Goal: Task Accomplishment & Management: Complete application form

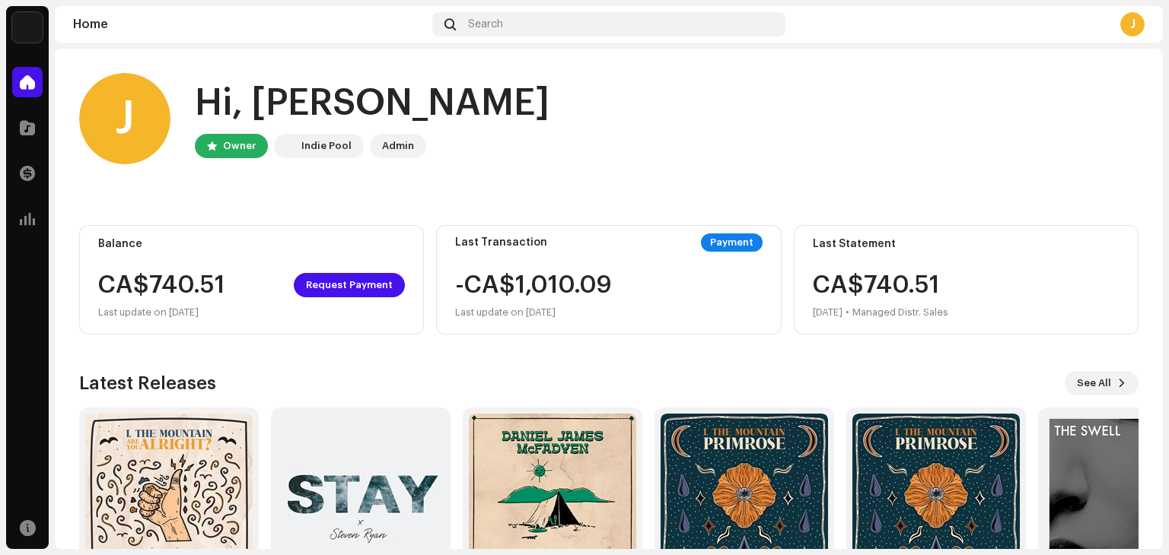
scroll to position [102, 0]
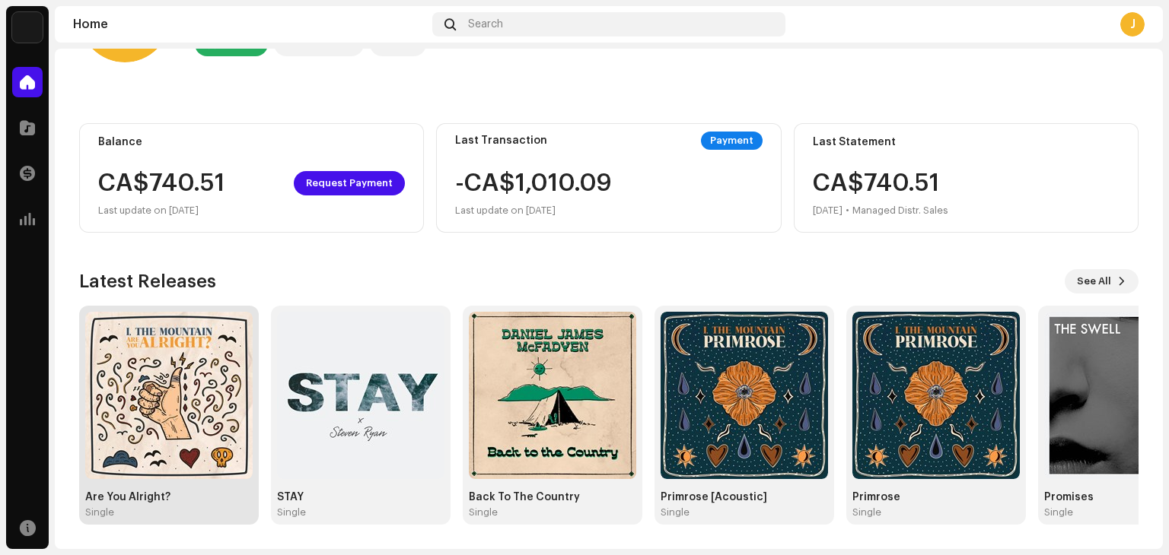
click at [189, 499] on div "Are You Alright?" at bounding box center [168, 497] width 167 height 12
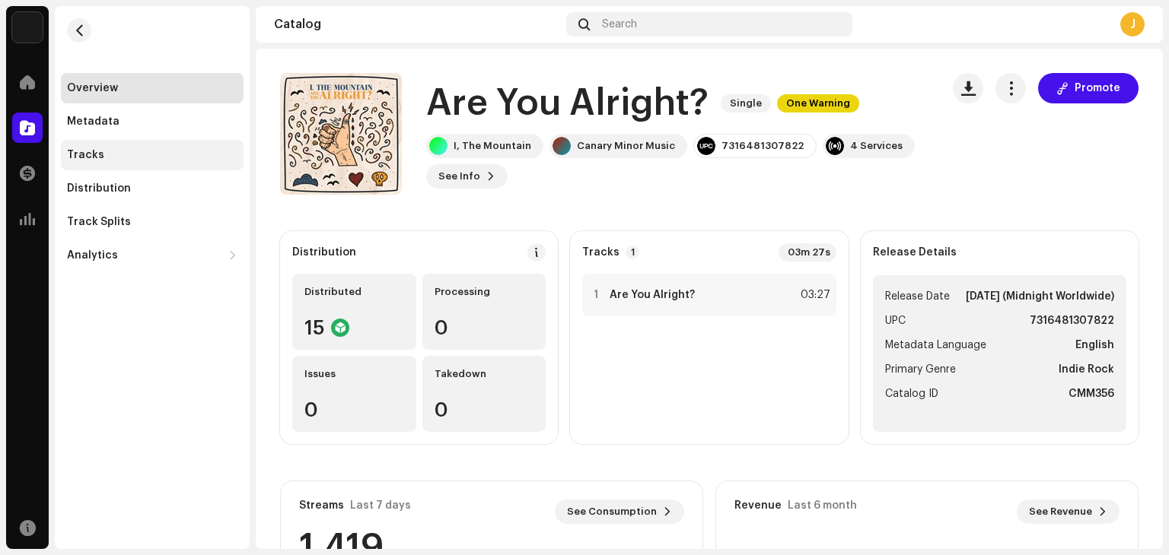
click at [135, 162] on div "Tracks" at bounding box center [152, 155] width 183 height 30
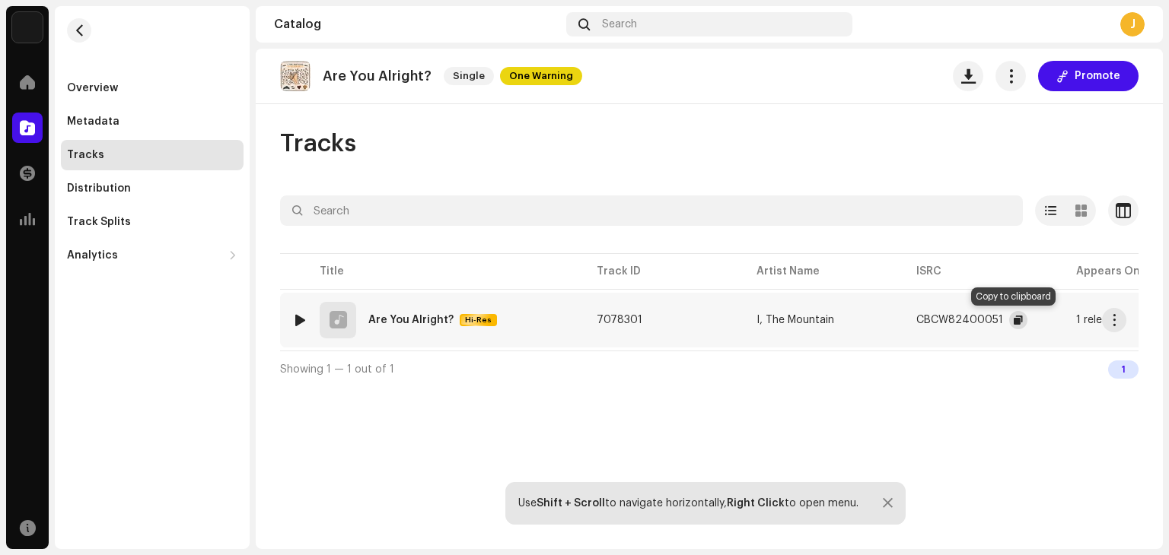
click at [1009, 320] on button "button" at bounding box center [1018, 320] width 18 height 18
click at [22, 81] on span at bounding box center [27, 82] width 15 height 12
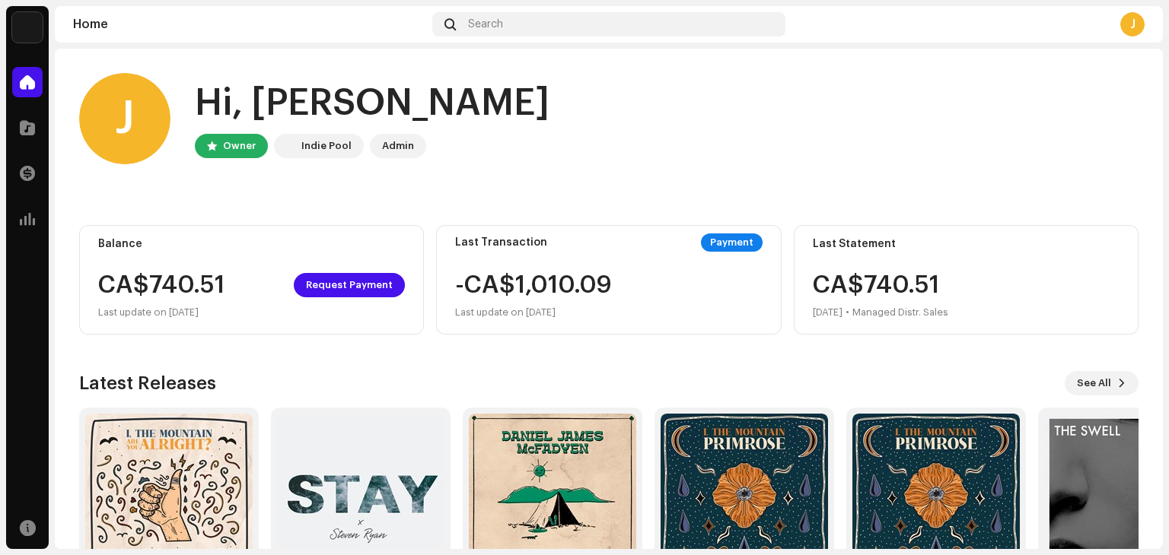
scroll to position [102, 0]
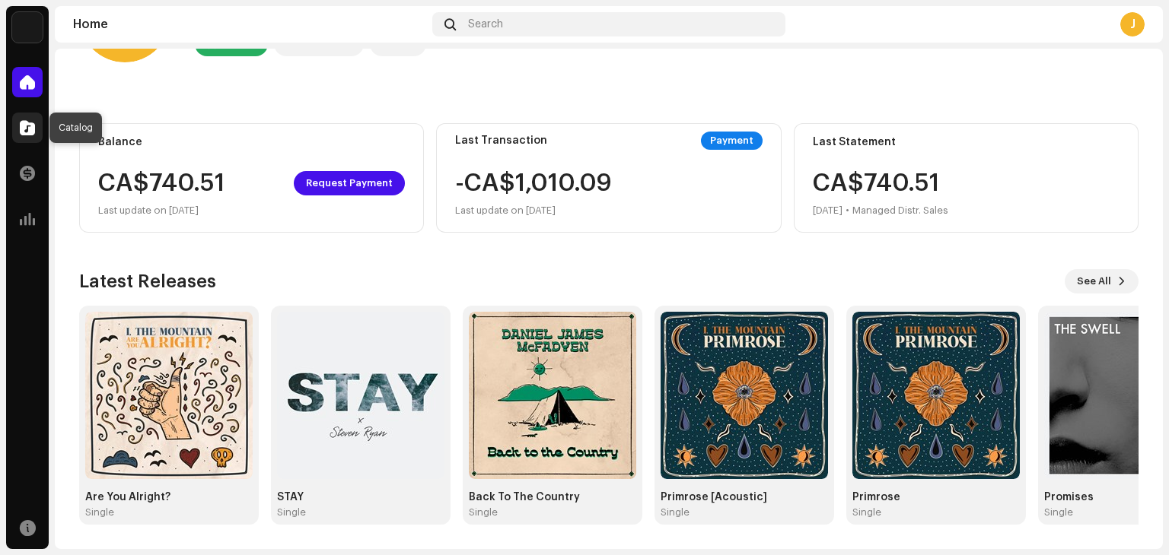
click at [24, 122] on span at bounding box center [27, 128] width 15 height 12
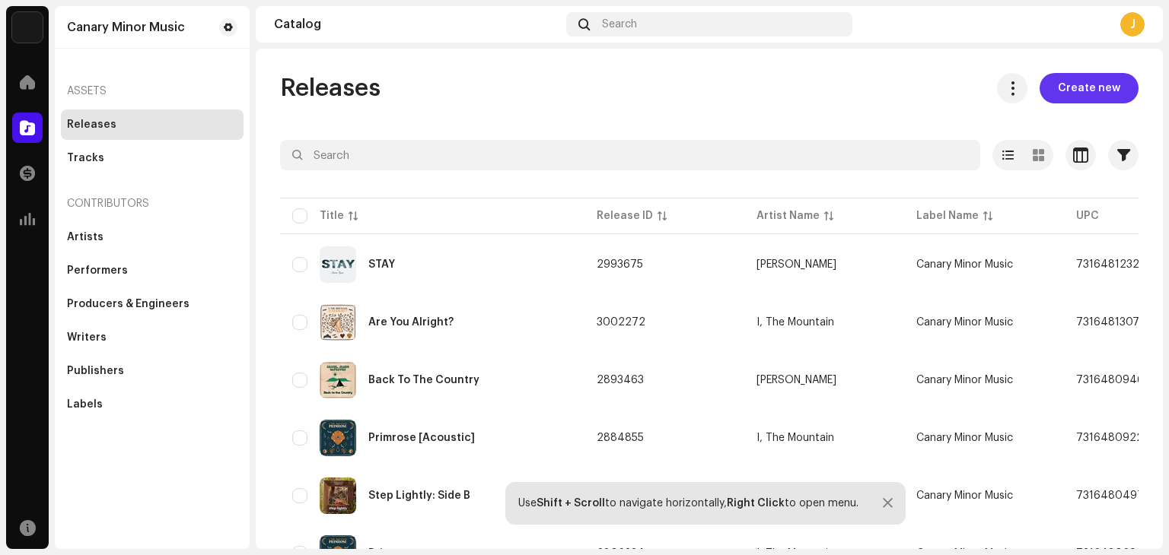
click at [1078, 81] on span "Create new" at bounding box center [1089, 88] width 62 height 30
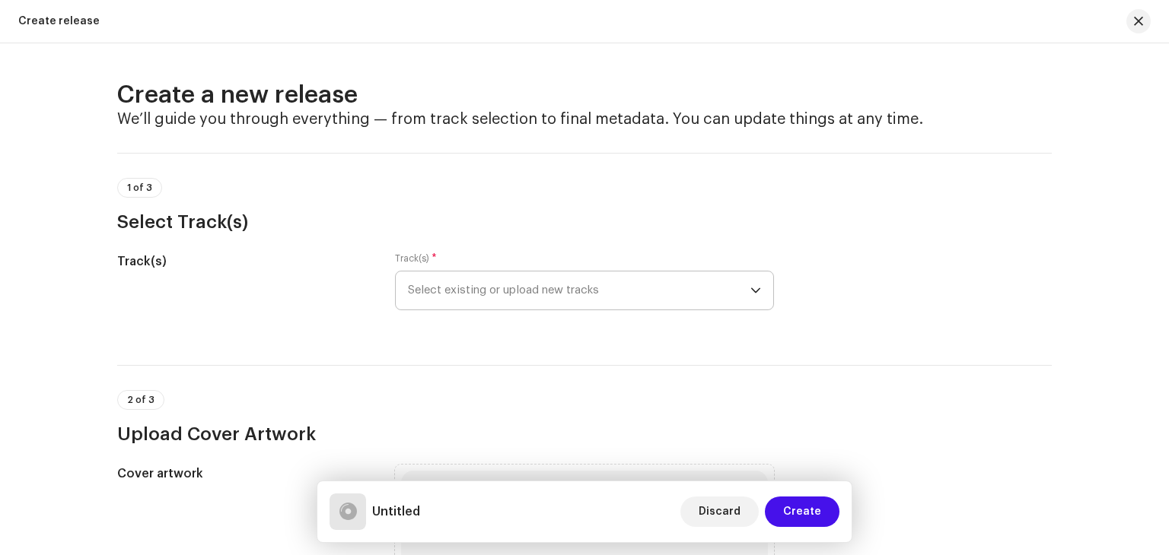
click at [544, 294] on span "Select existing or upload new tracks" at bounding box center [579, 291] width 342 height 38
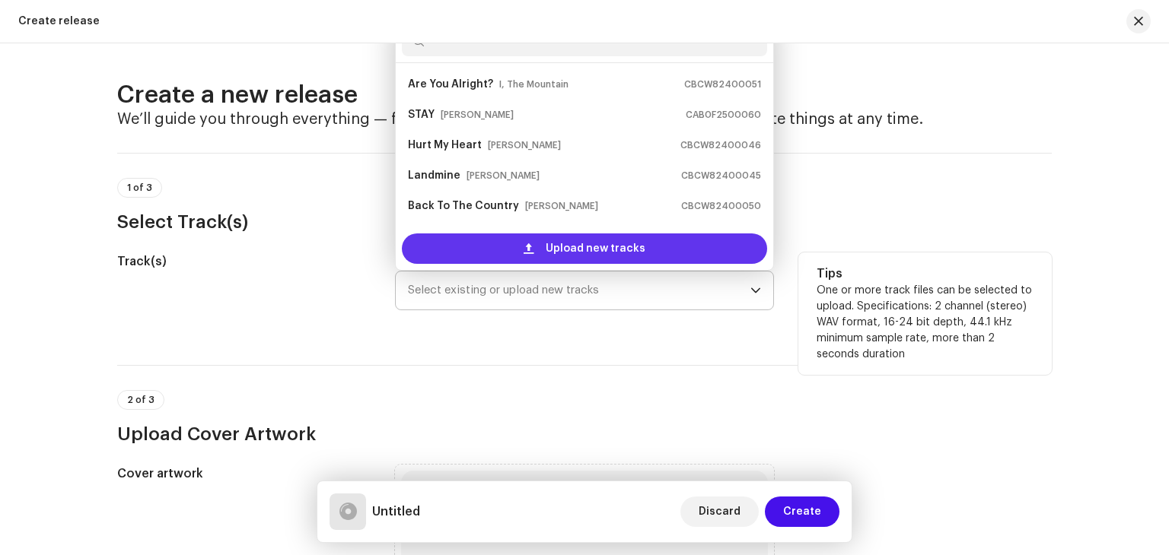
click at [583, 253] on span "Upload new tracks" at bounding box center [596, 249] width 100 height 30
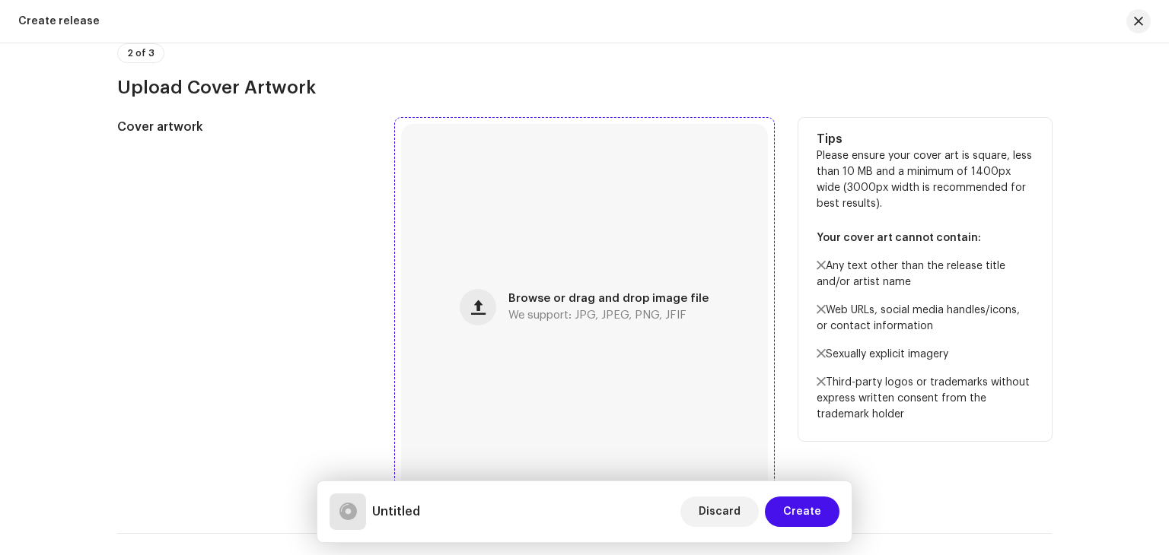
scroll to position [467, 0]
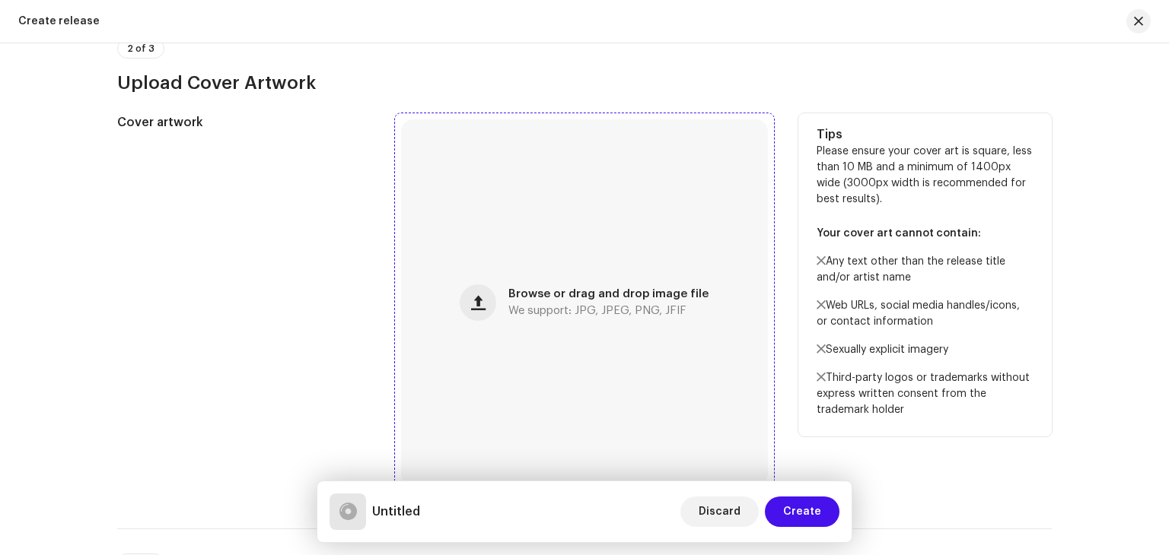
click at [528, 262] on div "Browse or drag and drop image file We support: JPG, JPEG, PNG, JFIF" at bounding box center [584, 302] width 367 height 367
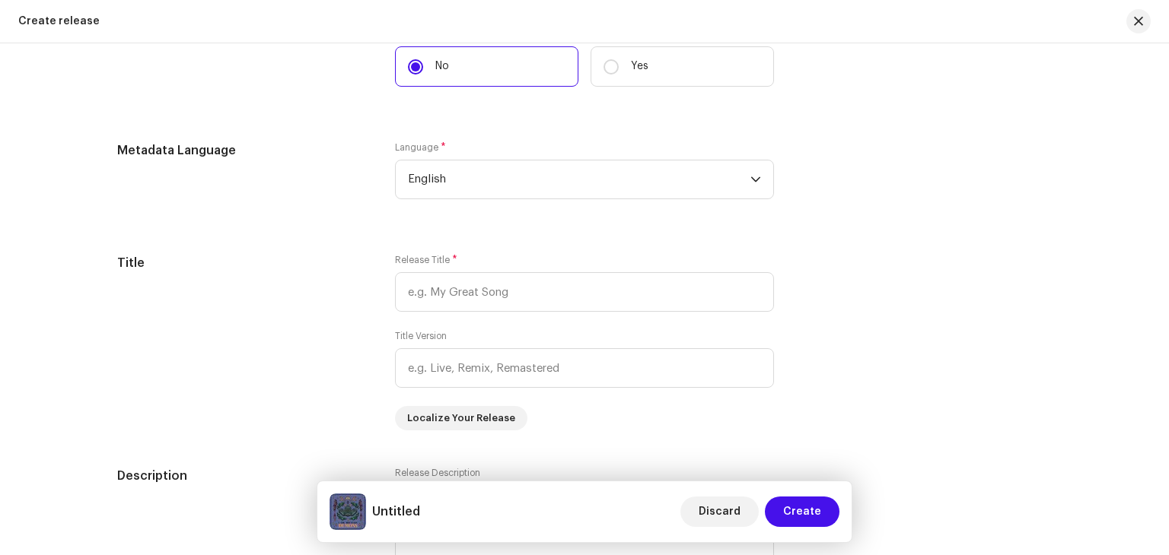
scroll to position [1177, 0]
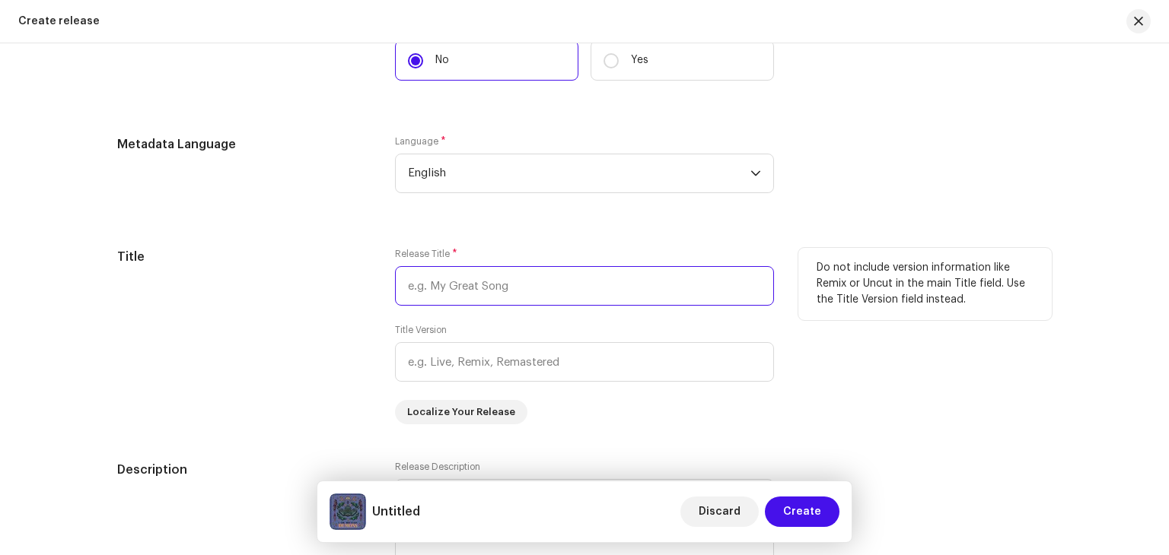
click at [450, 289] on input "text" at bounding box center [584, 286] width 379 height 40
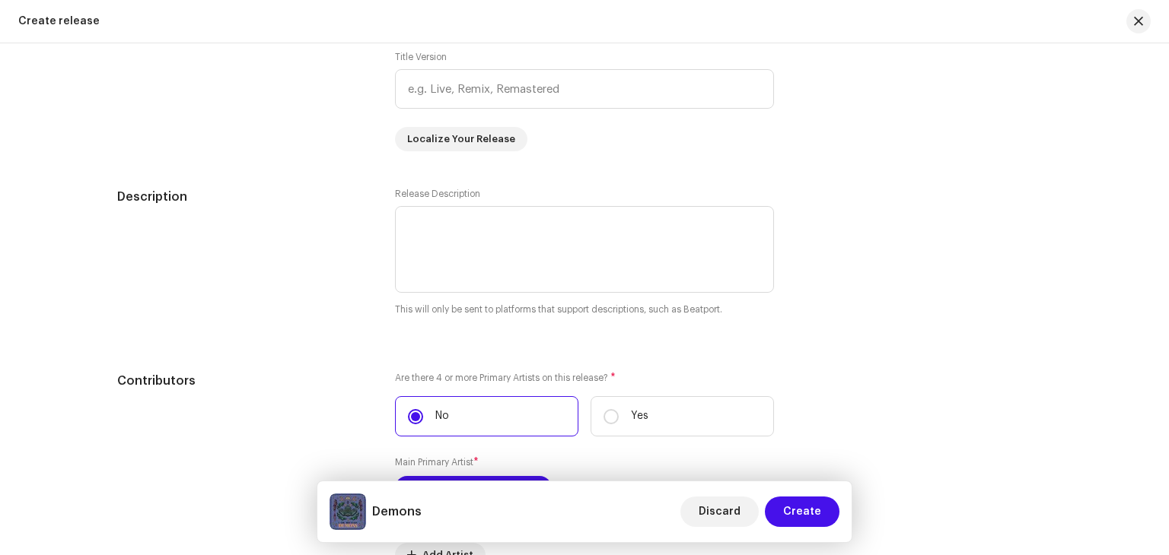
scroll to position [1451, 0]
type input "Demons"
click at [479, 234] on textarea at bounding box center [584, 248] width 379 height 87
click at [256, 308] on div "Description" at bounding box center [243, 261] width 253 height 148
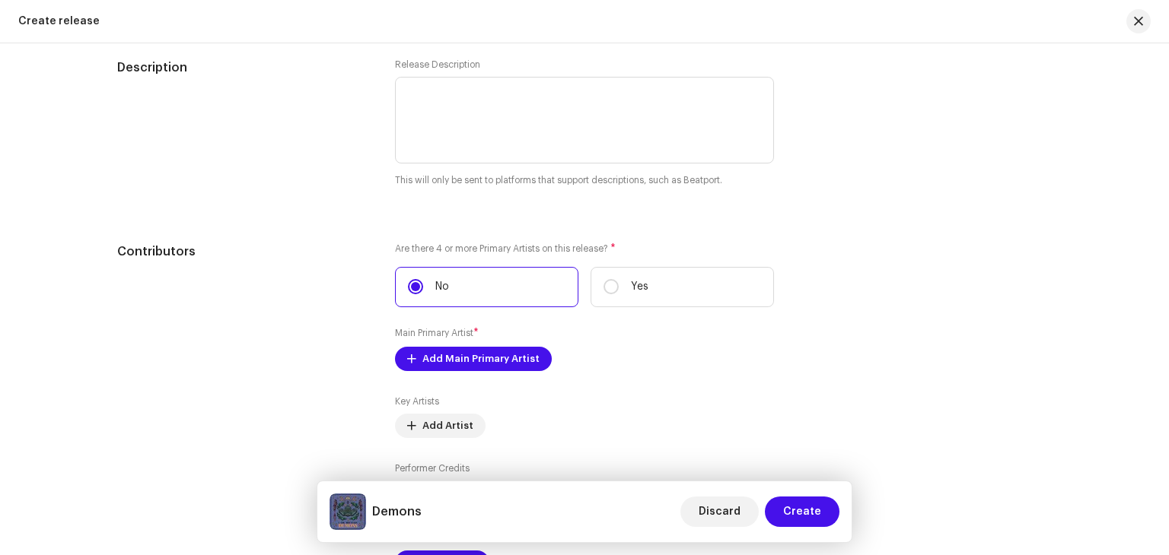
scroll to position [1716, 0]
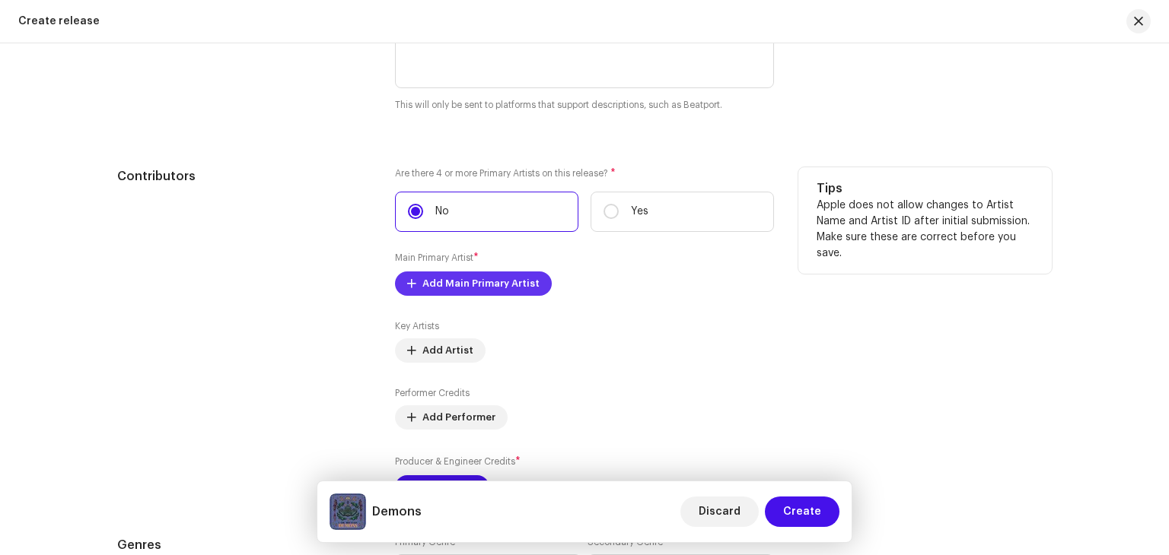
click at [438, 280] on span "Add Main Primary Artist" at bounding box center [480, 284] width 117 height 30
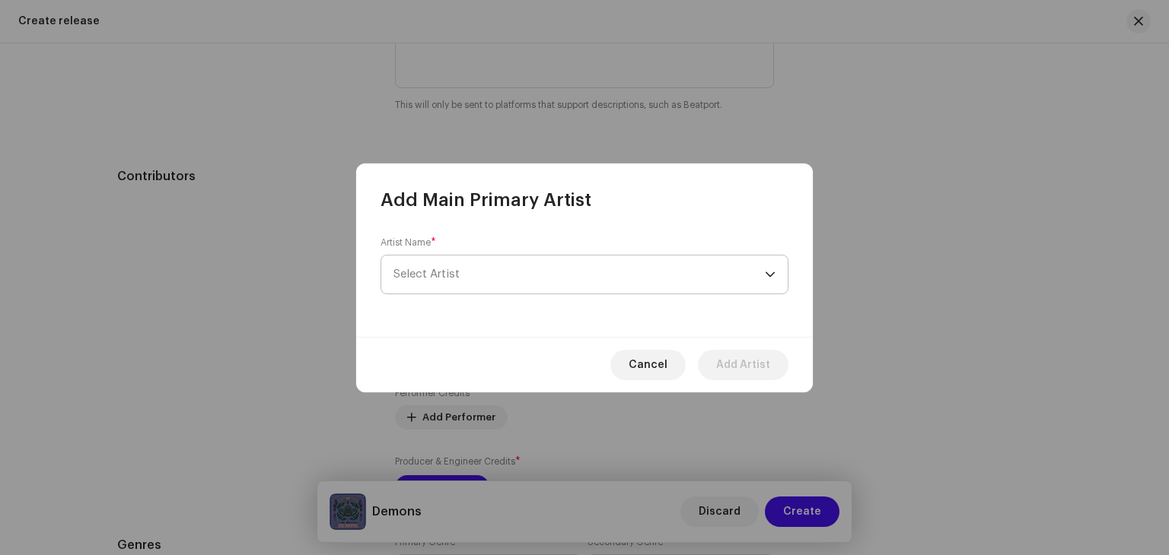
click at [463, 274] on span "Select Artist" at bounding box center [578, 275] width 371 height 38
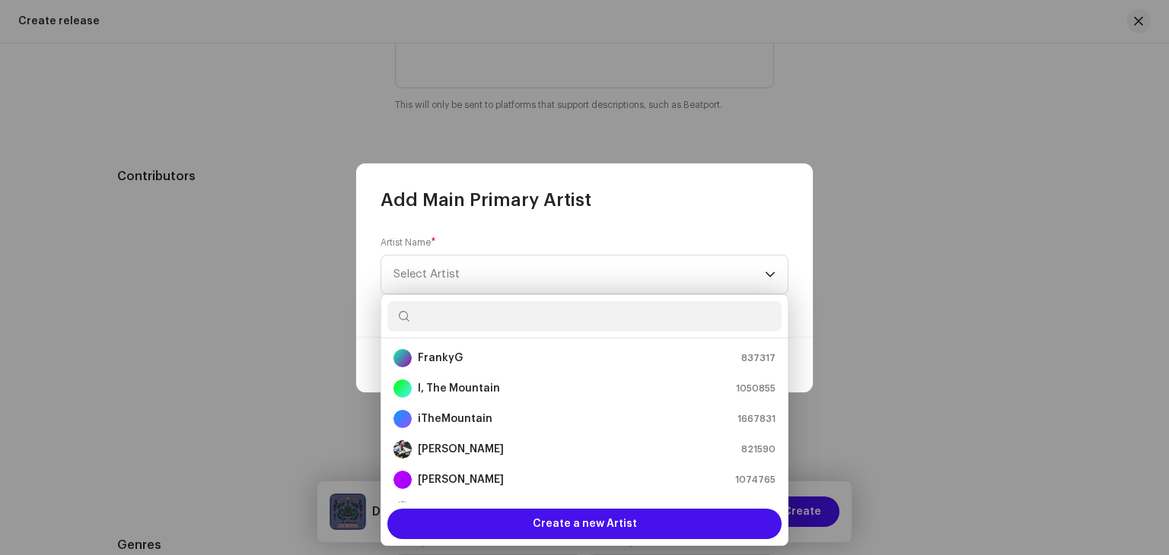
scroll to position [276, 0]
click at [469, 396] on li "I, The Mountain 1050855" at bounding box center [584, 388] width 394 height 30
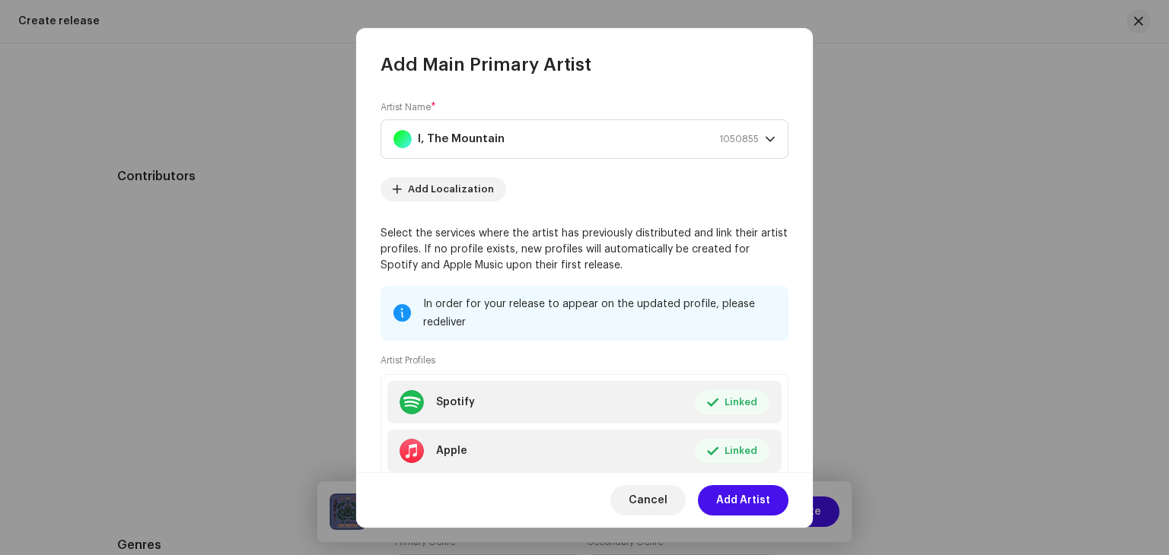
scroll to position [98, 0]
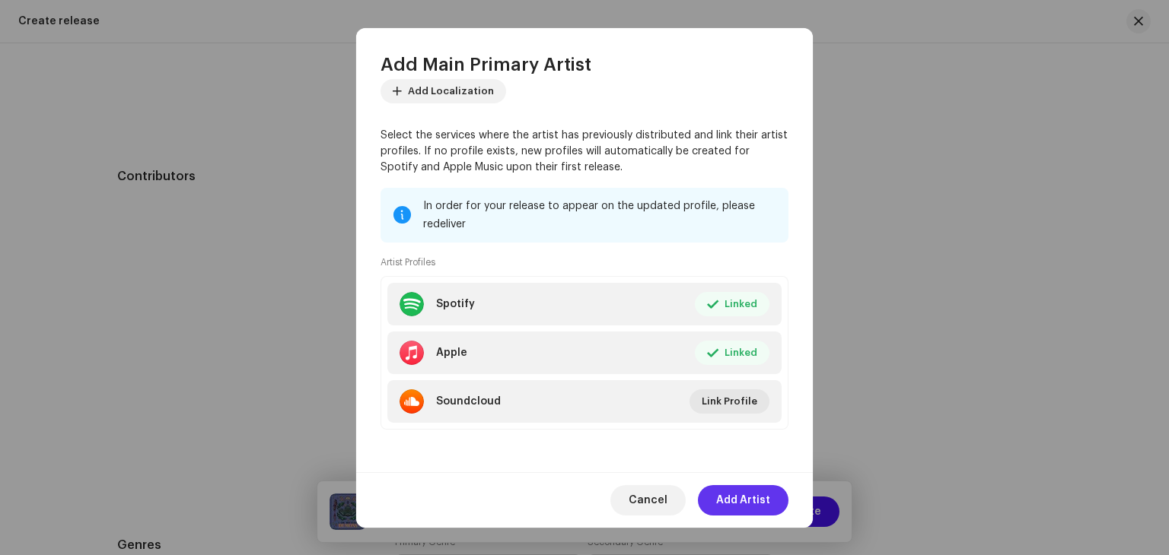
click at [759, 510] on span "Add Artist" at bounding box center [743, 500] width 54 height 30
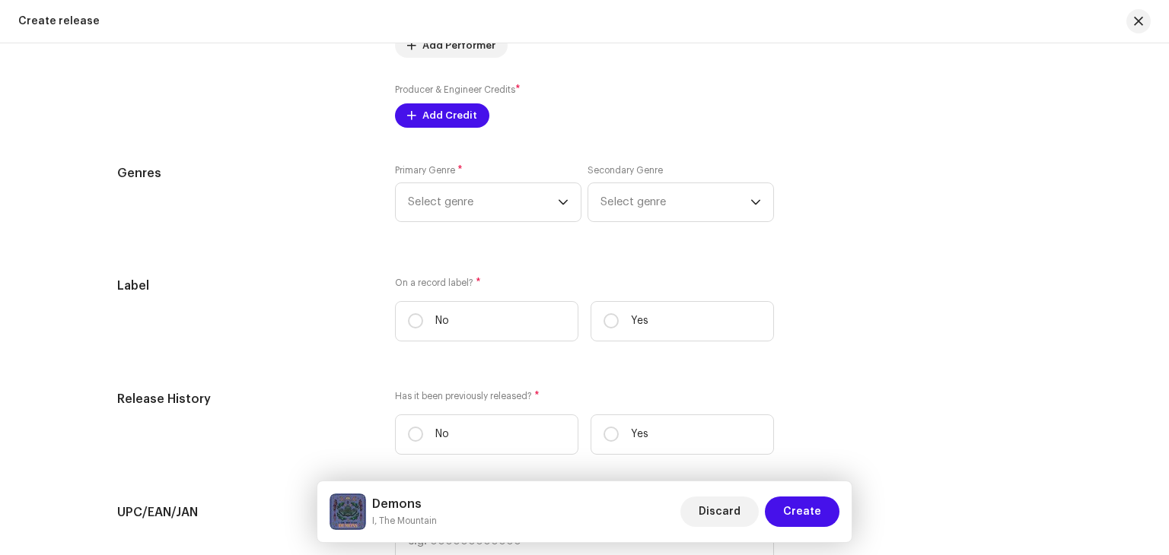
scroll to position [2136, 0]
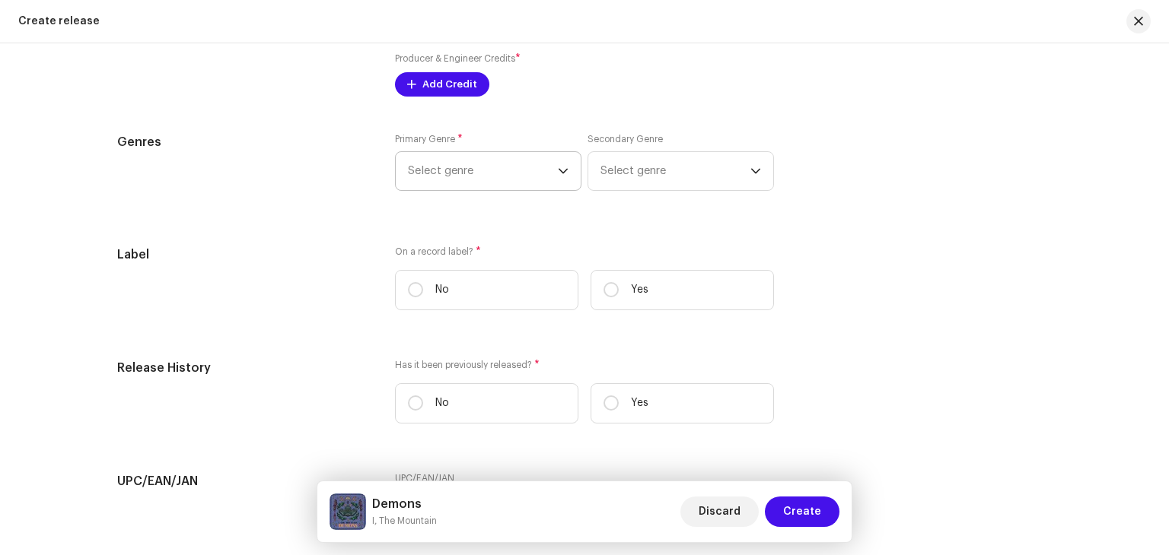
click at [531, 169] on span "Select genre" at bounding box center [483, 171] width 150 height 38
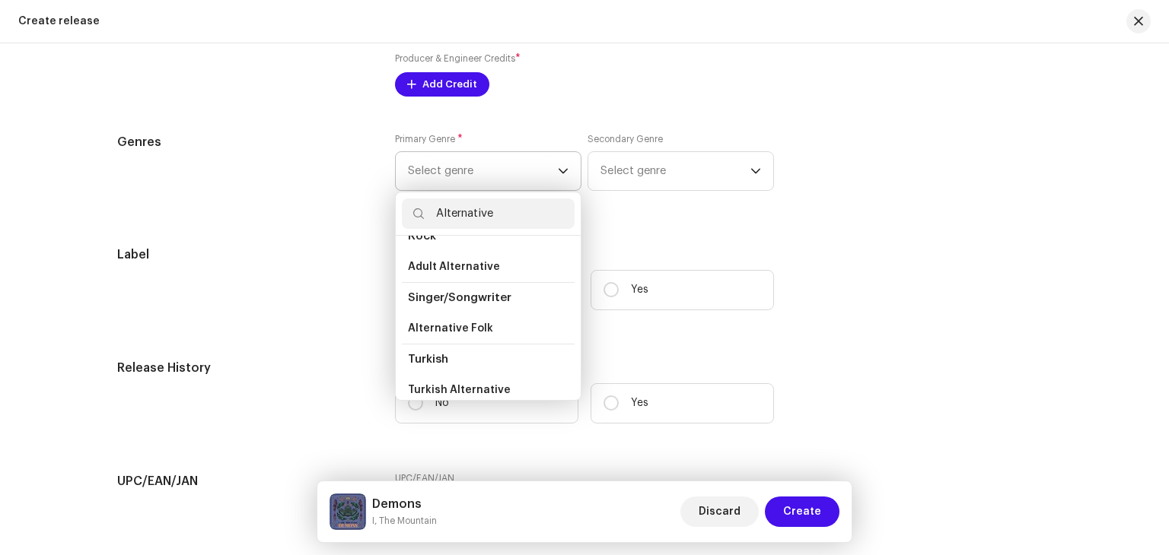
scroll to position [276, 0]
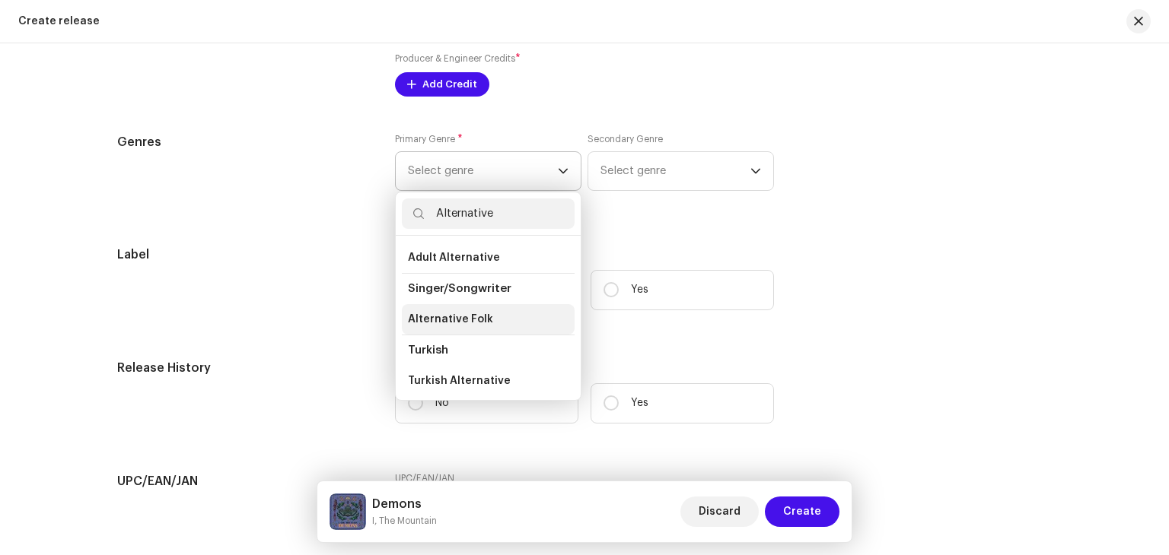
type input "Alternative"
click at [459, 317] on span "Alternative Folk" at bounding box center [450, 319] width 85 height 15
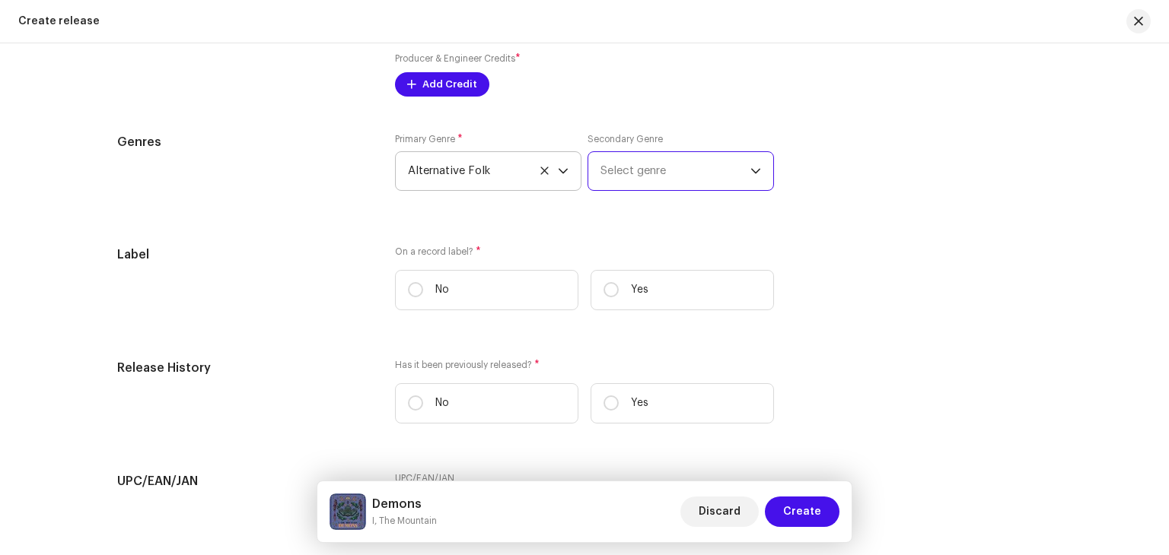
click at [662, 170] on span "Select genre" at bounding box center [675, 171] width 150 height 38
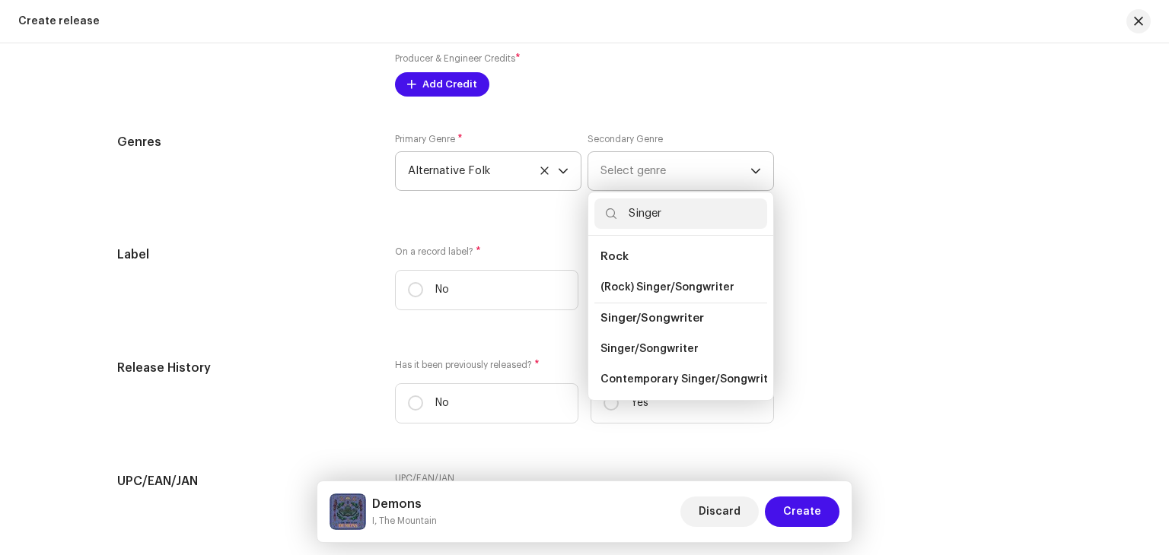
scroll to position [0, 0]
type input "Singer"
click at [658, 383] on span "Contemporary Singer/Songwriter" at bounding box center [689, 379] width 179 height 15
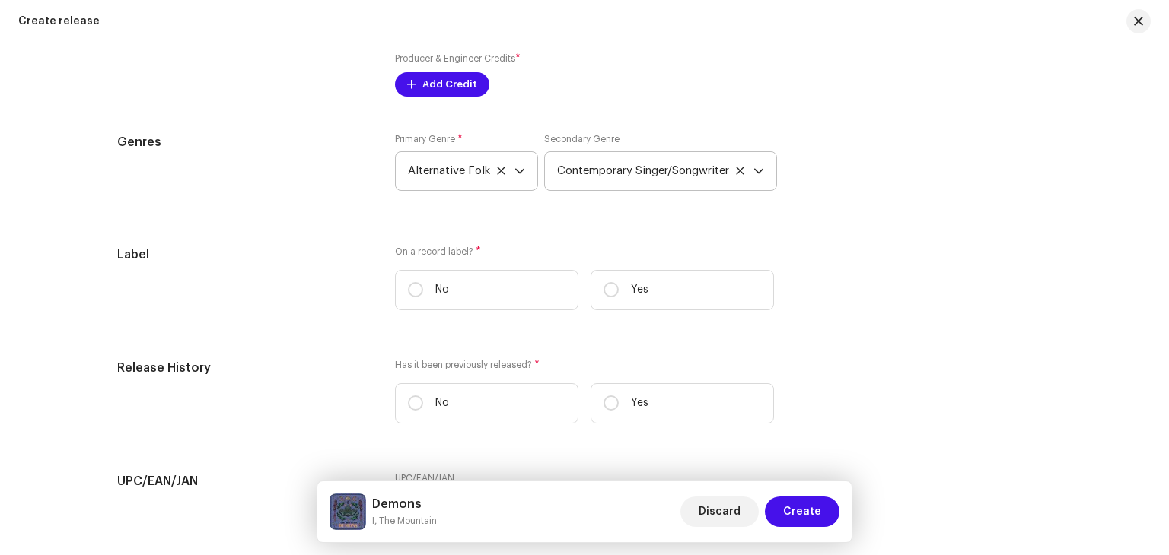
click at [764, 174] on icon "dropdown trigger" at bounding box center [758, 171] width 11 height 11
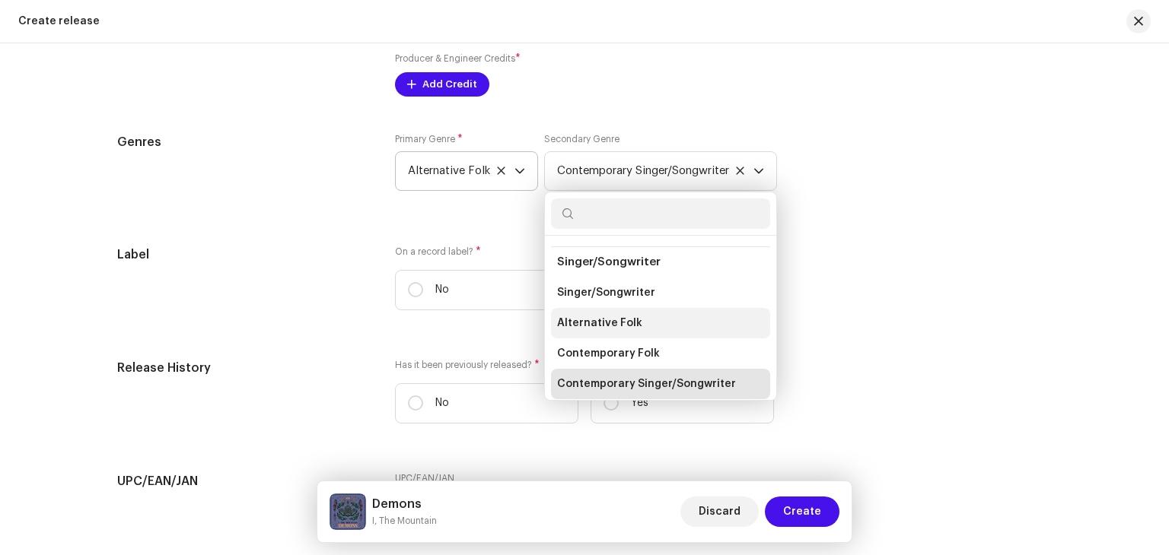
scroll to position [12049, 0]
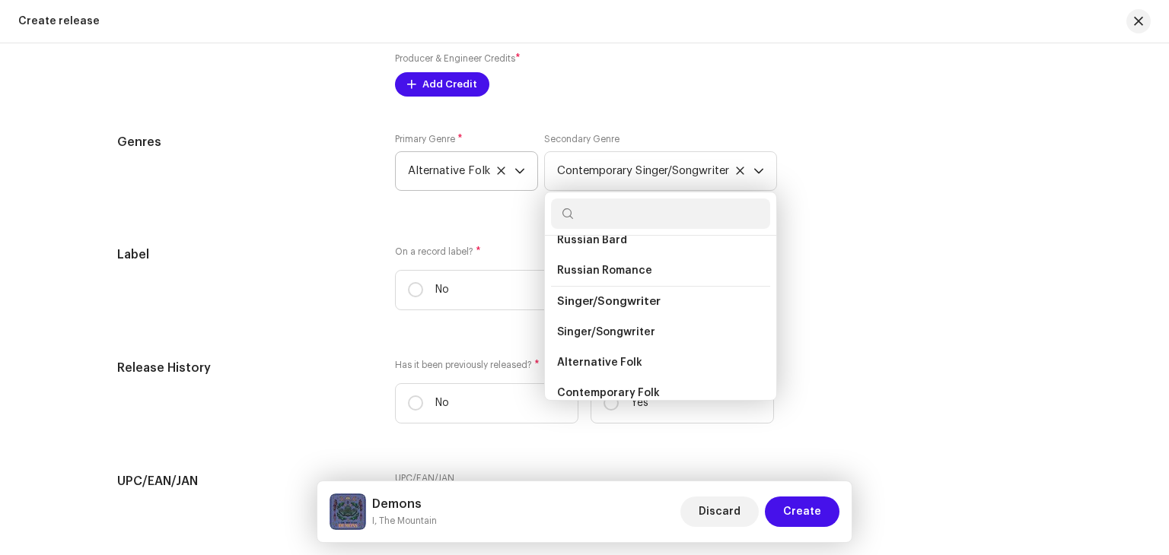
click at [616, 296] on span "Singer/Songwriter" at bounding box center [608, 301] width 103 height 11
click at [615, 325] on span "Singer/Songwriter" at bounding box center [606, 332] width 98 height 15
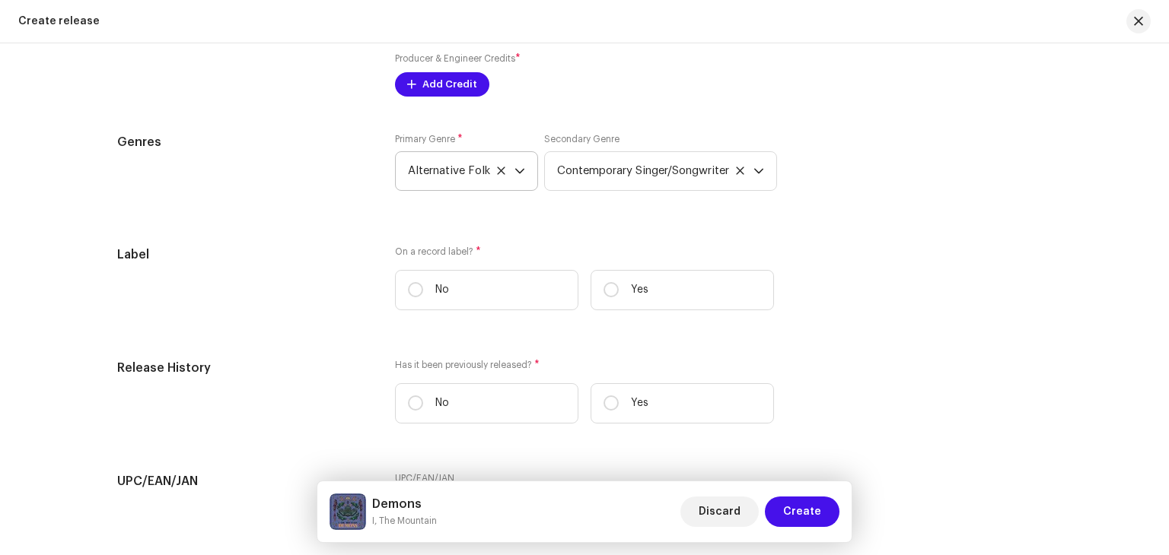
scroll to position [12070, 0]
click at [806, 266] on div "Label On a record label? * No Yes" at bounding box center [584, 284] width 934 height 77
click at [610, 291] on input "Yes" at bounding box center [610, 289] width 15 height 15
radio input "true"
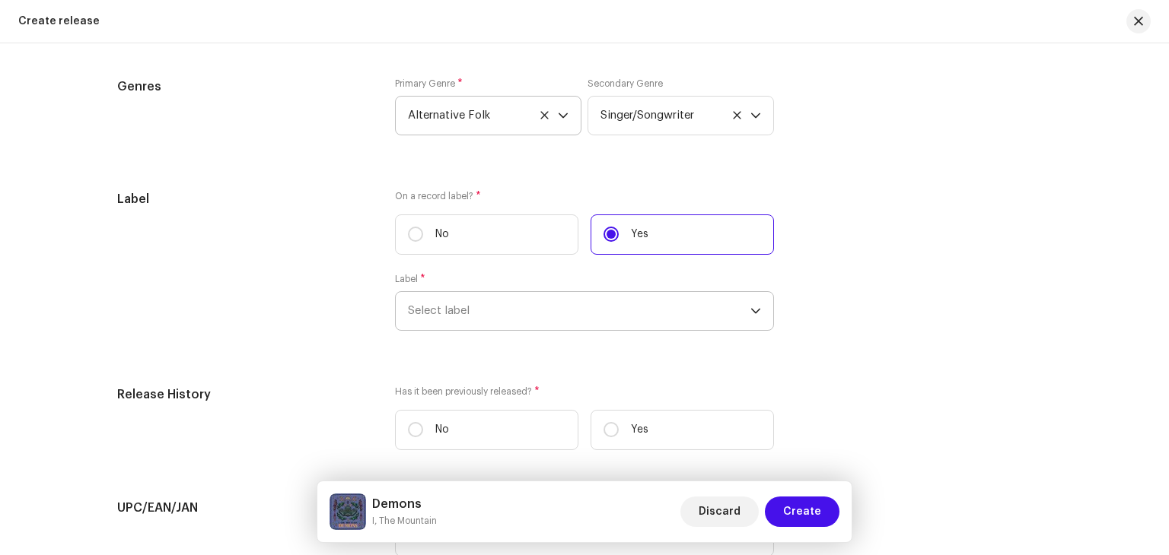
scroll to position [2195, 0]
click at [456, 315] on span "Select label" at bounding box center [579, 308] width 342 height 38
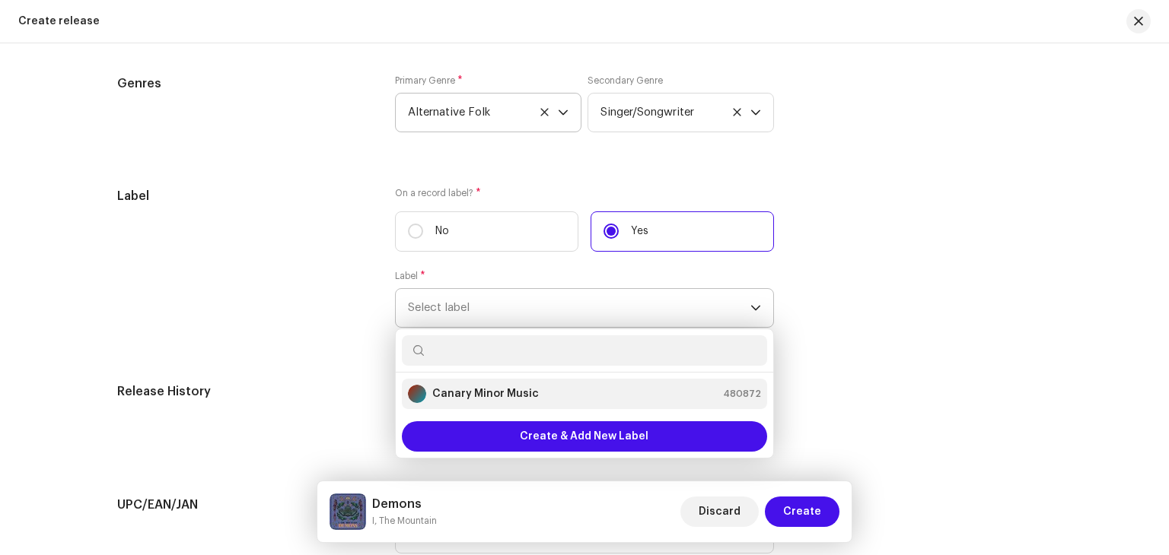
click at [478, 393] on strong "Canary Minor Music" at bounding box center [485, 393] width 107 height 15
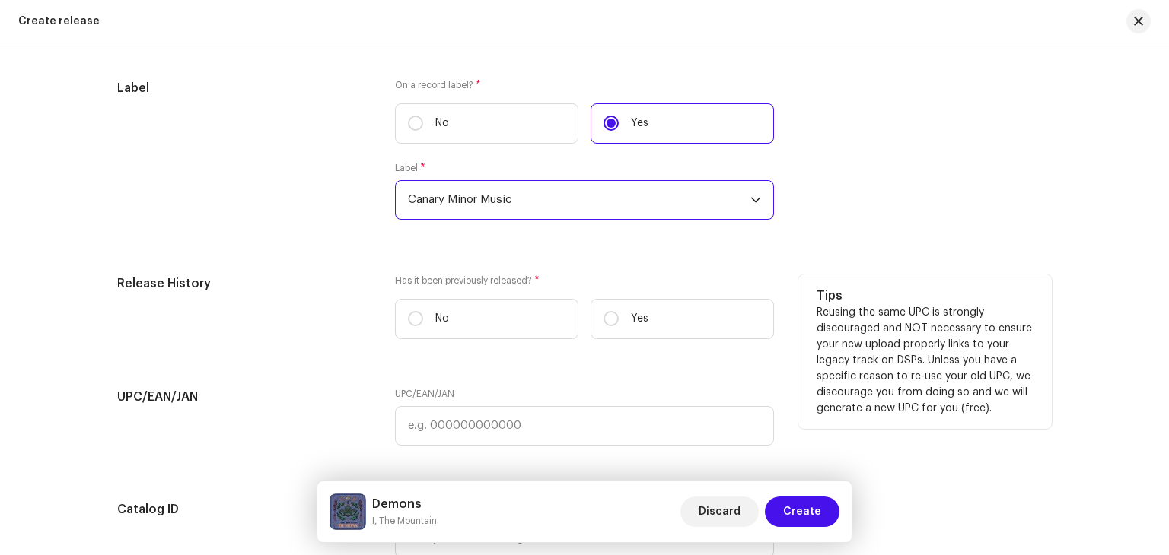
scroll to position [2304, 0]
click at [408, 324] on input "No" at bounding box center [415, 317] width 15 height 15
radio input "true"
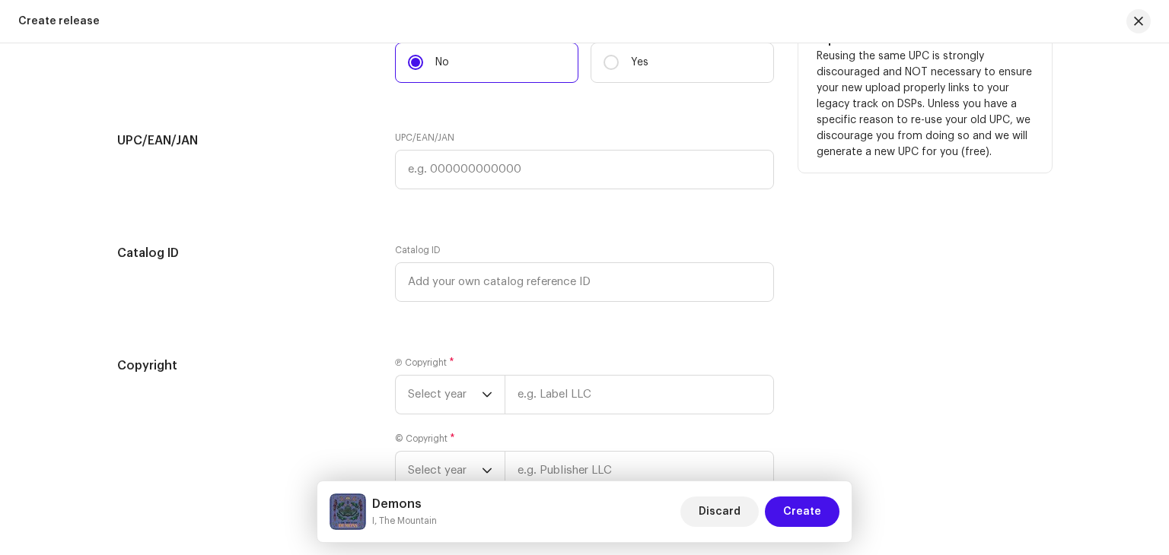
scroll to position [2600, 0]
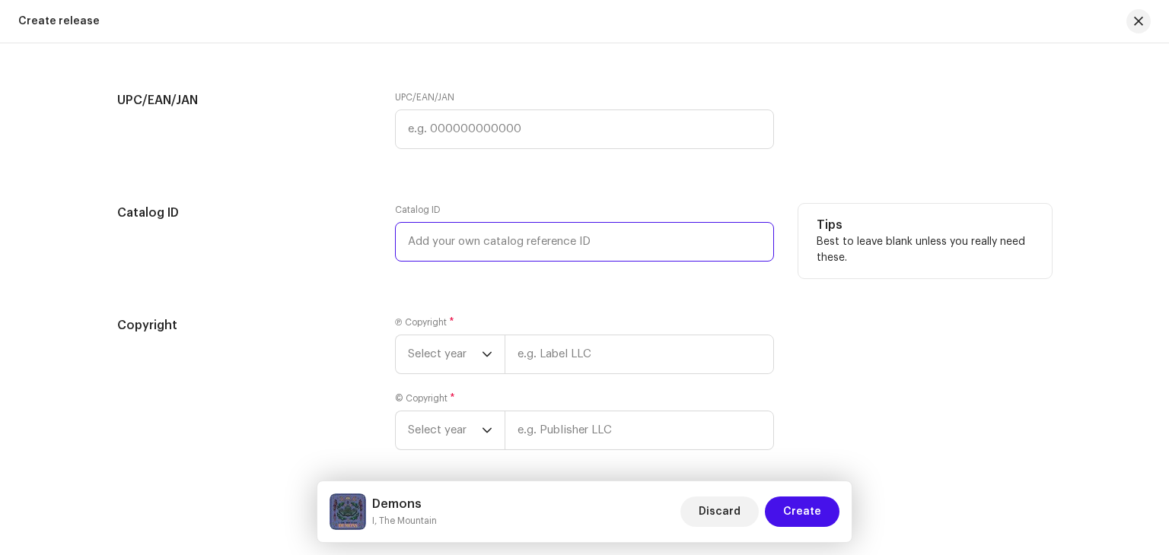
click at [466, 258] on input "text" at bounding box center [584, 242] width 379 height 40
type input "CMM357"
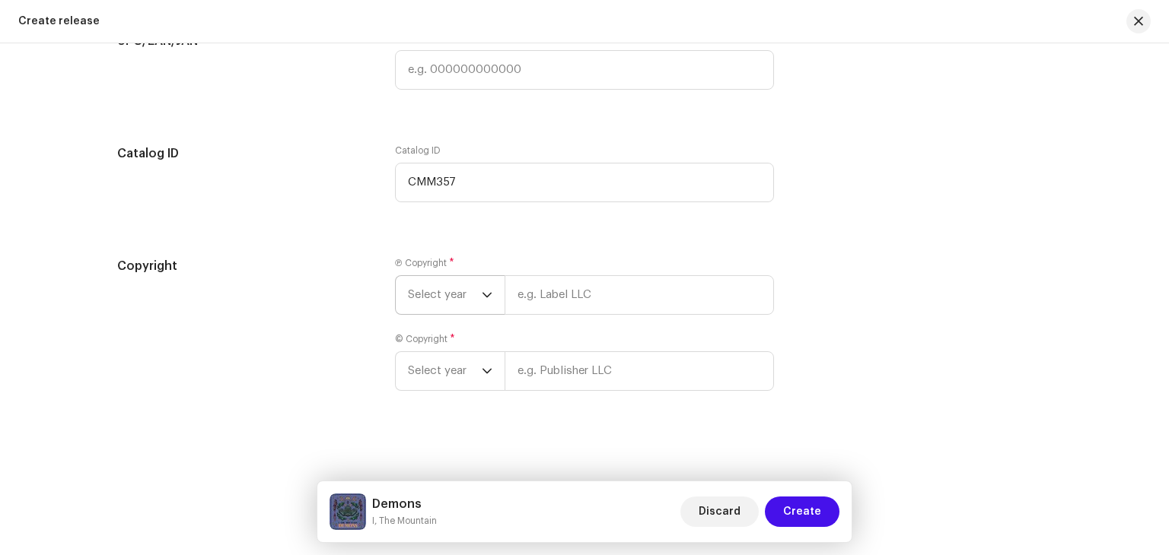
scroll to position [2664, 0]
click at [456, 302] on span "Select year" at bounding box center [445, 295] width 74 height 38
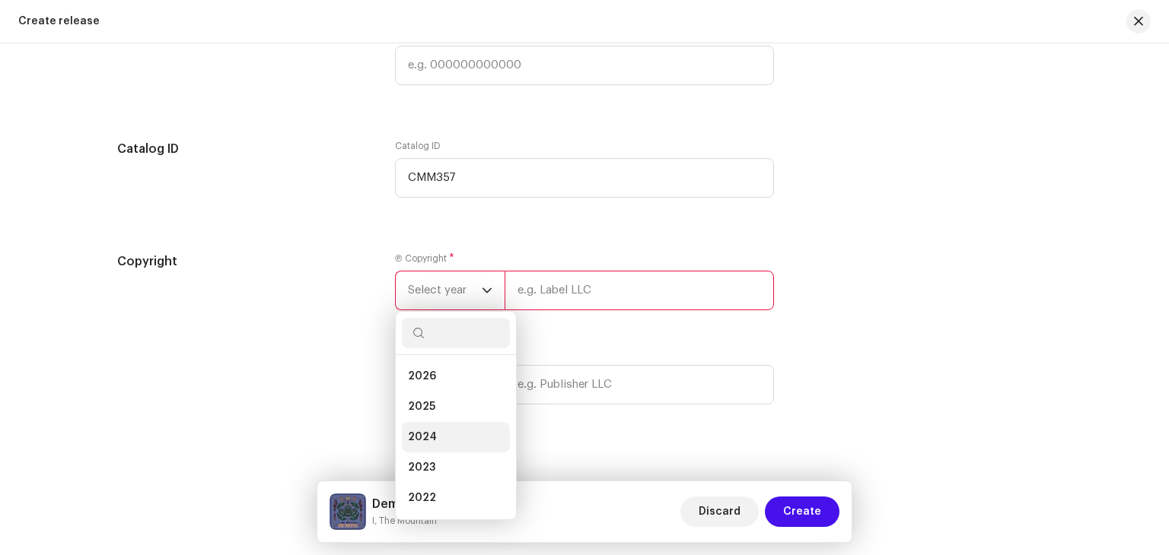
click at [426, 440] on span "2024" at bounding box center [422, 437] width 29 height 15
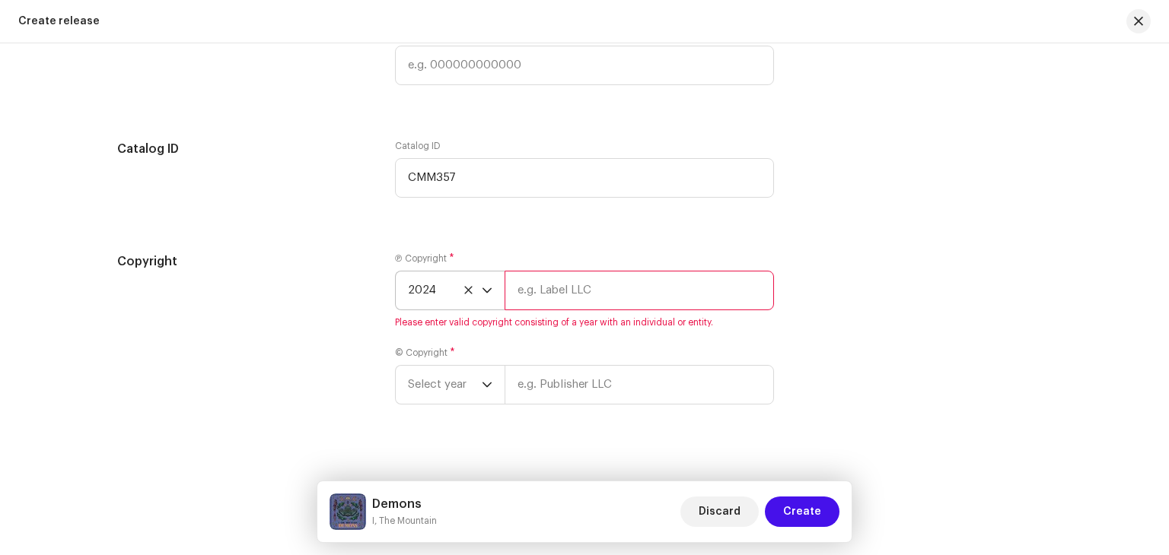
click at [488, 296] on icon "dropdown trigger" at bounding box center [487, 290] width 11 height 11
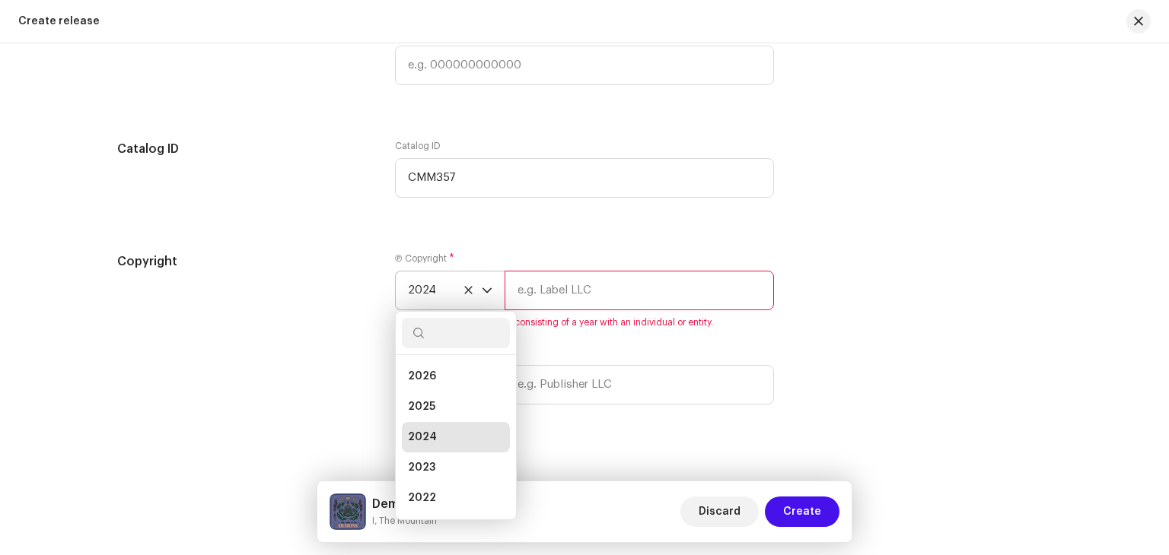
scroll to position [6, 0]
click at [421, 393] on li "2025" at bounding box center [456, 401] width 108 height 30
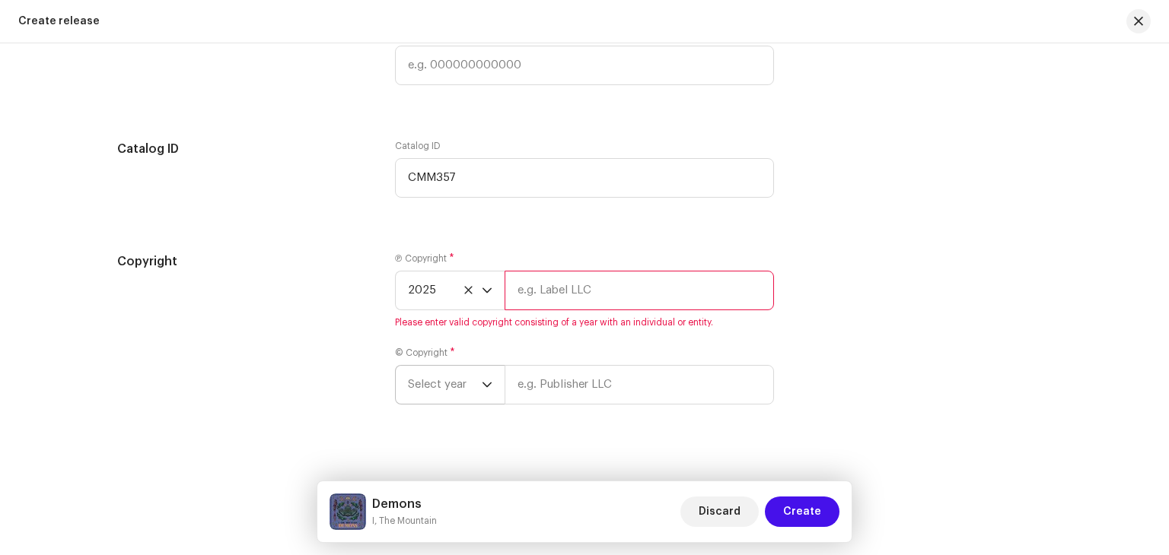
click at [482, 390] on icon "dropdown trigger" at bounding box center [487, 385] width 11 height 11
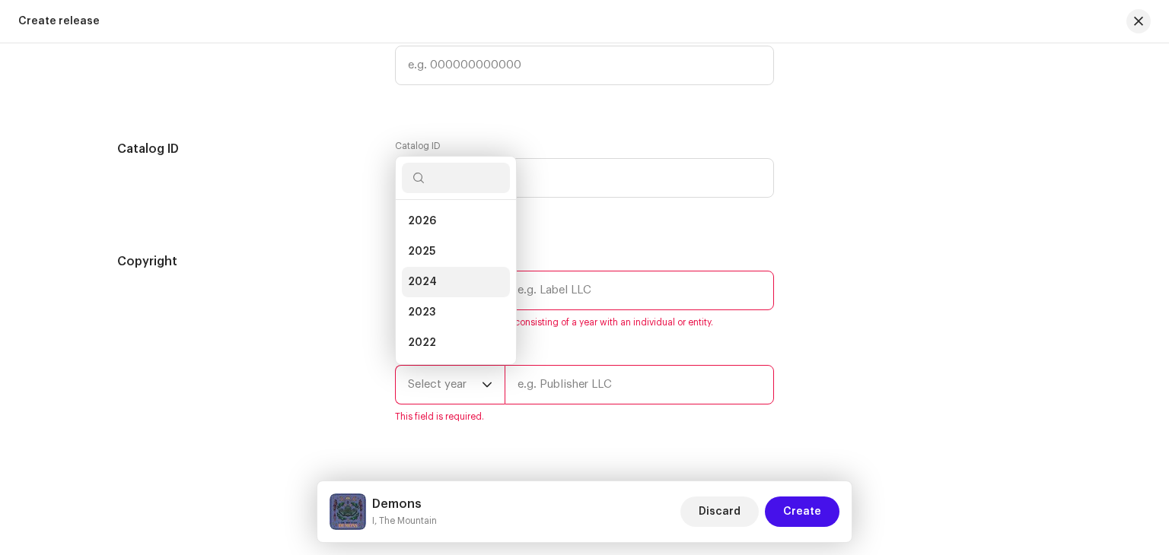
scroll to position [24, 0]
click at [431, 239] on li "2025" at bounding box center [456, 227] width 108 height 30
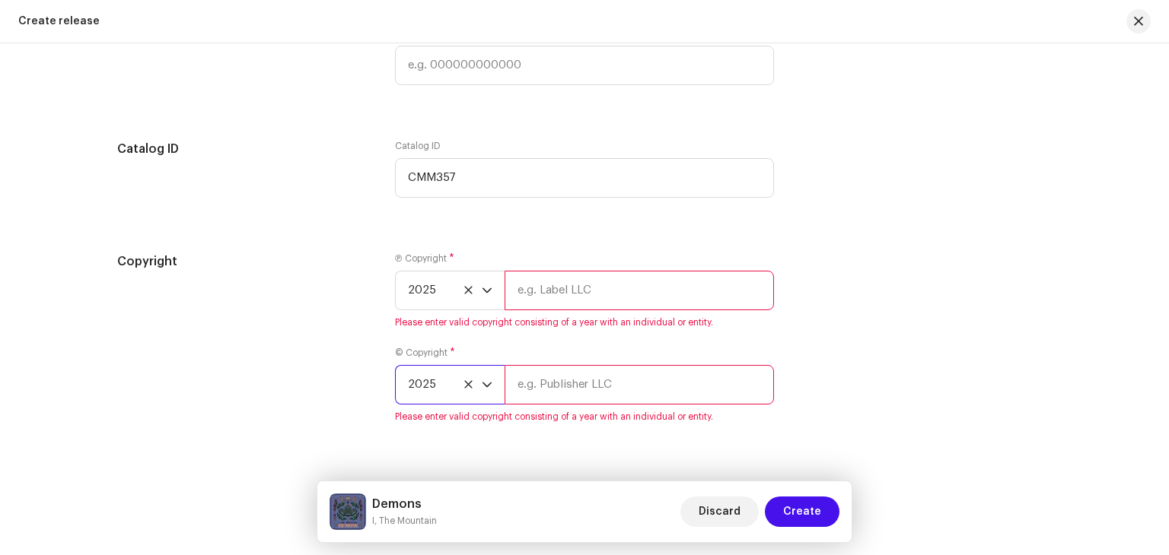
click at [551, 291] on input "text" at bounding box center [638, 291] width 269 height 40
type input "I, The Mountain under exclusive license to Canary Minor Music Group Inc."
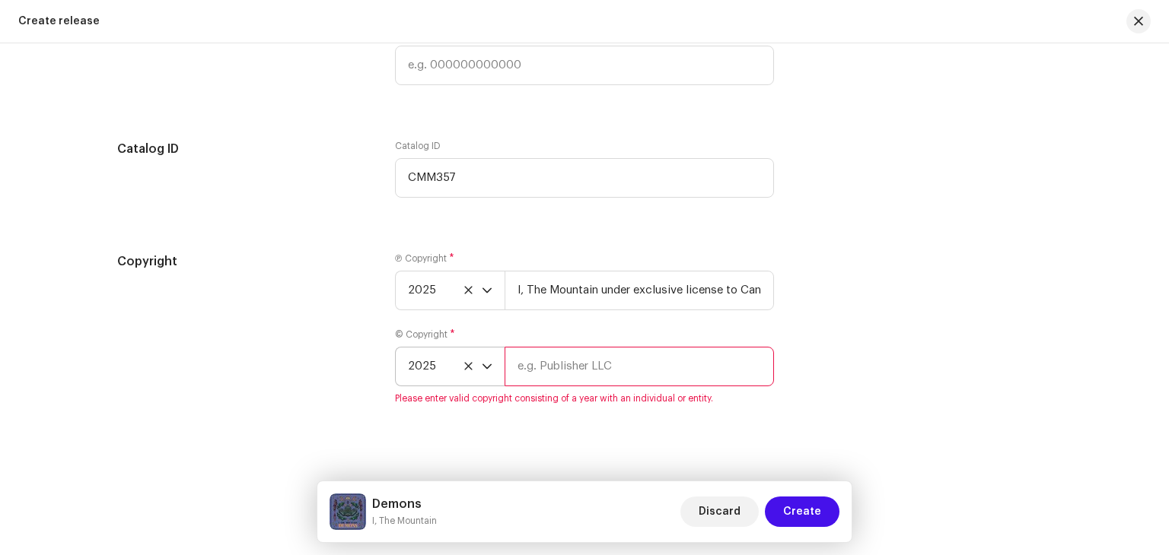
click at [572, 369] on input "text" at bounding box center [638, 367] width 269 height 40
type input "I, The Mountain under exclusive license to Canary Minor Music Group Inc."
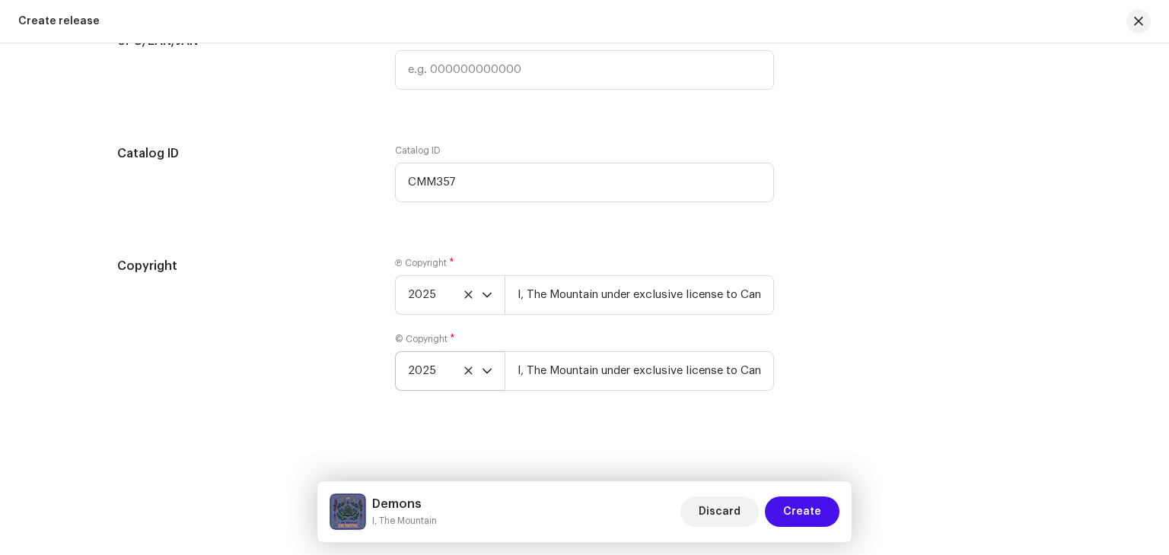
click at [822, 330] on div "Copyright Ⓟ Copyright * 2025 I, The Mountain under exclusive license to Canary …" at bounding box center [584, 333] width 934 height 152
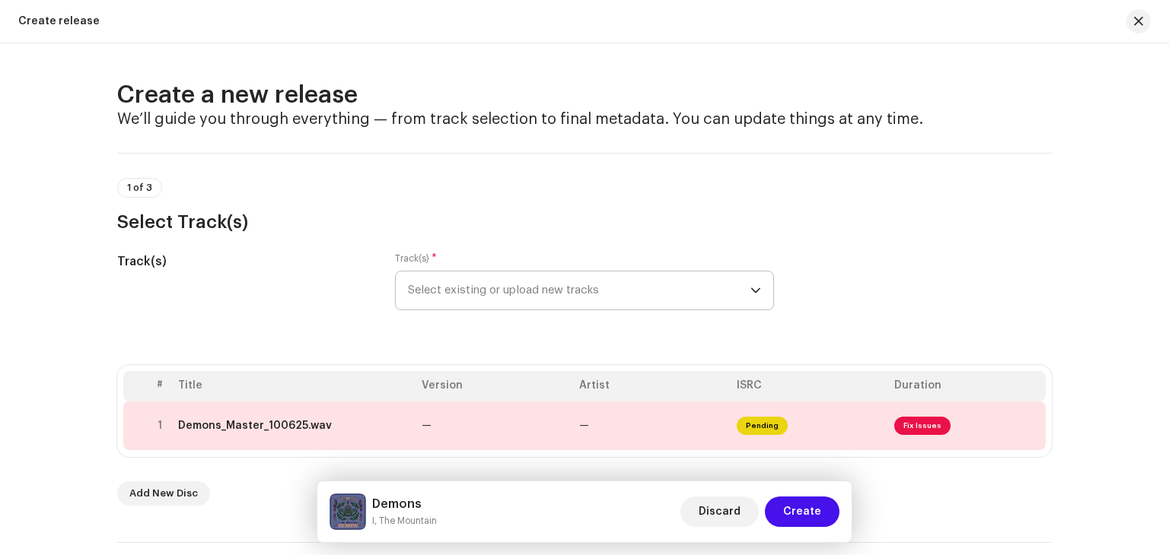
scroll to position [76, 0]
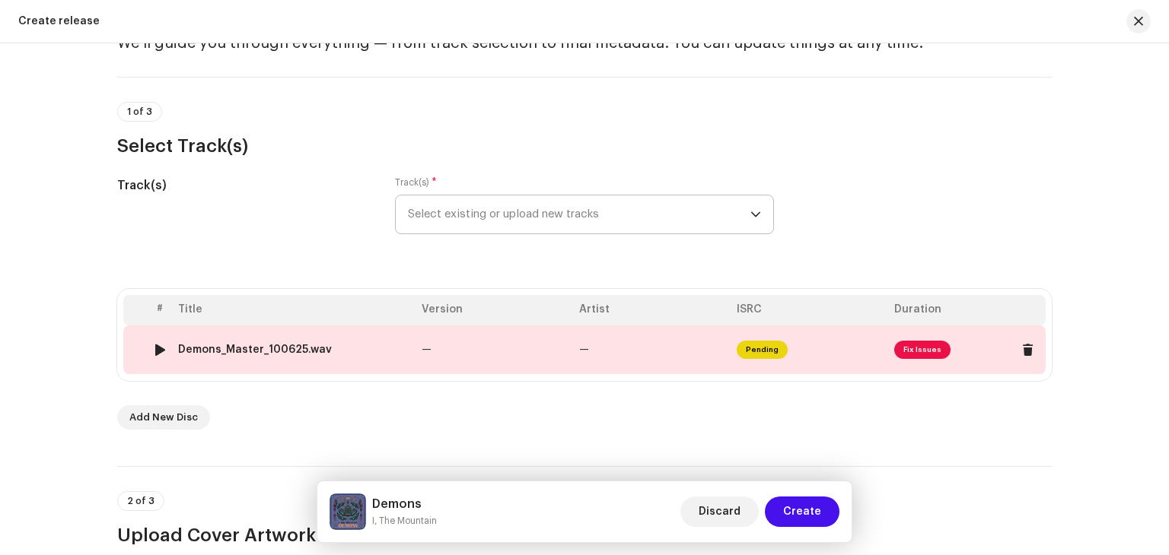
click at [234, 348] on div "Demons_Master_100625.wav" at bounding box center [255, 350] width 154 height 12
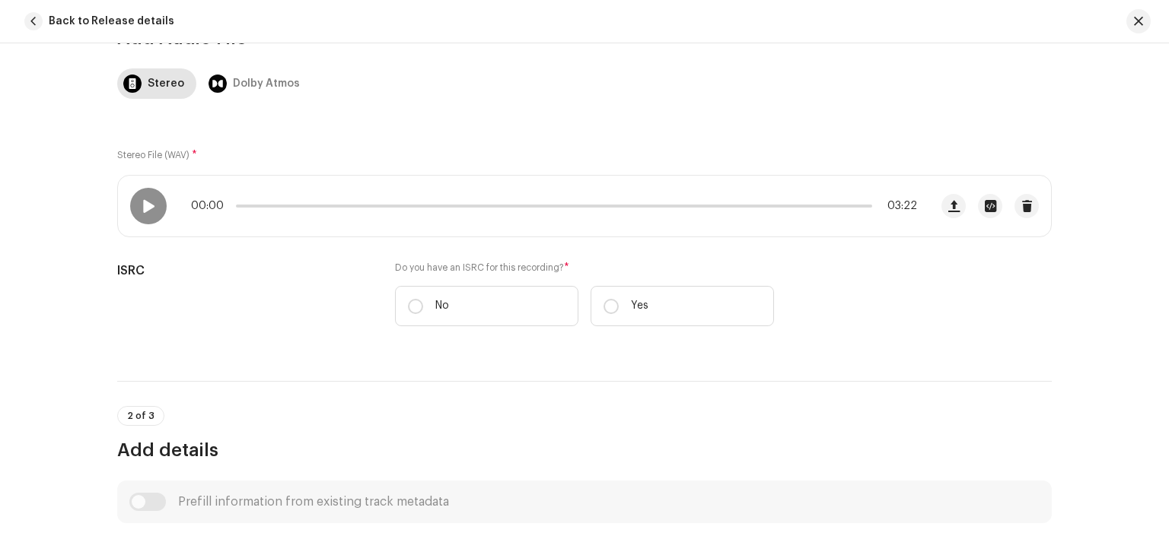
scroll to position [191, 0]
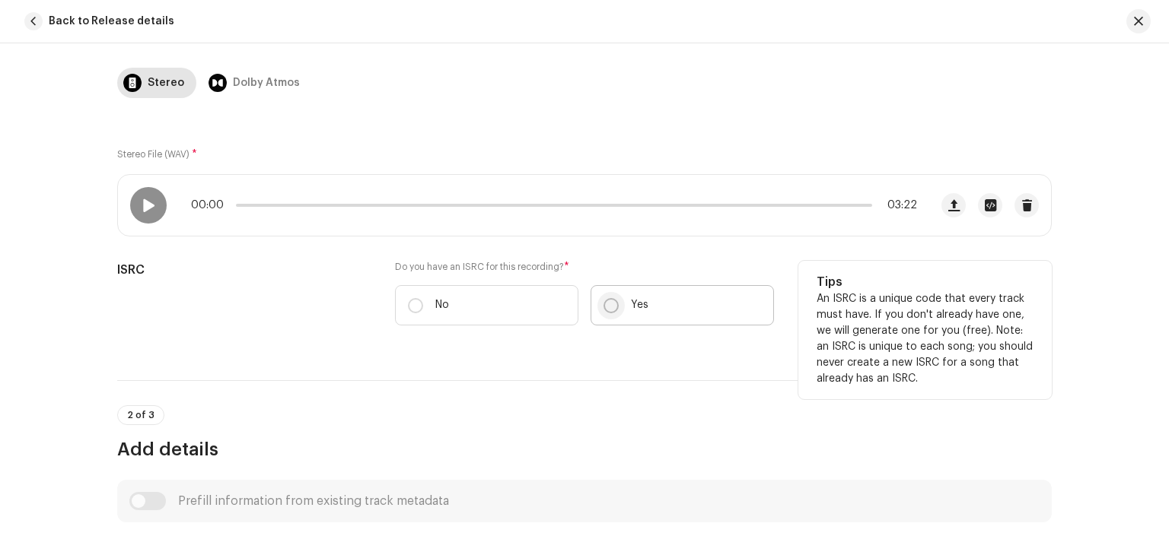
click at [607, 303] on input "Yes" at bounding box center [610, 305] width 15 height 15
radio input "true"
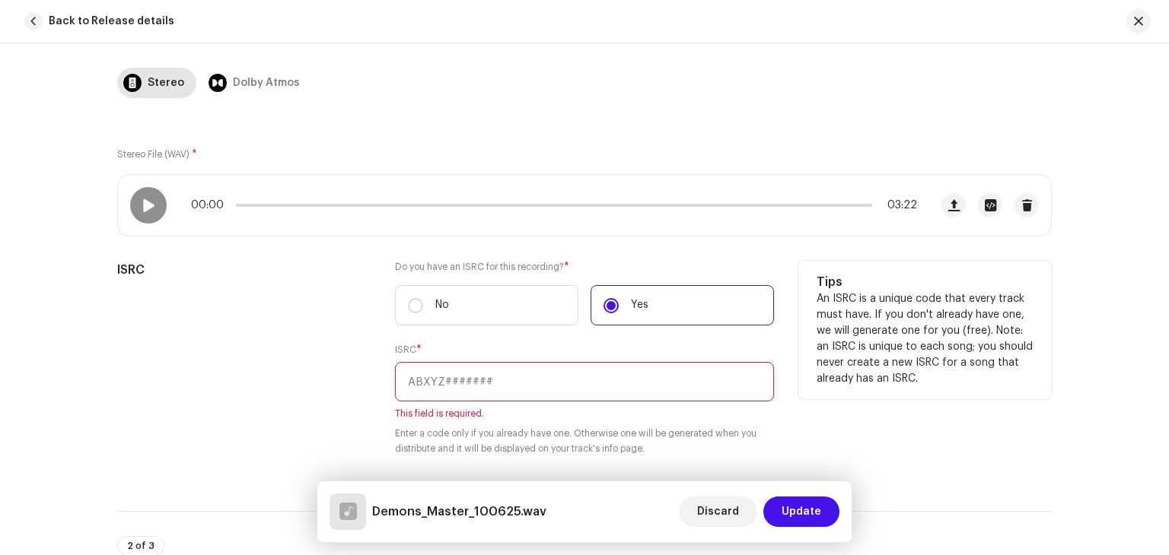
click at [421, 390] on input "text" at bounding box center [584, 382] width 379 height 40
paste input "CBCW82400051"
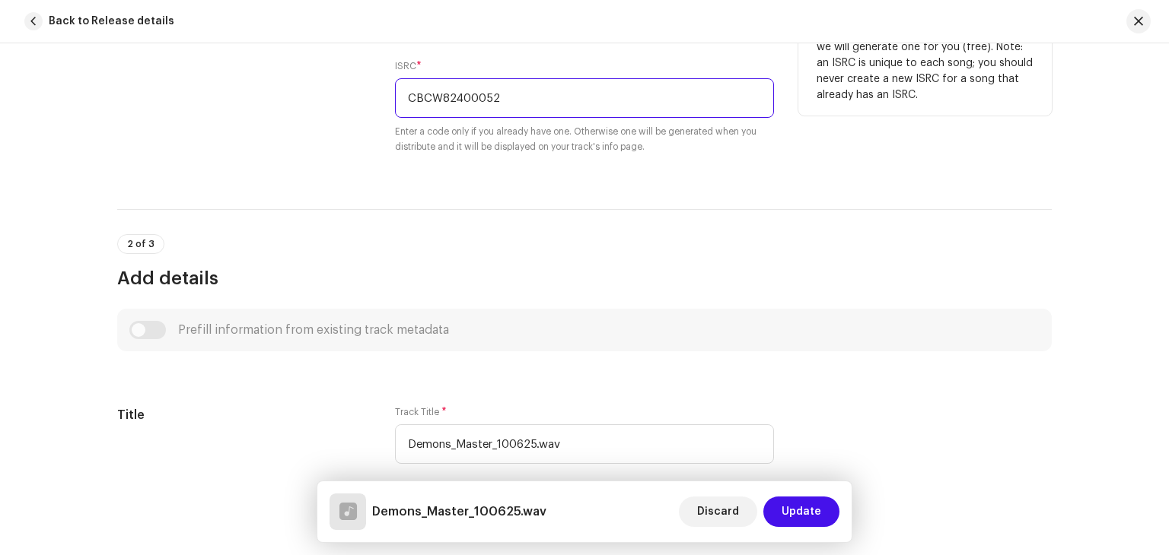
scroll to position [563, 0]
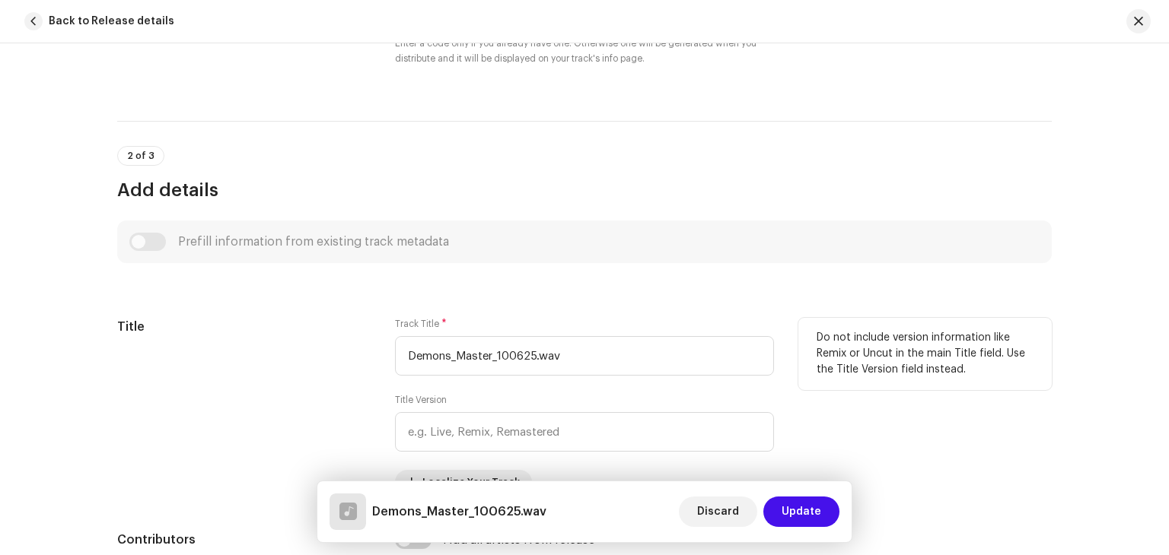
type input "CBCW82400052"
click at [265, 320] on h5 "Title" at bounding box center [243, 327] width 253 height 18
drag, startPoint x: 564, startPoint y: 357, endPoint x: 447, endPoint y: 355, distance: 116.4
click at [447, 355] on input "Demons_Master_100625.wav" at bounding box center [584, 356] width 379 height 40
type input "Demons"
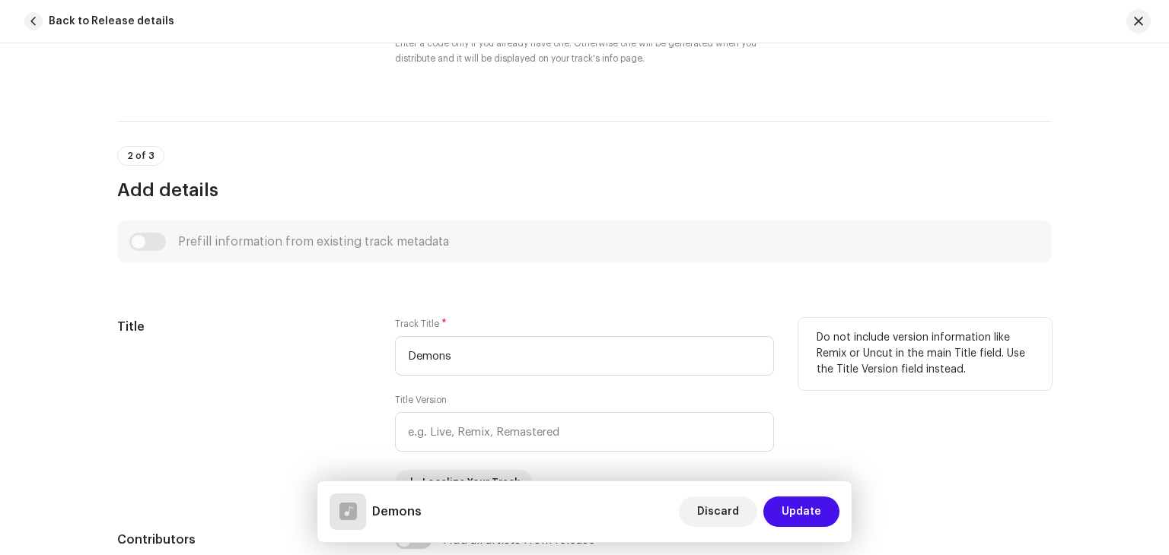
click at [299, 346] on div "Title" at bounding box center [243, 406] width 253 height 177
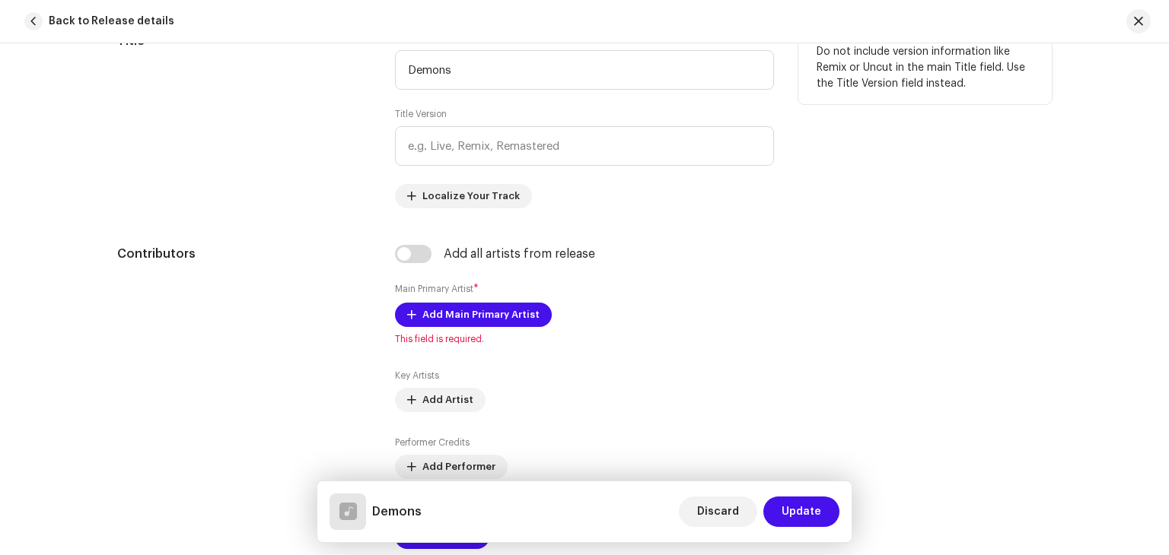
scroll to position [851, 0]
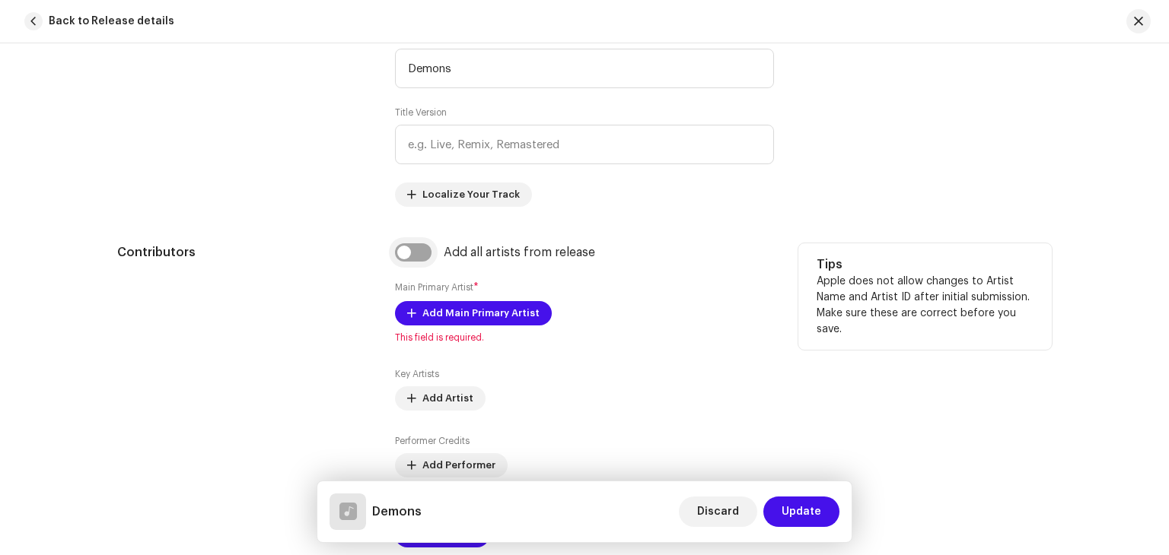
click at [406, 259] on input "checkbox" at bounding box center [413, 252] width 37 height 18
checkbox input "true"
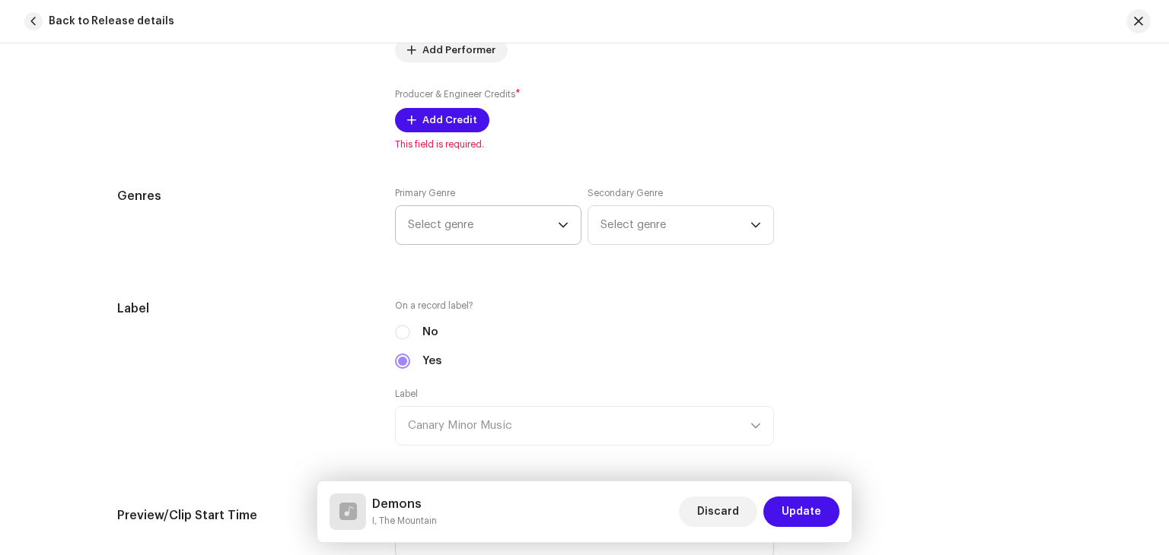
scroll to position [1315, 0]
click at [490, 225] on span "Select genre" at bounding box center [483, 224] width 150 height 38
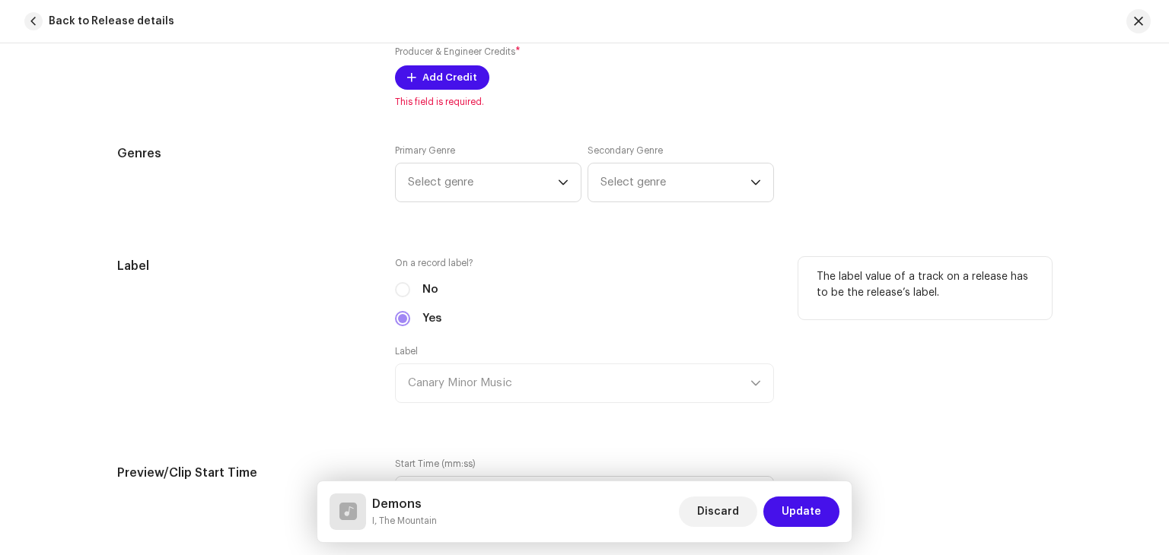
scroll to position [1359, 0]
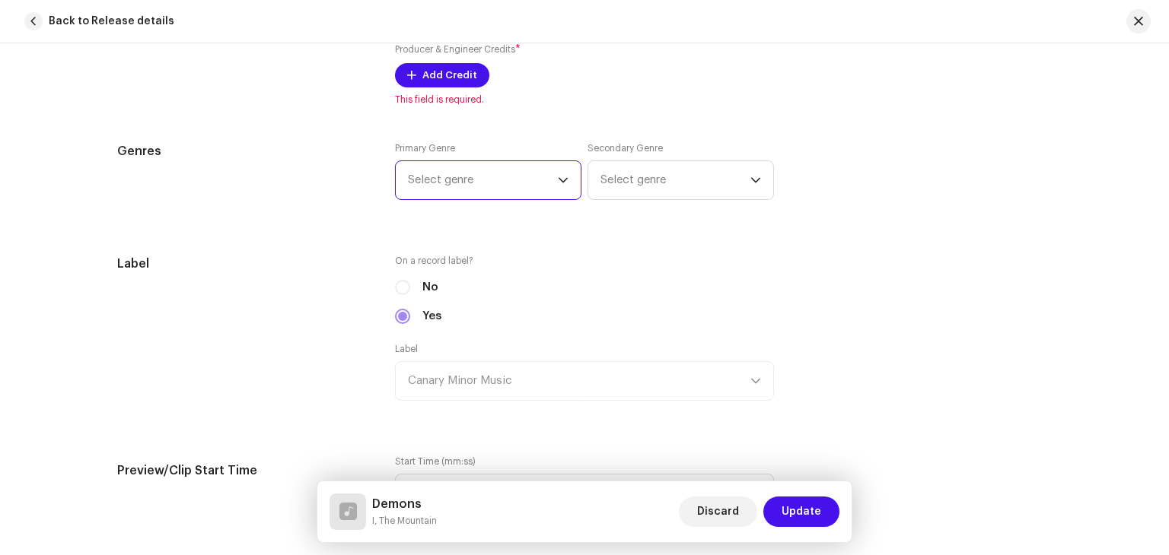
click at [442, 189] on span "Select genre" at bounding box center [483, 180] width 150 height 38
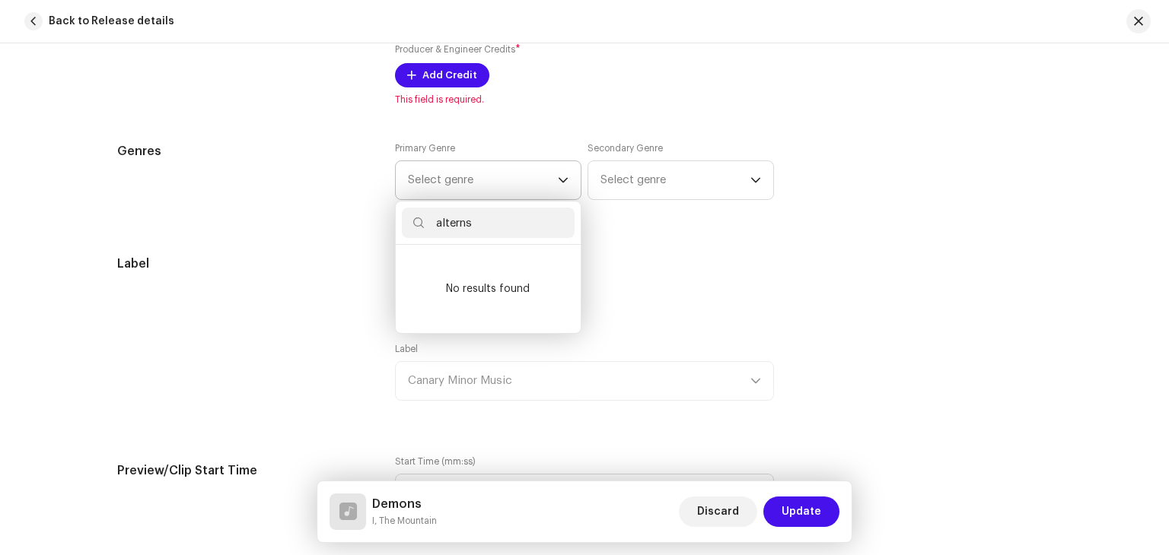
type input "altern"
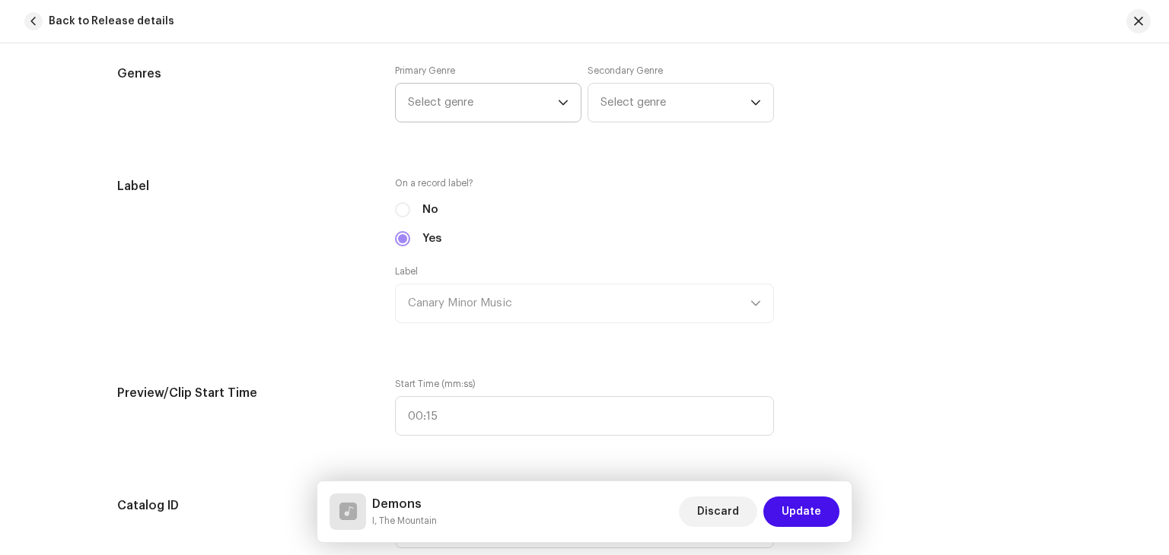
scroll to position [1438, 0]
click at [508, 110] on span "Select genre" at bounding box center [483, 101] width 150 height 38
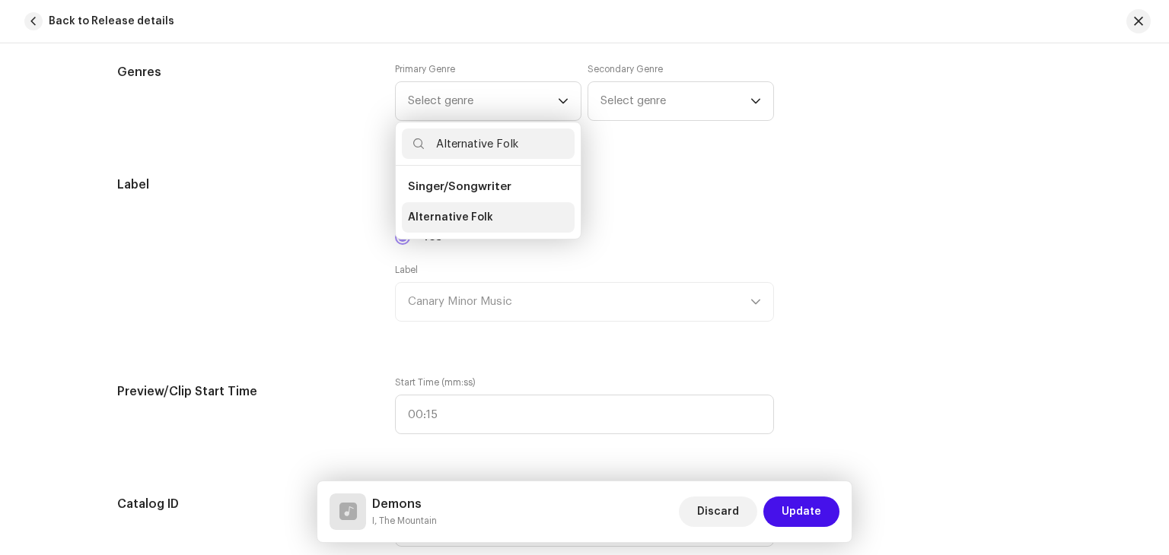
type input "Alternative Folk"
click at [460, 217] on span "Alternative Folk" at bounding box center [450, 217] width 85 height 15
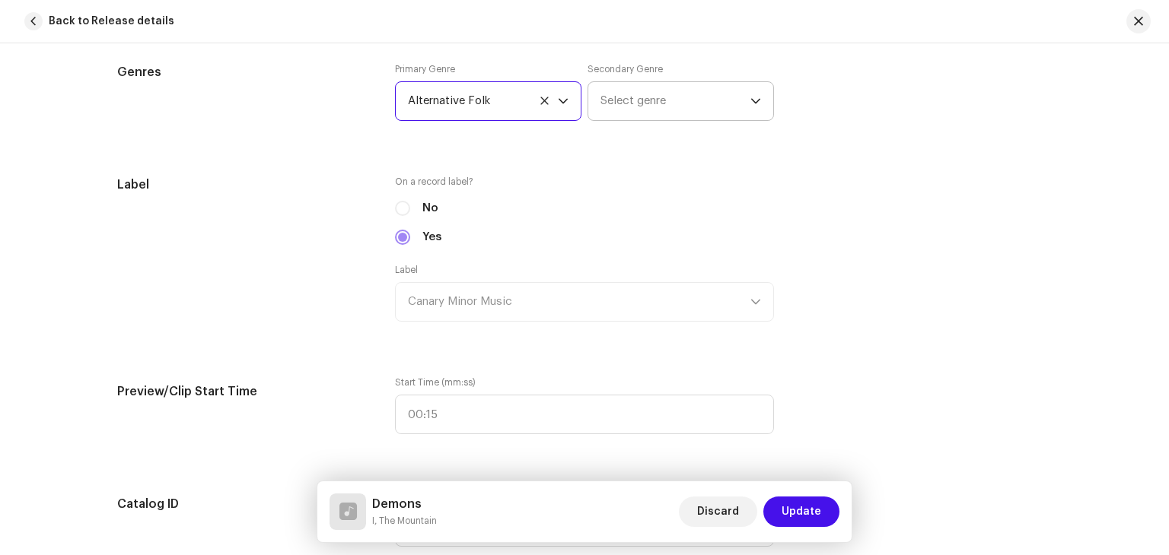
click at [685, 107] on span "Select genre" at bounding box center [675, 101] width 150 height 38
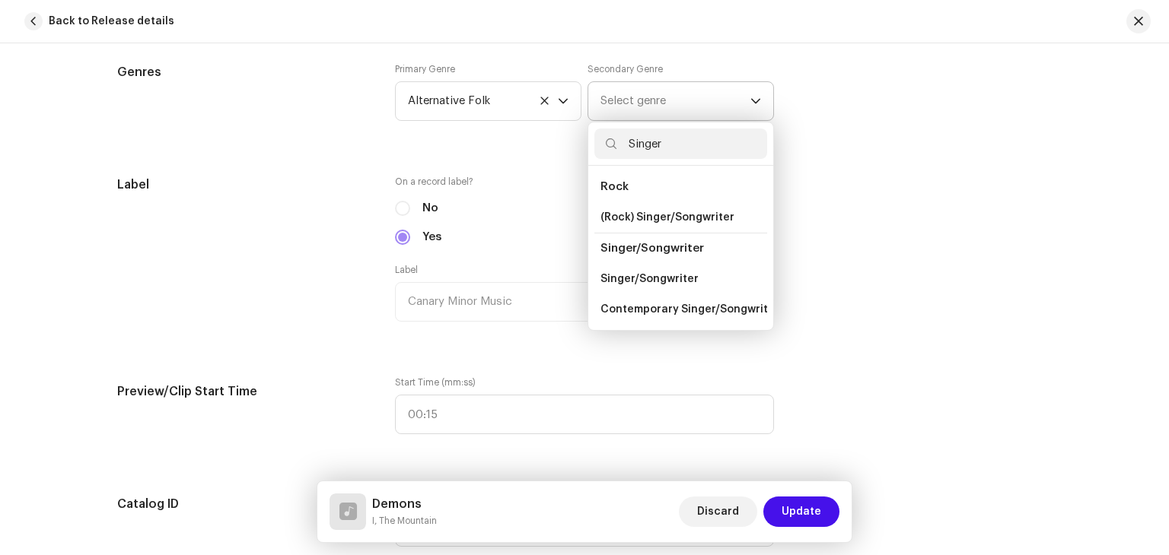
type input "Singer"
click at [656, 244] on span "Singer/Songwriter" at bounding box center [651, 248] width 103 height 11
click at [657, 281] on span "Singer/Songwriter" at bounding box center [649, 279] width 98 height 15
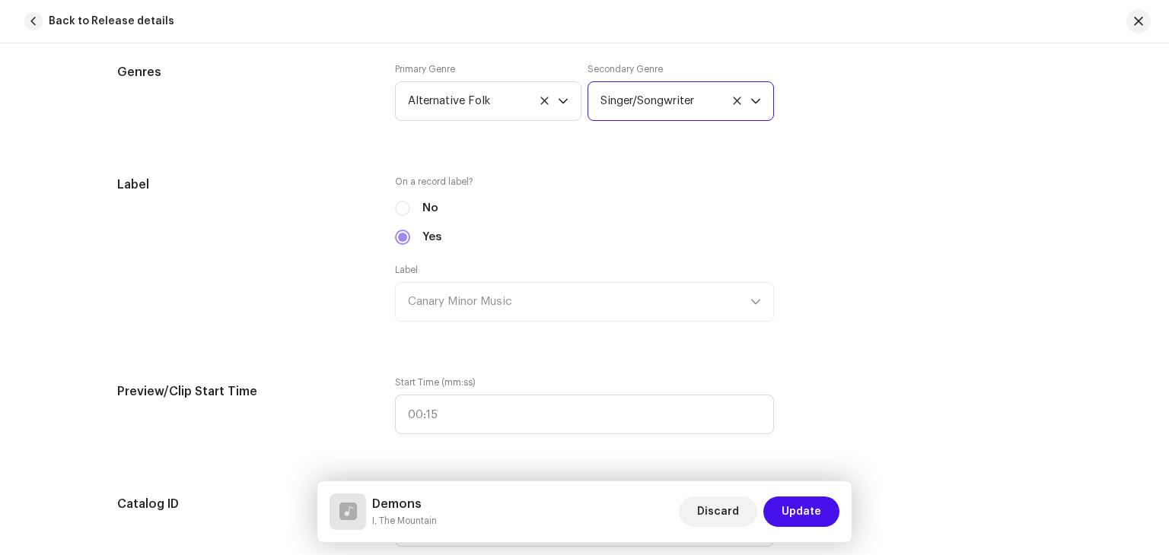
click at [329, 162] on div "Track details Complete the following to finalize your track. 1 of 3 Add Audio F…" at bounding box center [584, 392] width 983 height 3501
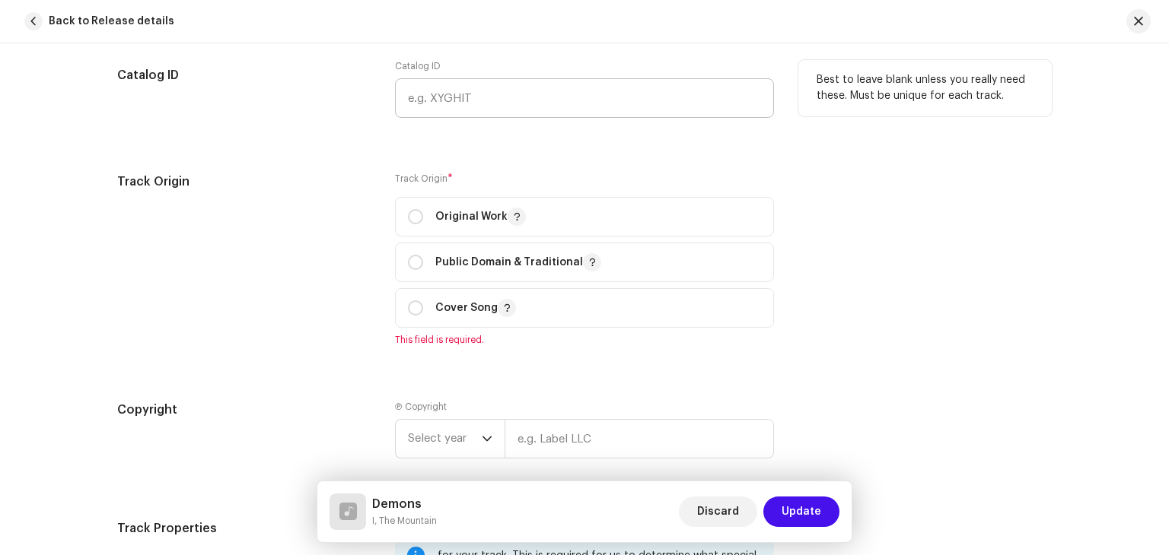
scroll to position [1870, 0]
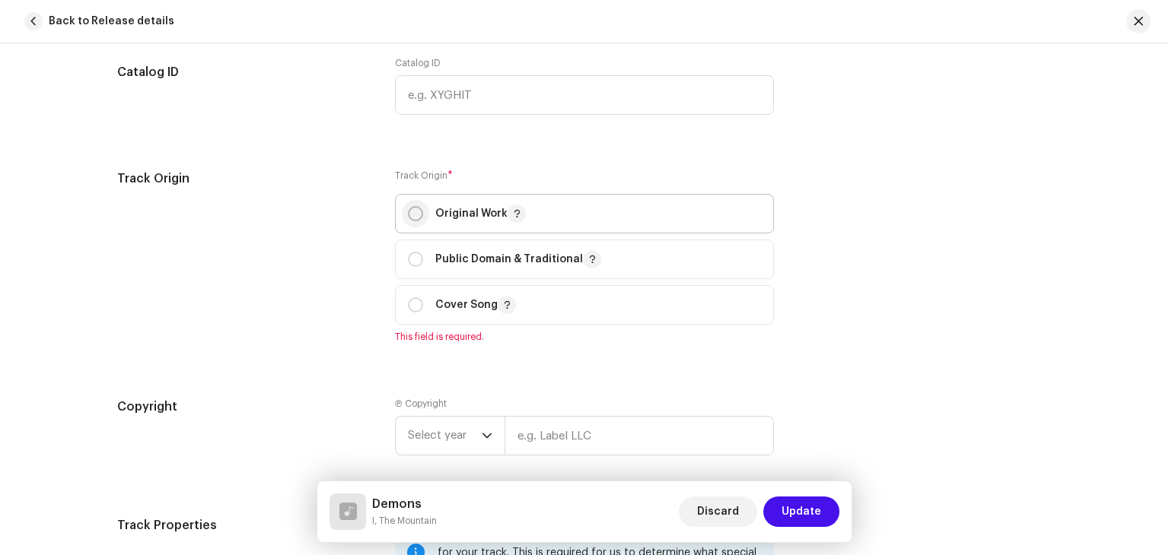
click at [411, 221] on input "radio" at bounding box center [415, 213] width 15 height 15
radio input "true"
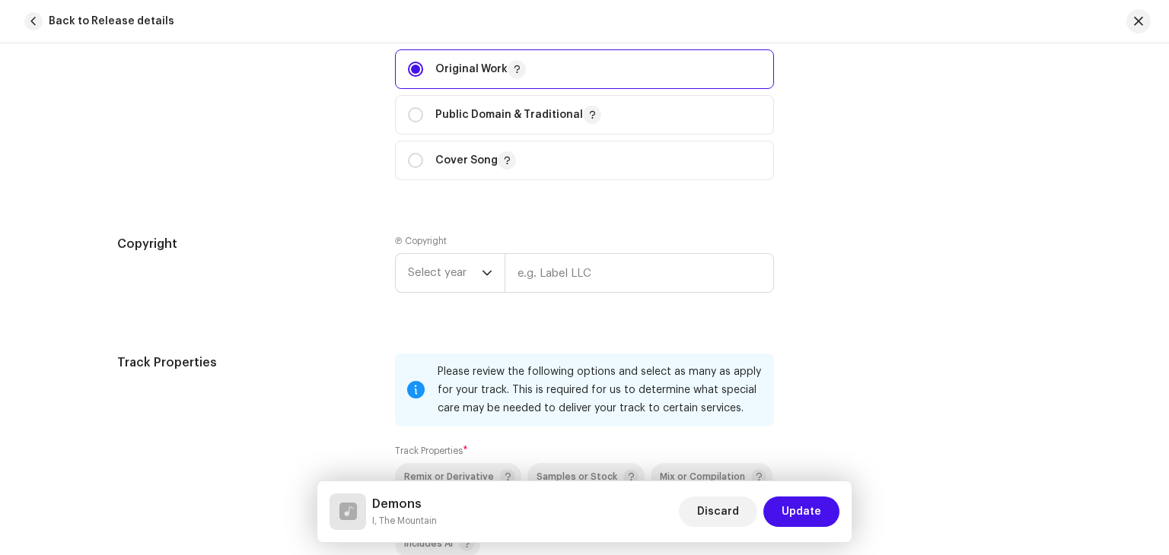
scroll to position [2019, 0]
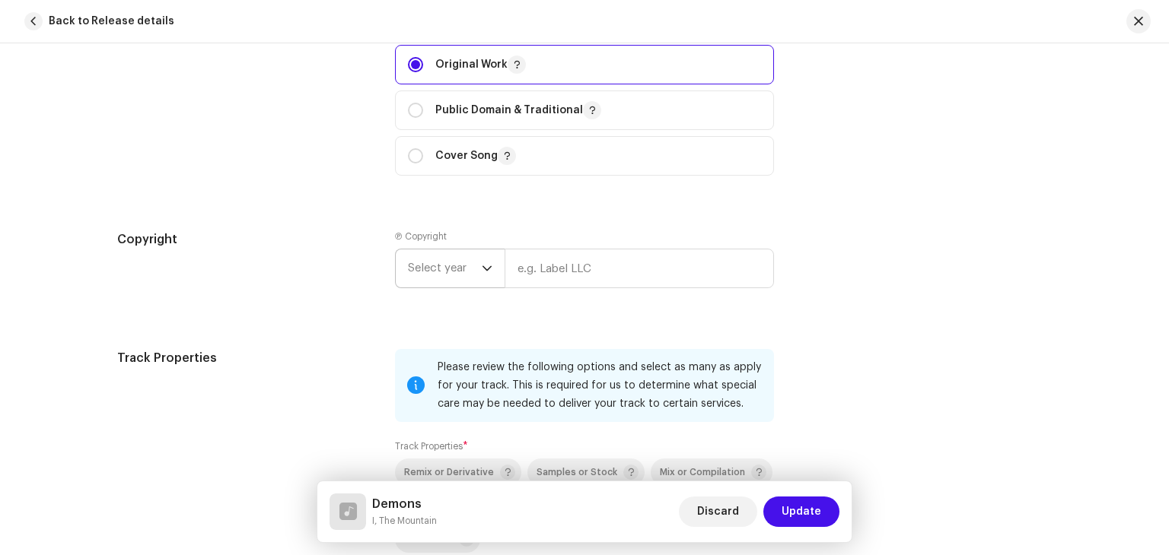
click at [464, 272] on span "Select year" at bounding box center [445, 269] width 74 height 38
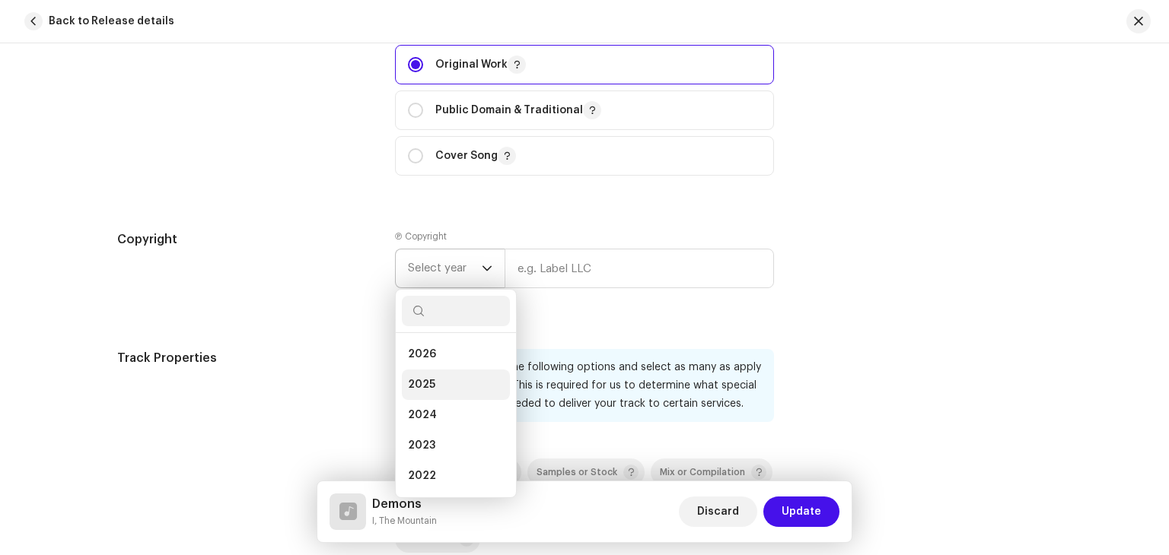
click at [433, 392] on li "2025" at bounding box center [456, 385] width 108 height 30
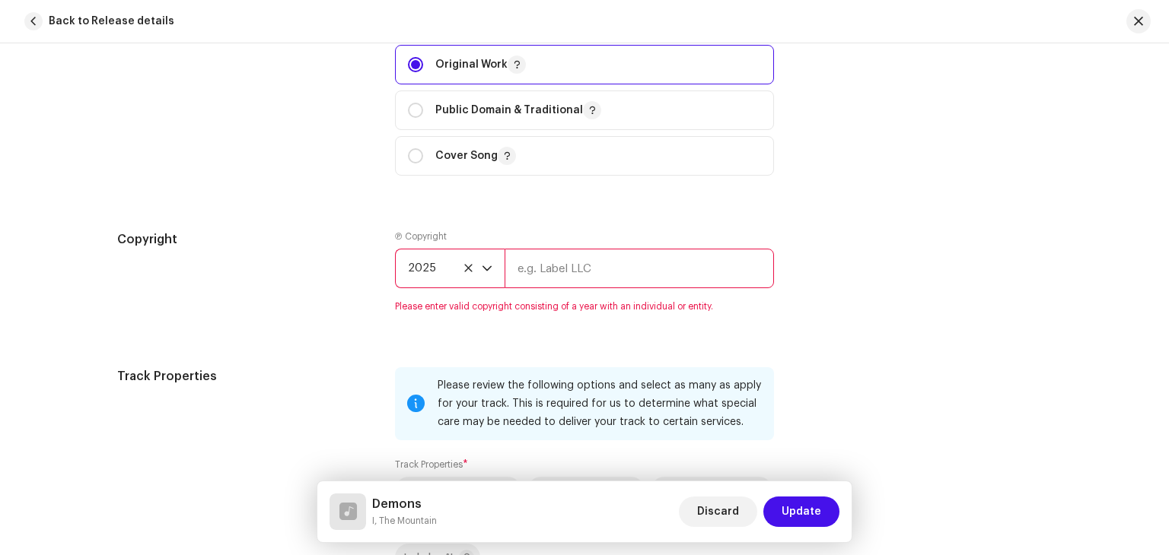
click at [562, 273] on input "text" at bounding box center [638, 269] width 269 height 40
type input "I, The Mountain under exclusive license to Canary Minor Music Group Inc."
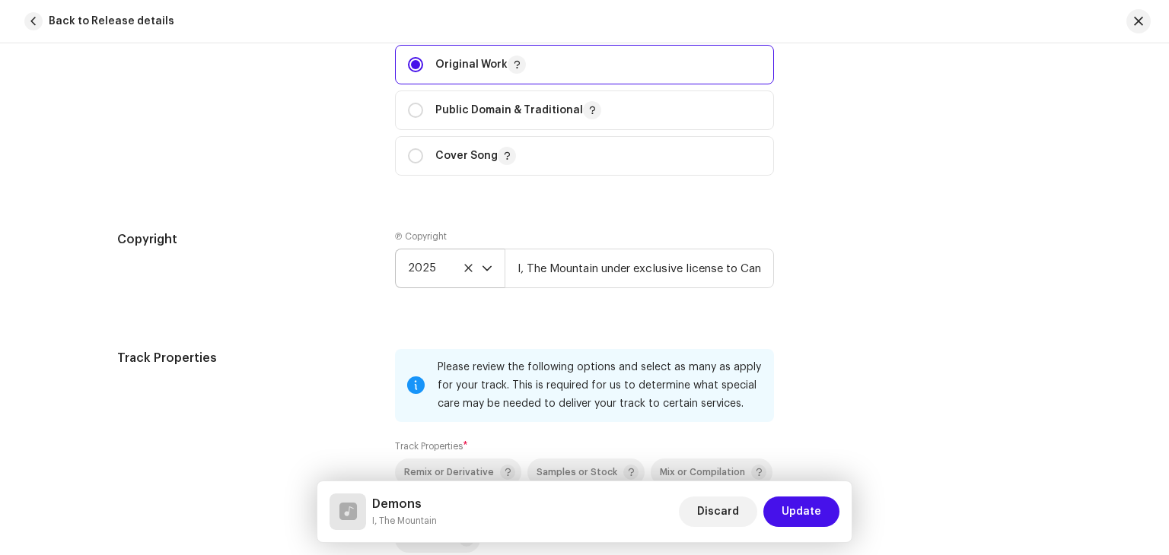
click at [259, 311] on div "Copyright" at bounding box center [243, 272] width 253 height 82
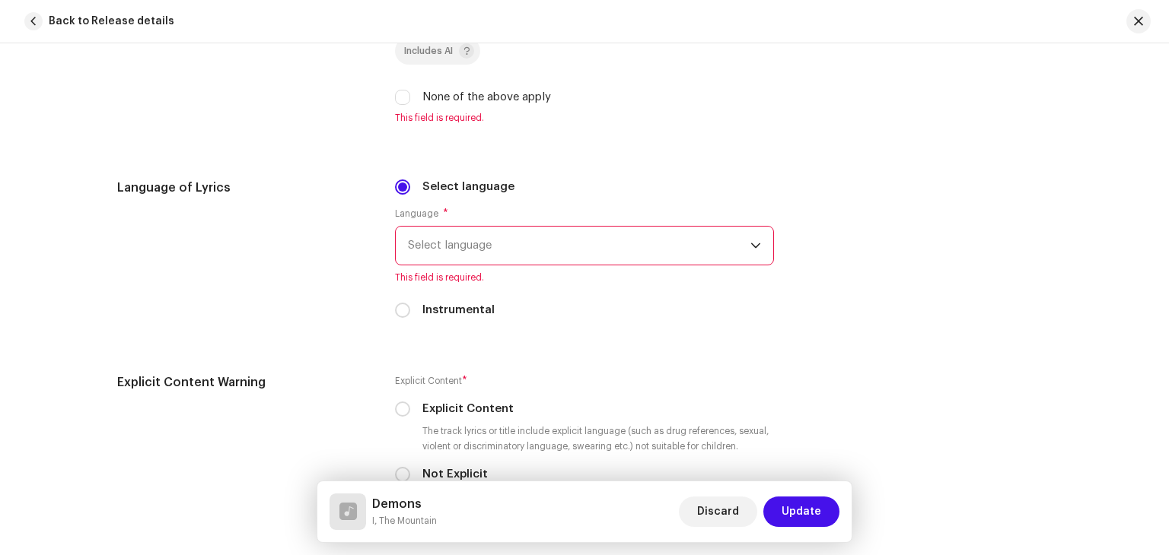
scroll to position [2512, 0]
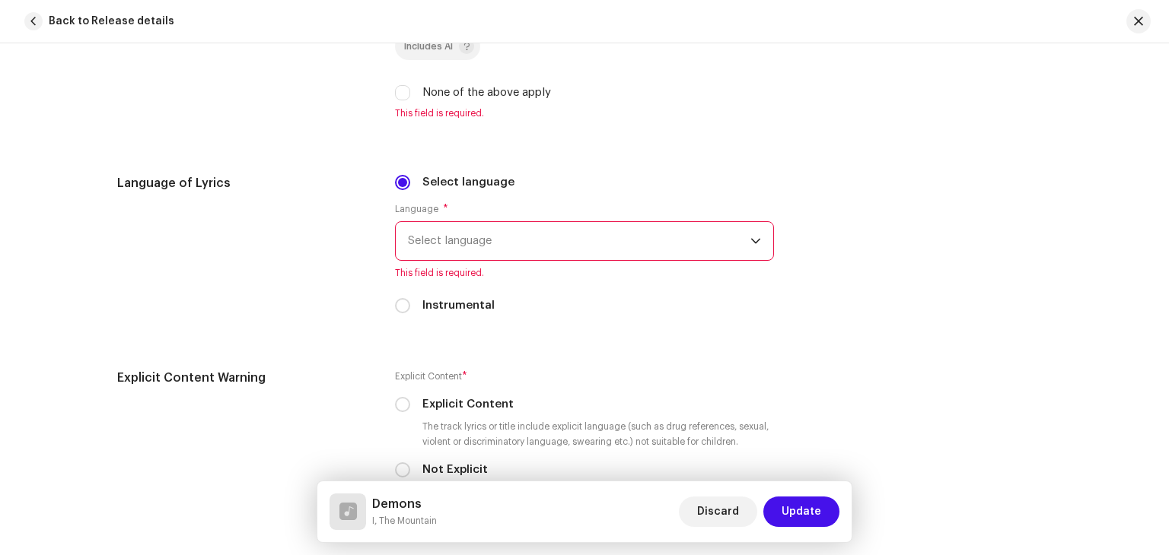
click at [482, 247] on span "Select language" at bounding box center [579, 241] width 342 height 38
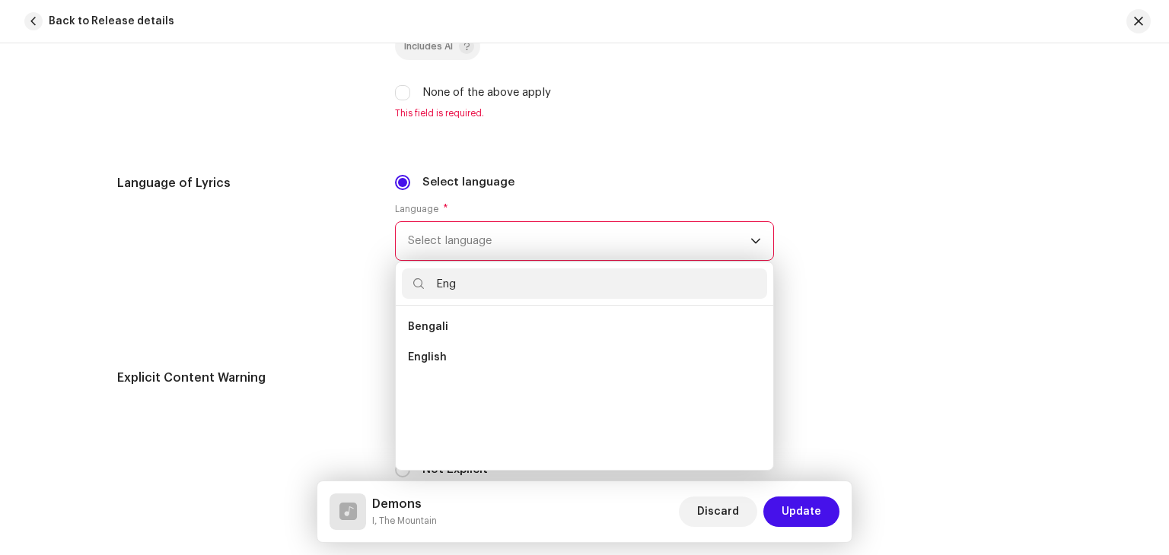
scroll to position [0, 0]
type input "Eng"
click at [435, 362] on span "English" at bounding box center [427, 357] width 39 height 15
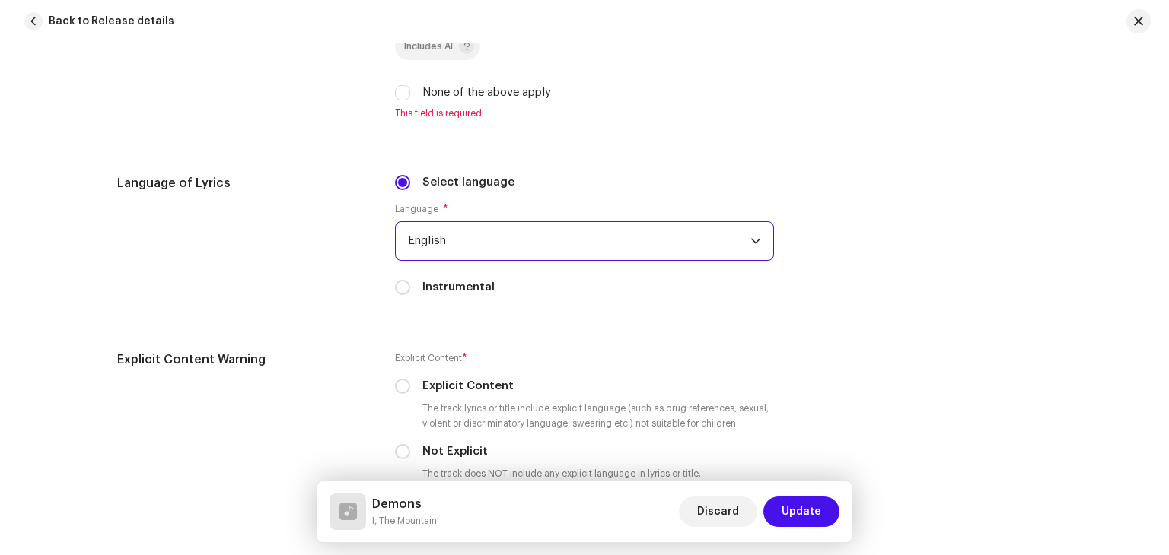
scroll to position [2649, 0]
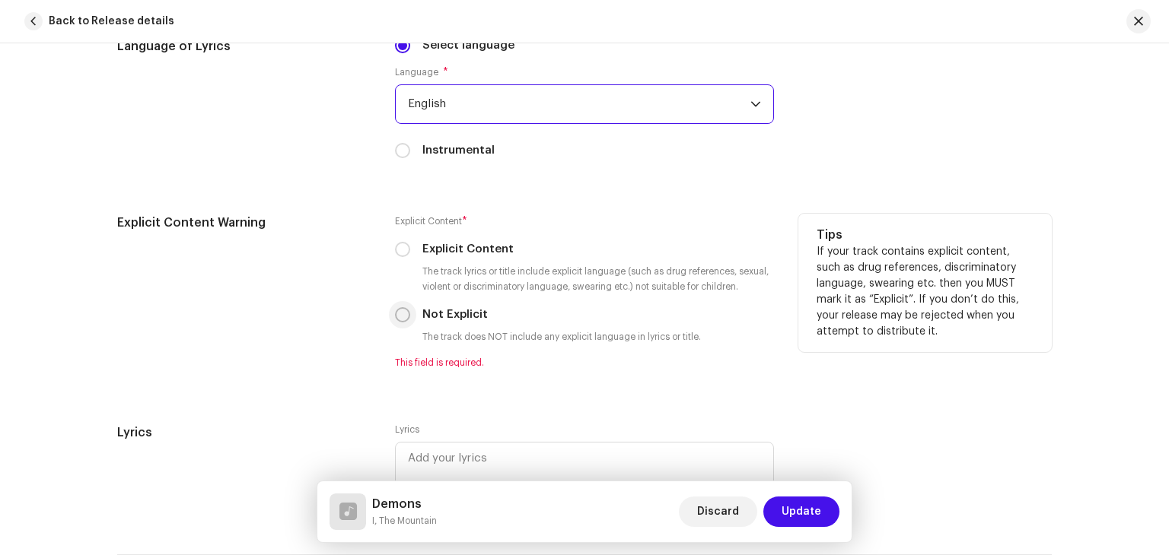
click at [396, 318] on input "Not Explicit" at bounding box center [402, 314] width 15 height 15
radio input "true"
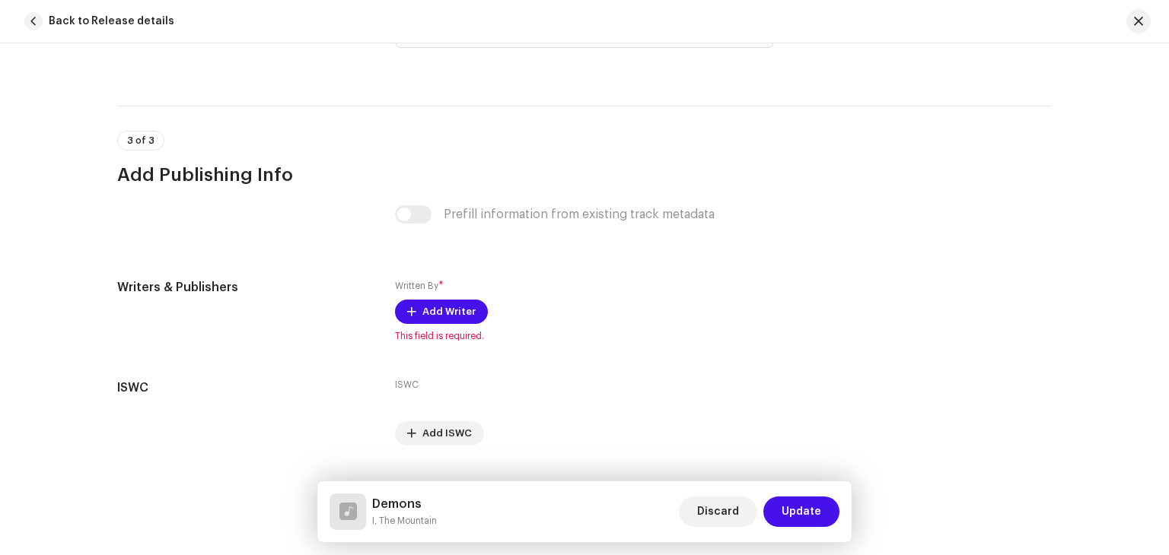
scroll to position [3081, 0]
click at [405, 222] on div "Prefill information from existing track metadata" at bounding box center [584, 213] width 379 height 18
click at [433, 314] on span "Add Writer" at bounding box center [448, 310] width 53 height 30
click at [266, 357] on div "Add Writer Writer Name ( MUST be a person's name and not an artist name) * Sele…" at bounding box center [584, 277] width 1169 height 555
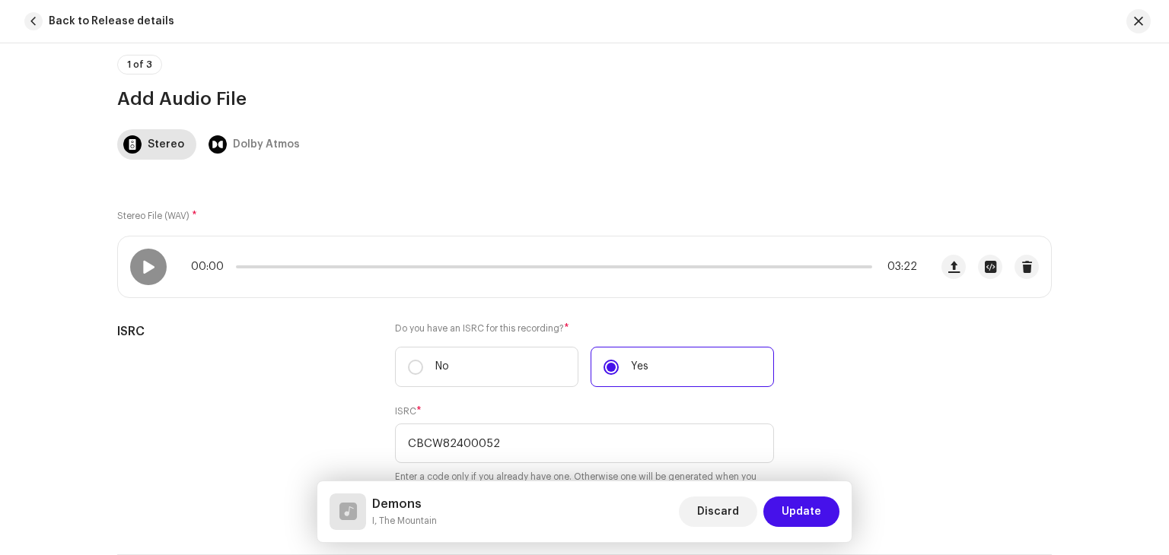
scroll to position [0, 0]
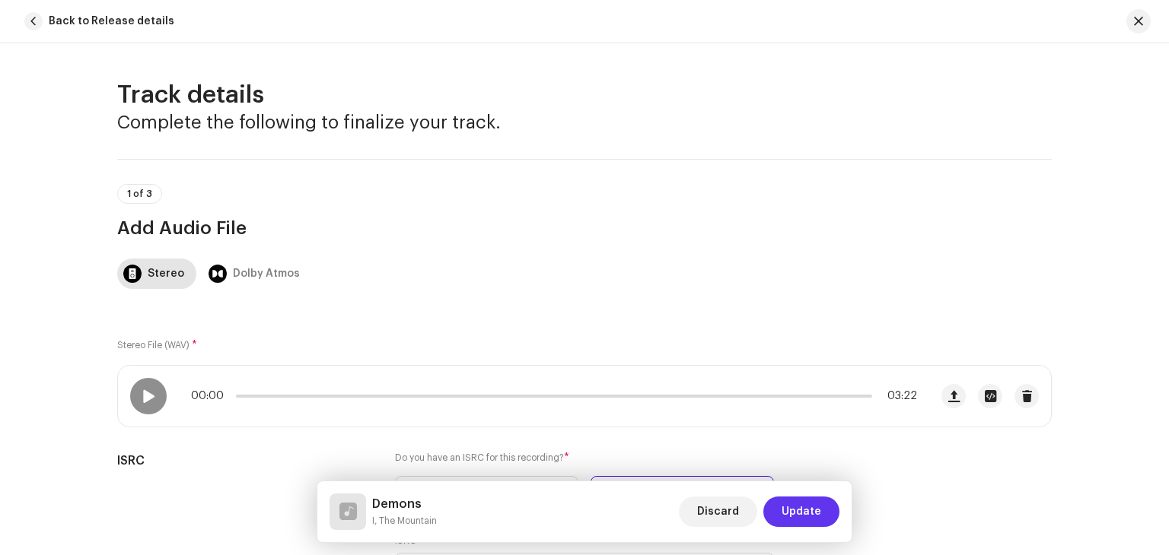
click at [806, 514] on span "Update" at bounding box center [801, 512] width 40 height 30
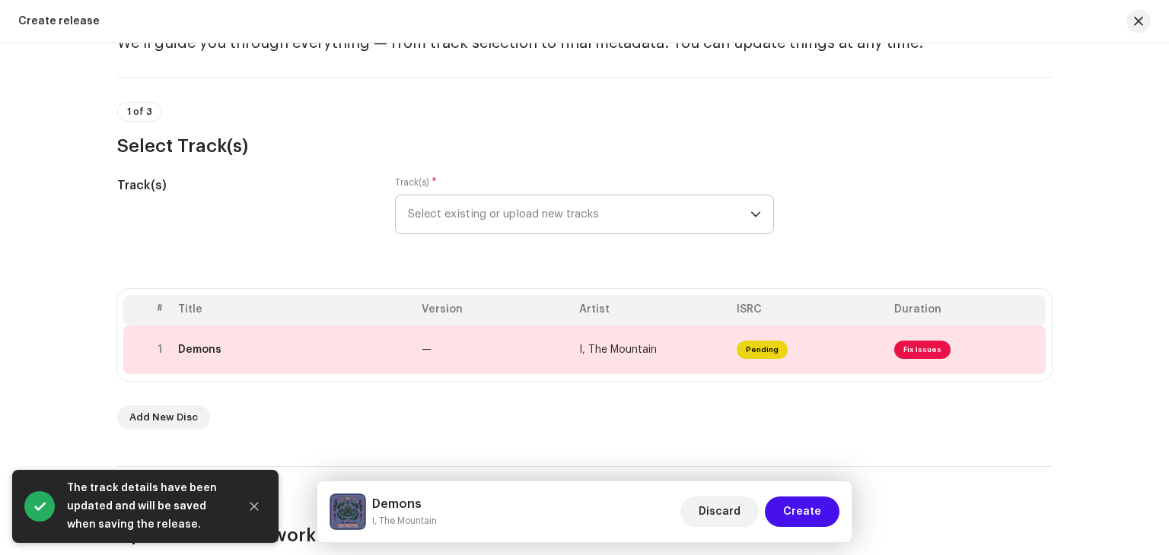
scroll to position [131, 0]
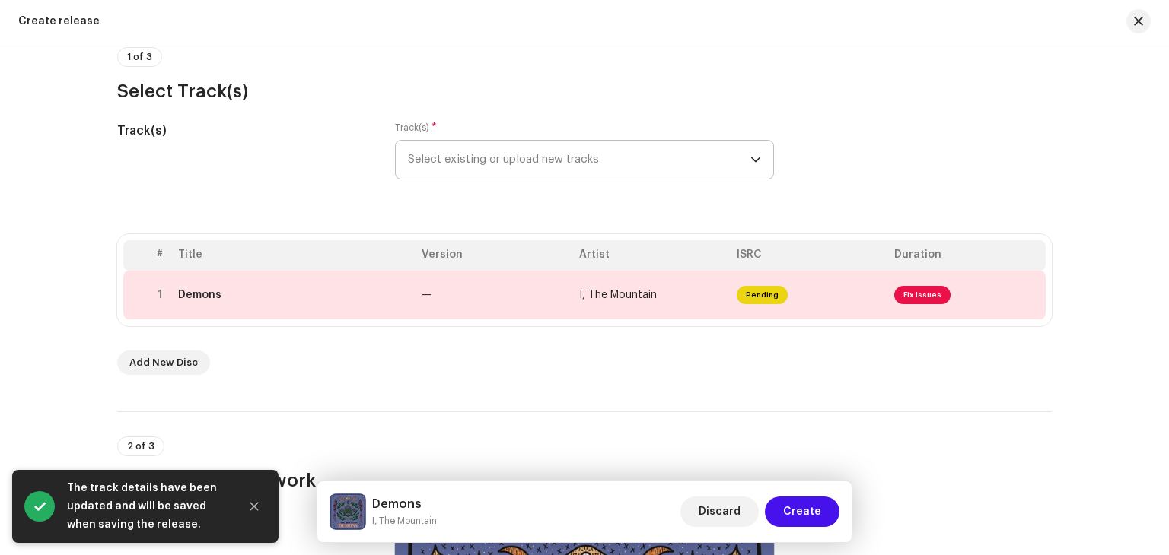
click at [511, 162] on span "Select existing or upload new tracks" at bounding box center [579, 160] width 342 height 38
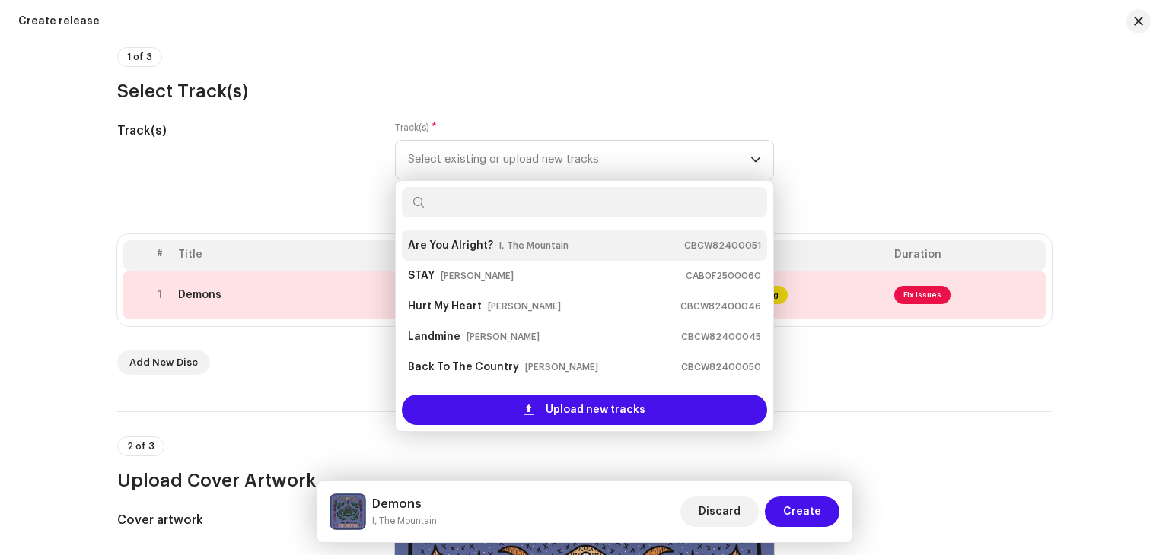
click at [461, 242] on strong "Are You Alright?" at bounding box center [450, 246] width 85 height 24
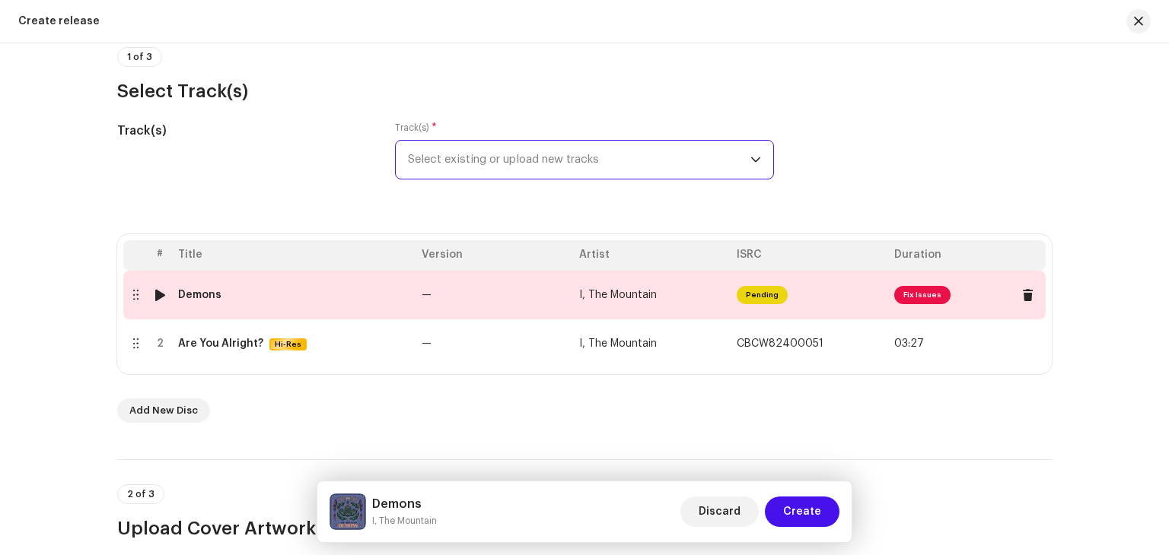
click at [917, 294] on span "Fix Issues" at bounding box center [922, 295] width 56 height 18
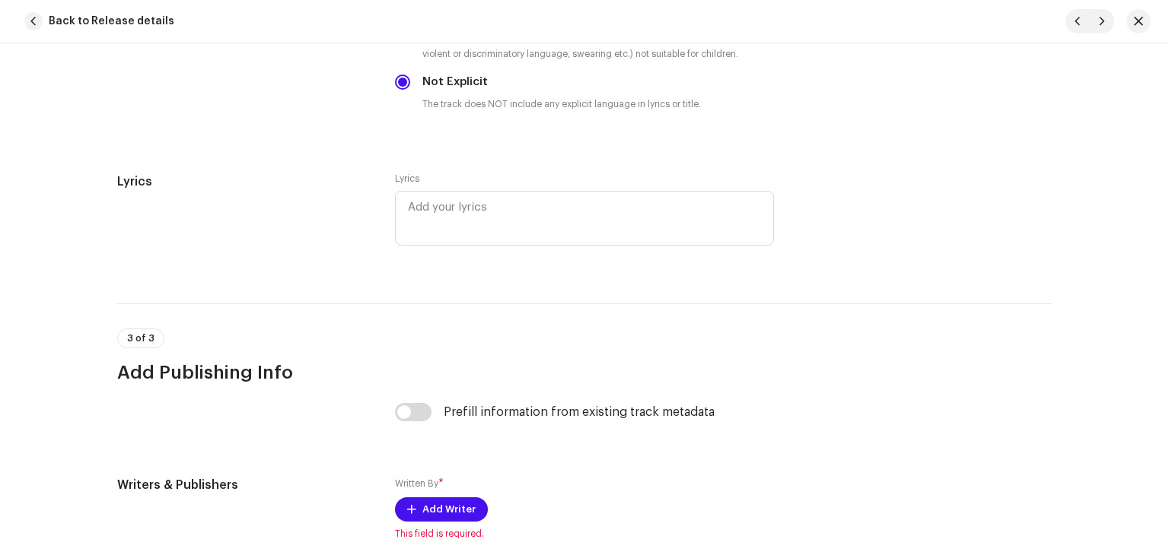
scroll to position [3122, 0]
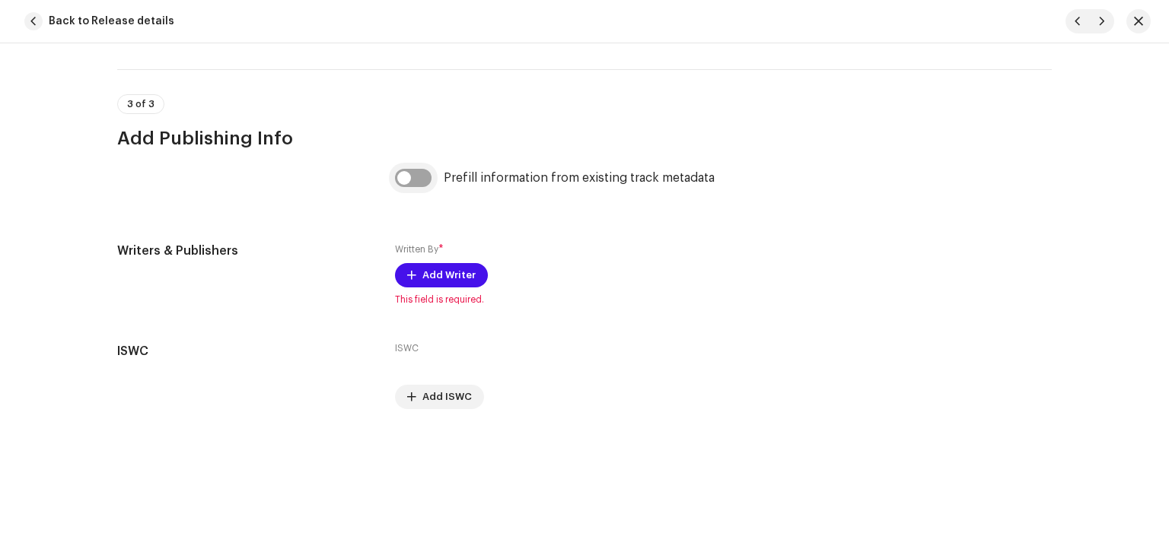
click at [402, 183] on input "checkbox" at bounding box center [413, 178] width 37 height 18
checkbox input "true"
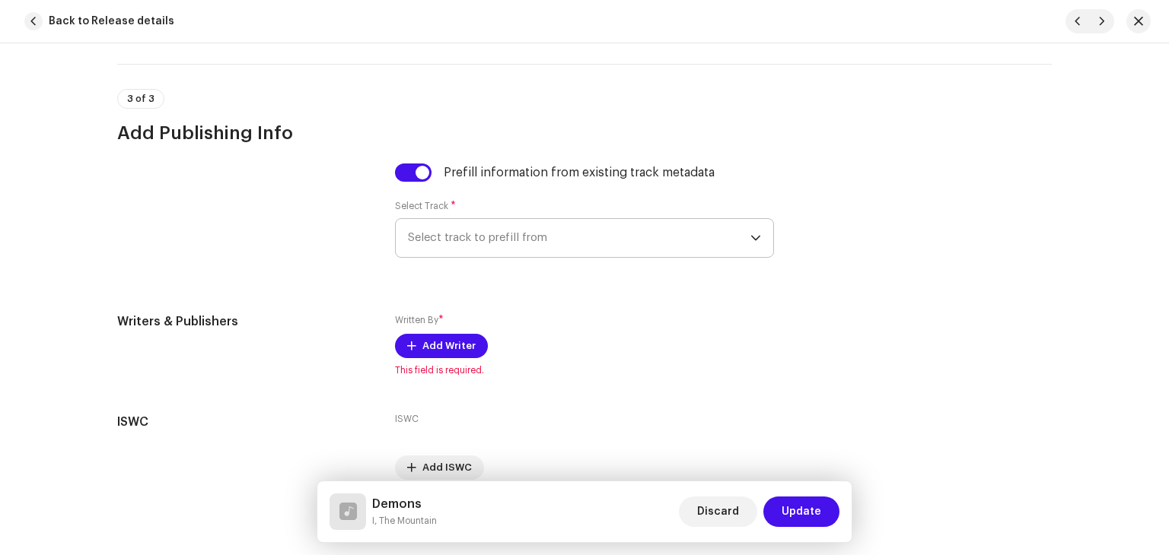
click at [480, 245] on span "Select track to prefill from" at bounding box center [579, 238] width 342 height 38
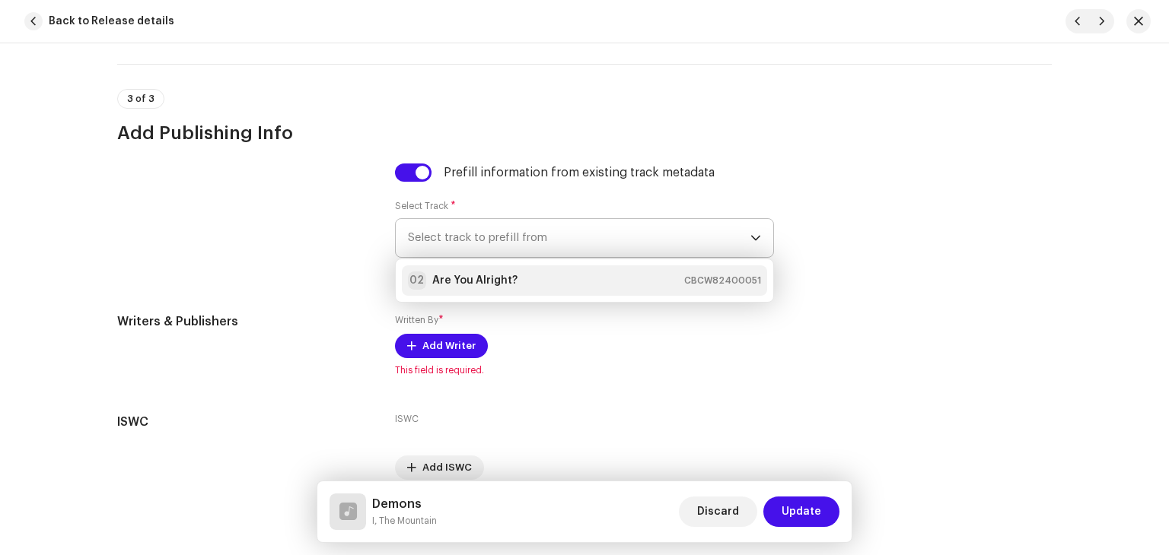
click at [460, 283] on strong "Are You Alright?" at bounding box center [474, 280] width 85 height 15
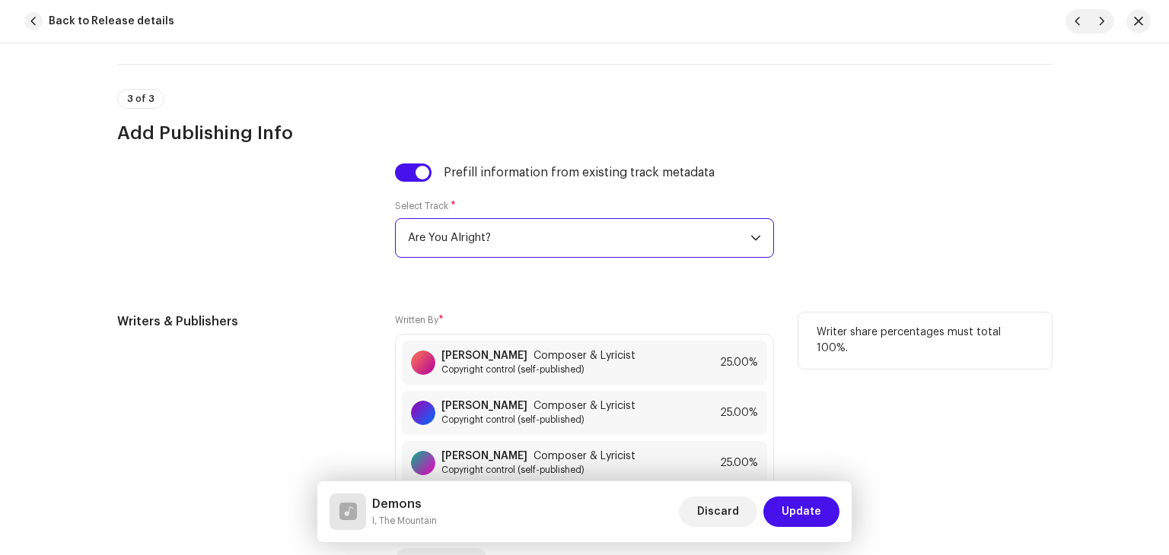
scroll to position [3394, 0]
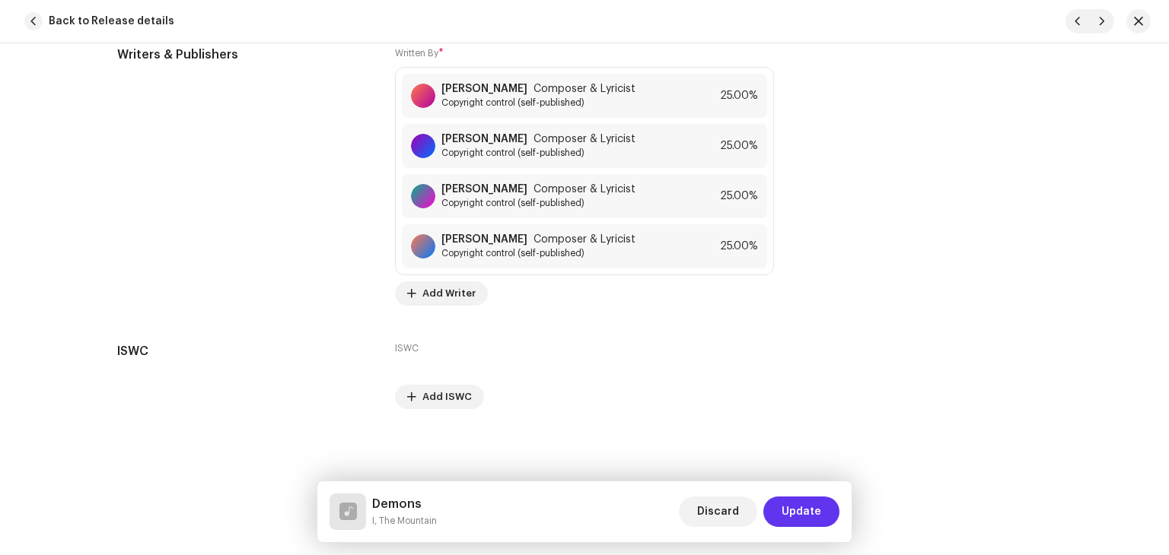
click at [820, 508] on span "Update" at bounding box center [801, 512] width 40 height 30
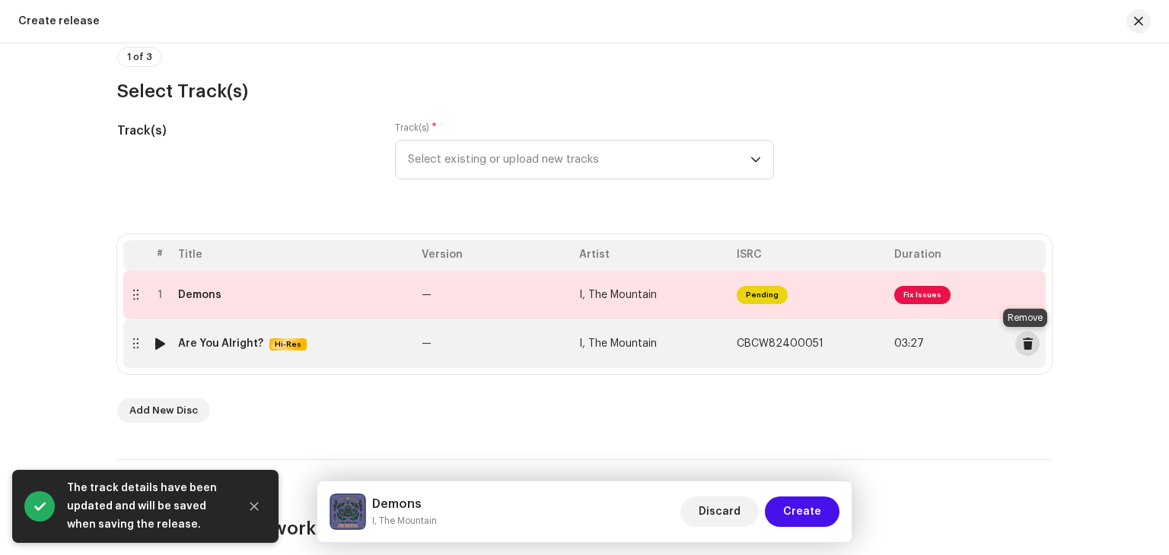
click at [1025, 345] on span at bounding box center [1027, 344] width 11 height 12
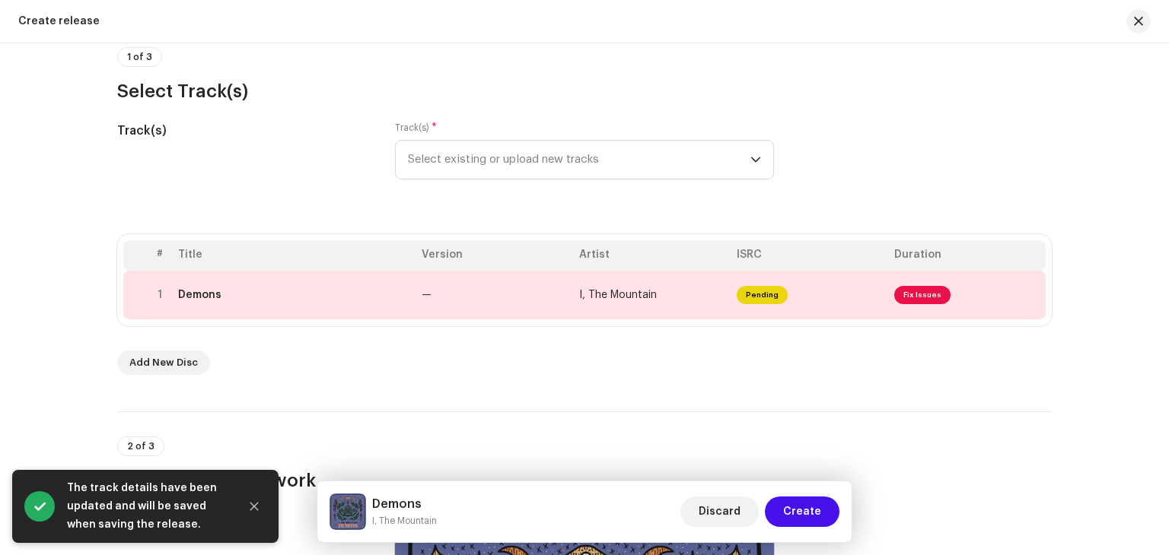
click at [832, 288] on td "Pending" at bounding box center [808, 295] width 157 height 49
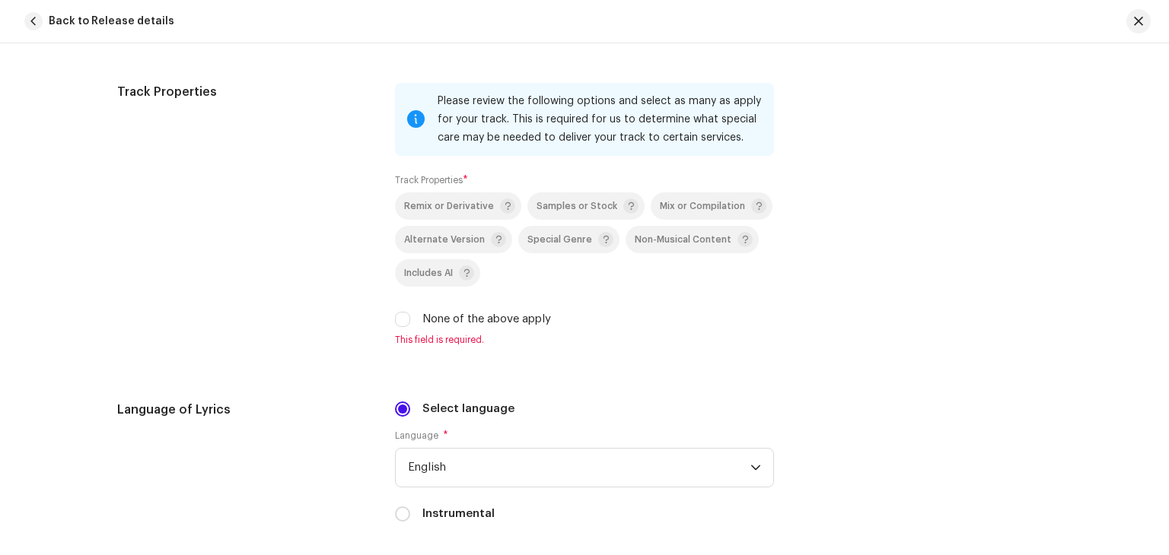
scroll to position [2295, 0]
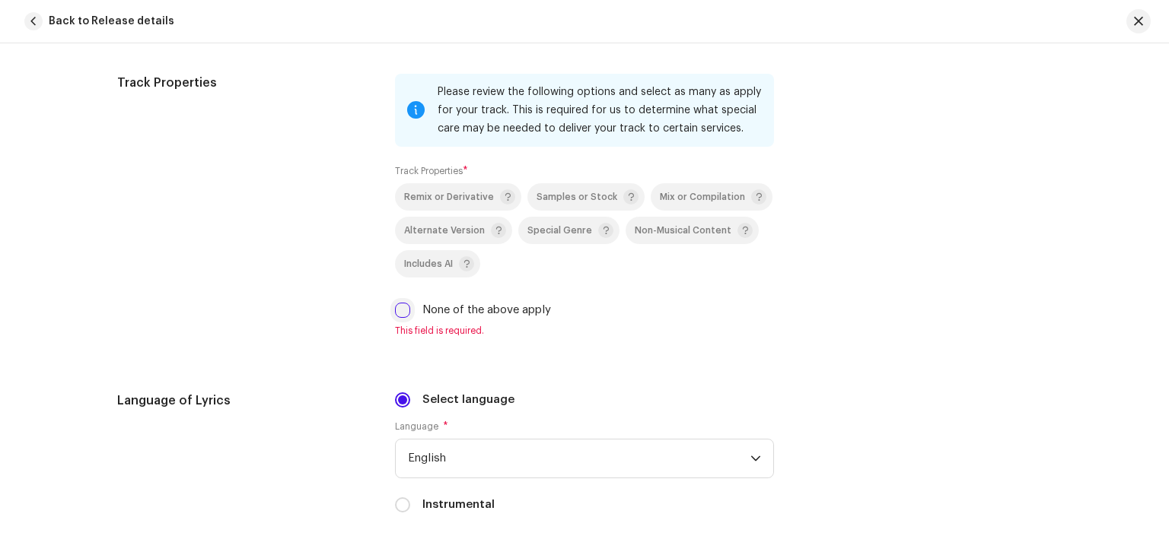
click at [402, 318] on input "None of the above apply" at bounding box center [402, 310] width 15 height 15
checkbox input "true"
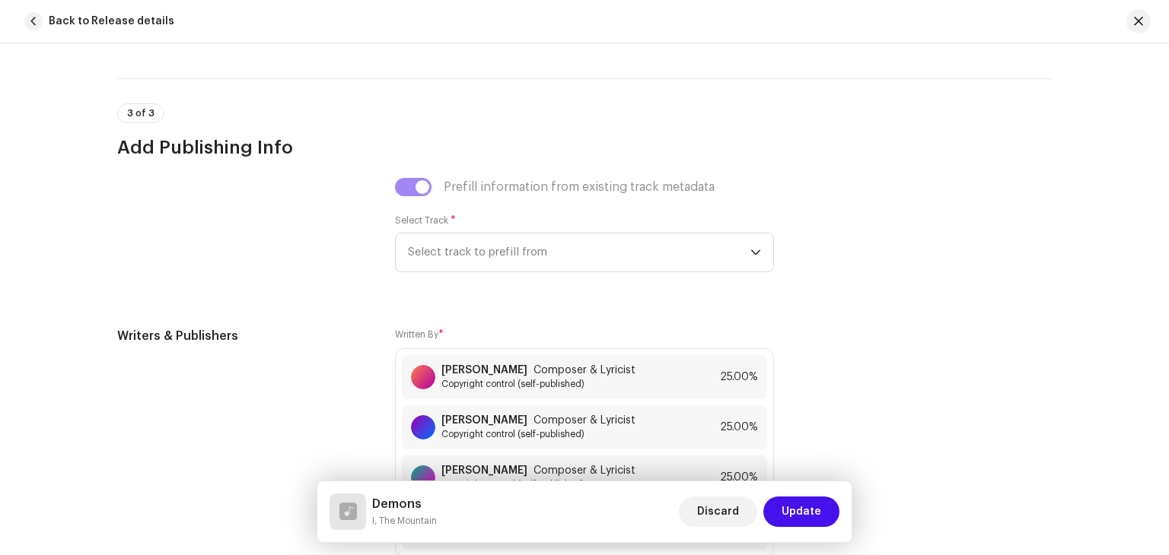
scroll to position [3098, 0]
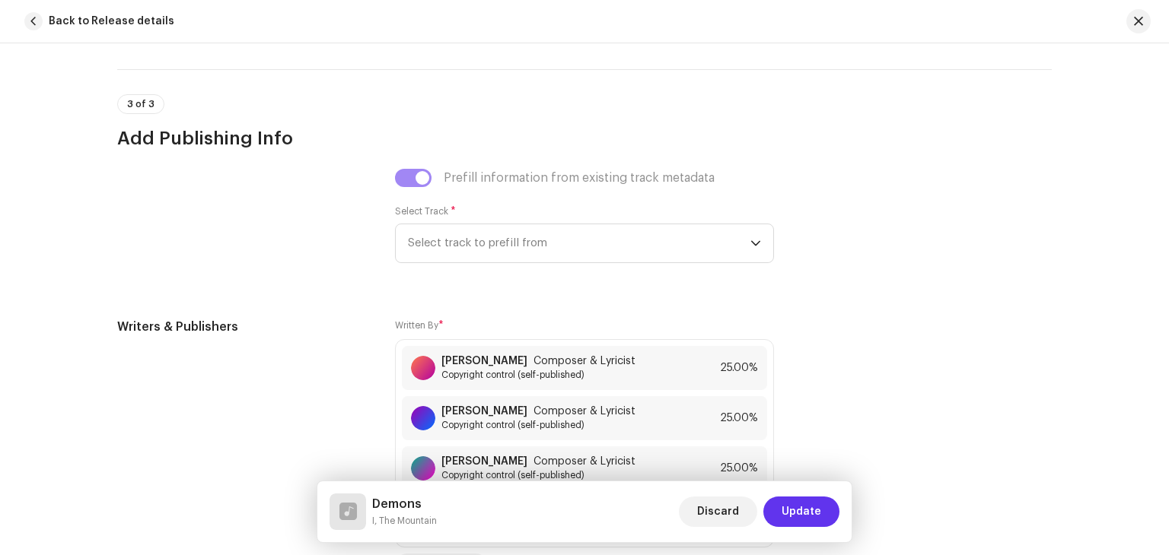
click at [810, 516] on span "Update" at bounding box center [801, 512] width 40 height 30
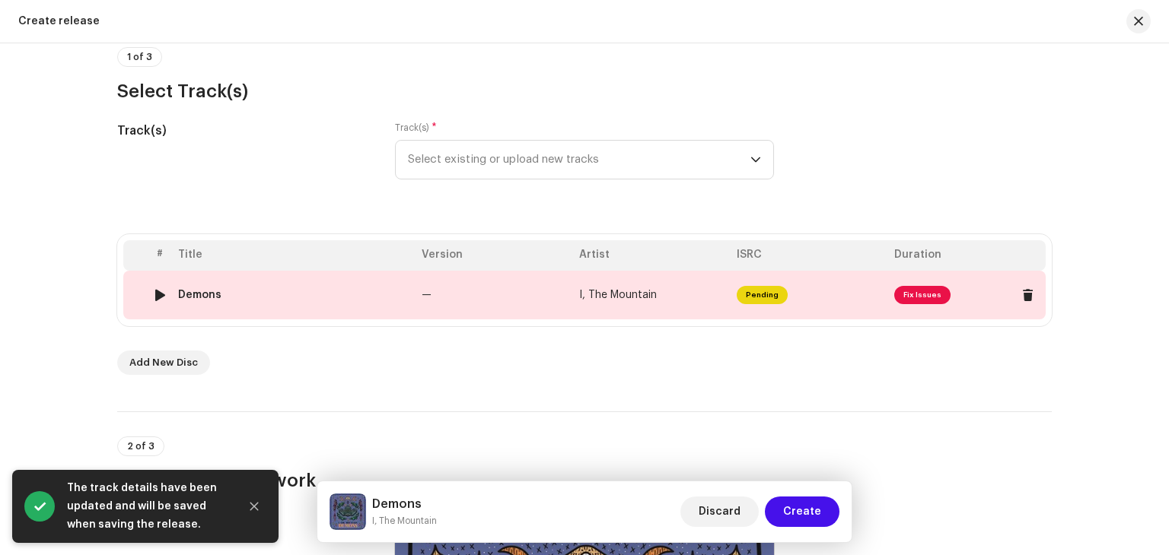
click at [915, 292] on span "Fix Issues" at bounding box center [922, 295] width 56 height 18
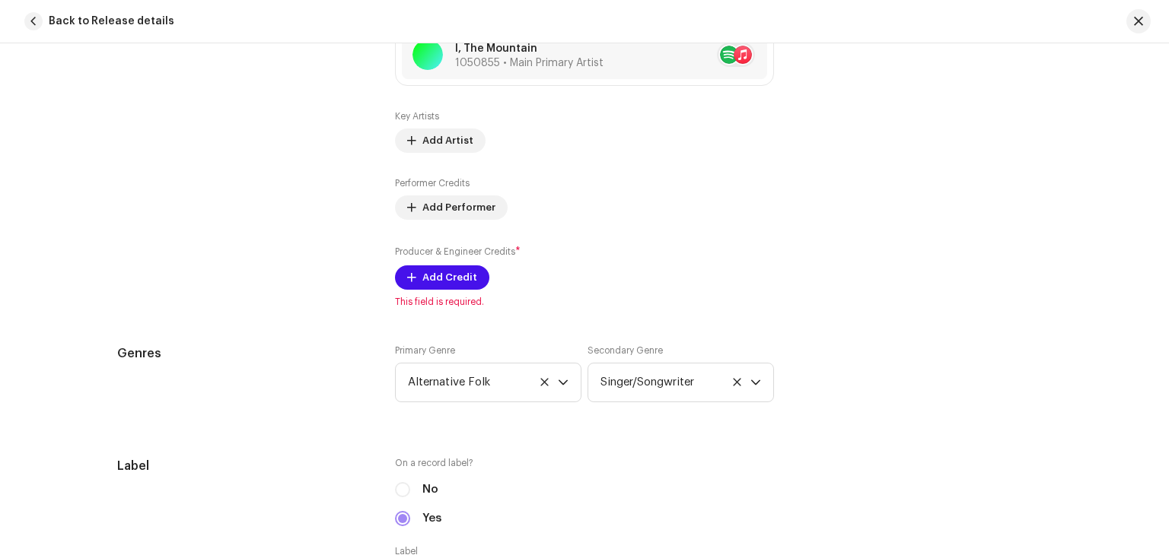
scroll to position [1158, 0]
click at [460, 275] on span "Add Credit" at bounding box center [449, 276] width 55 height 30
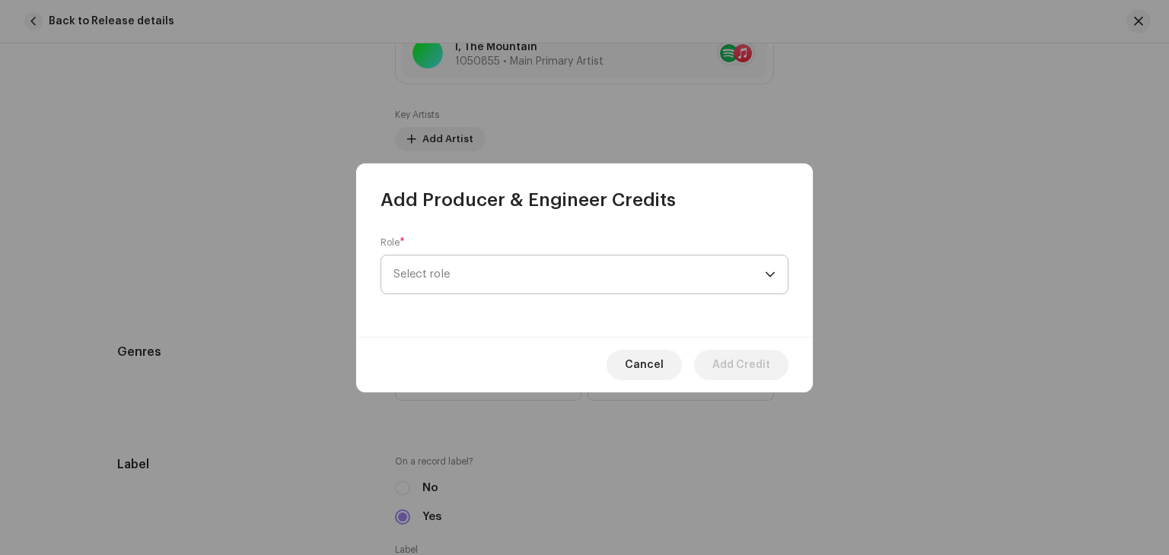
click at [480, 274] on span "Select role" at bounding box center [578, 275] width 371 height 38
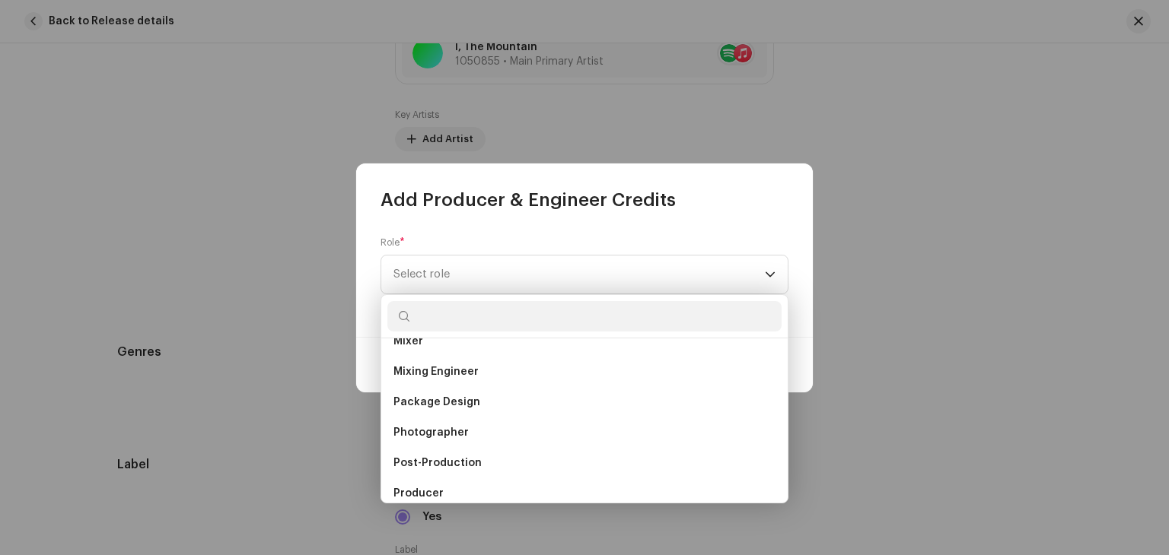
scroll to position [558, 0]
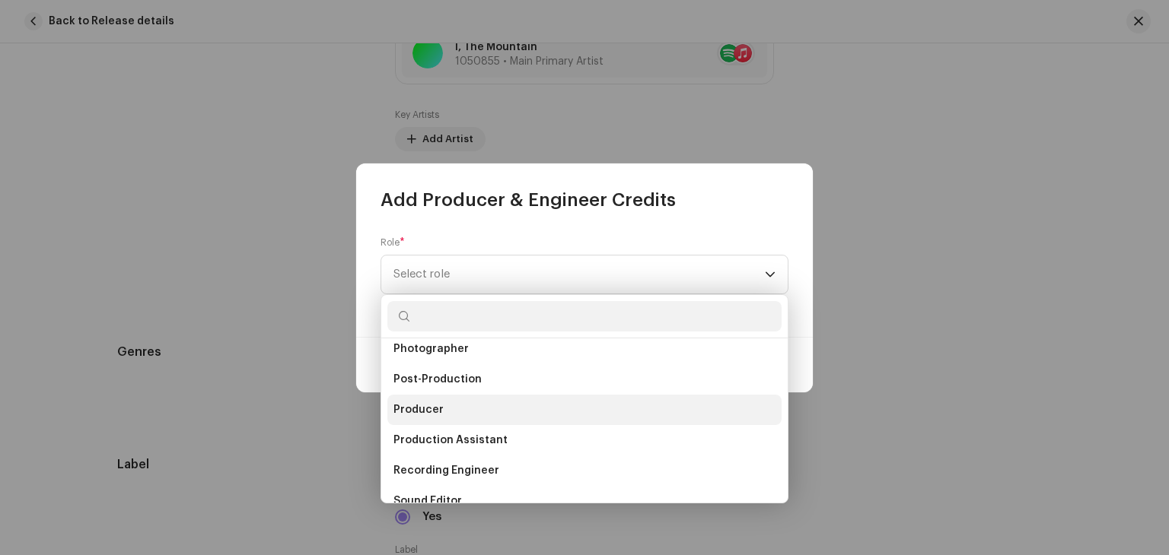
click at [428, 406] on span "Producer" at bounding box center [418, 409] width 50 height 15
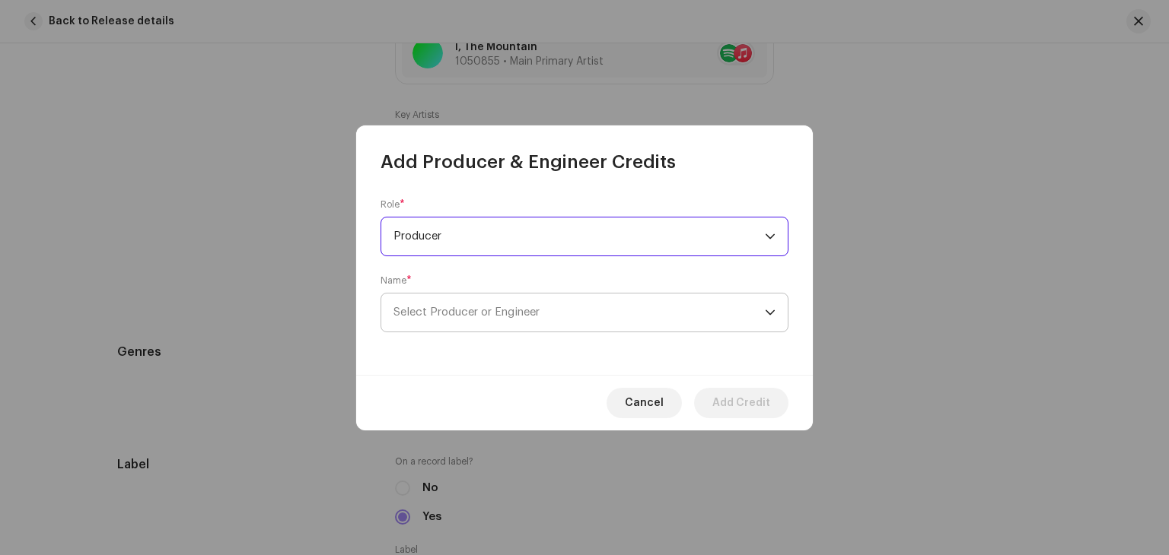
click at [428, 311] on span "Select Producer or Engineer" at bounding box center [466, 312] width 146 height 11
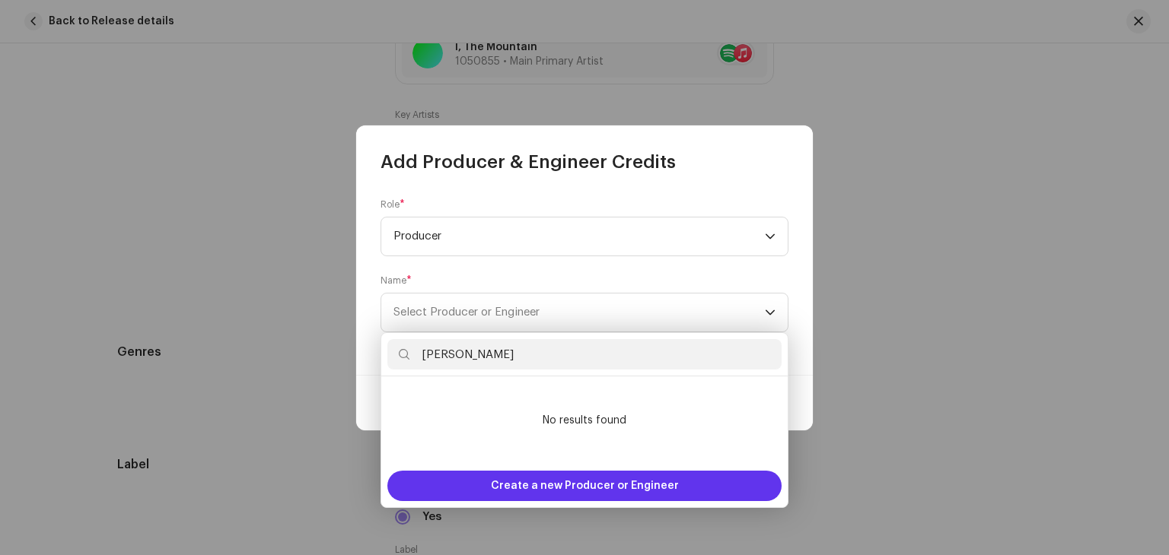
type input "[PERSON_NAME]"
click at [543, 484] on span "Create a new Producer or Engineer" at bounding box center [585, 486] width 188 height 30
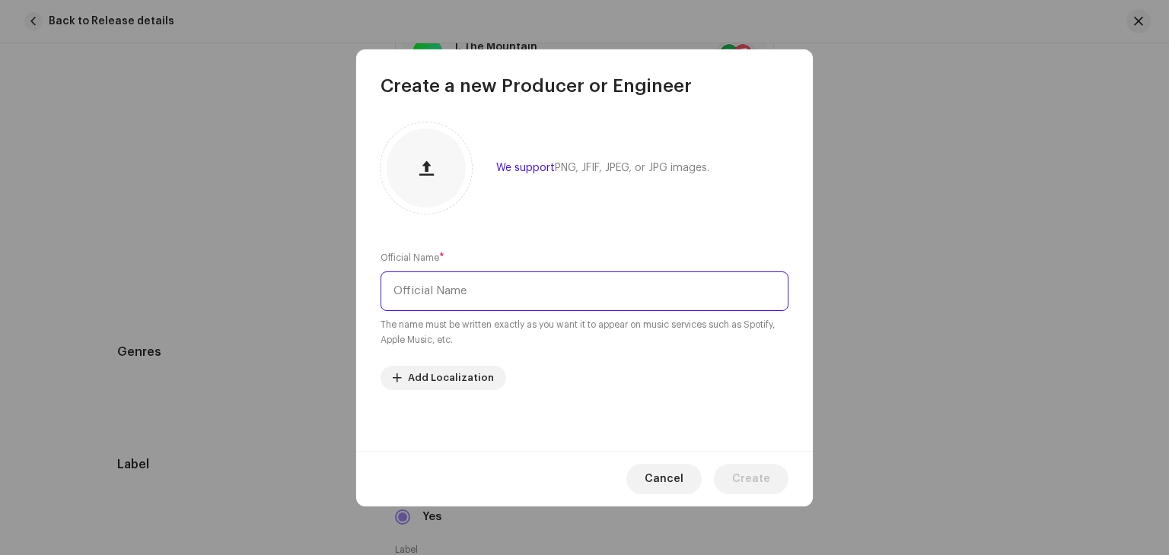
click at [457, 284] on input "text" at bounding box center [584, 292] width 408 height 40
type input "Canadian Daydream"
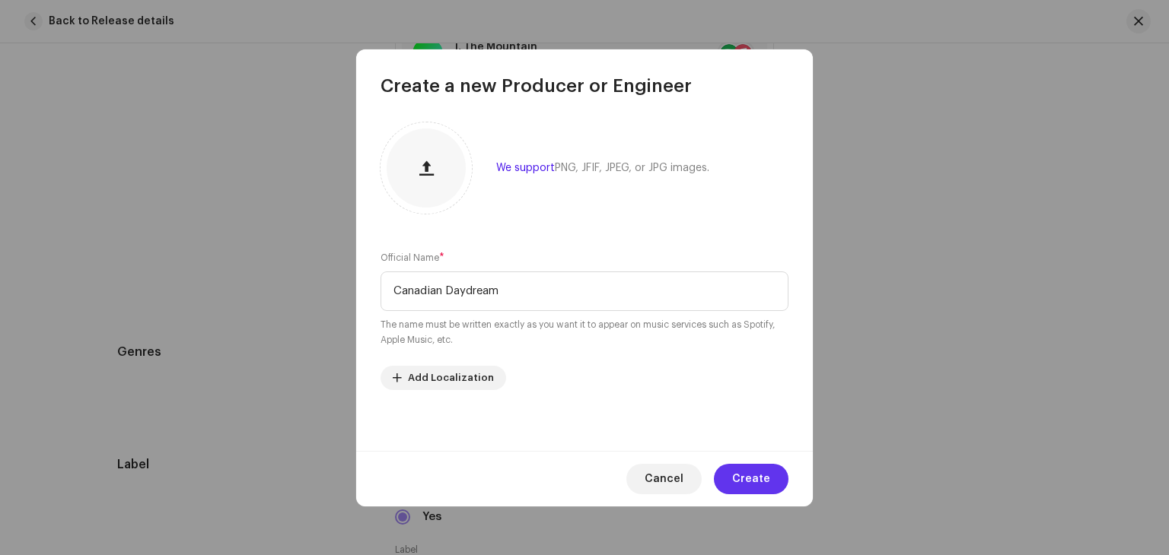
click at [768, 478] on span "Create" at bounding box center [751, 479] width 38 height 30
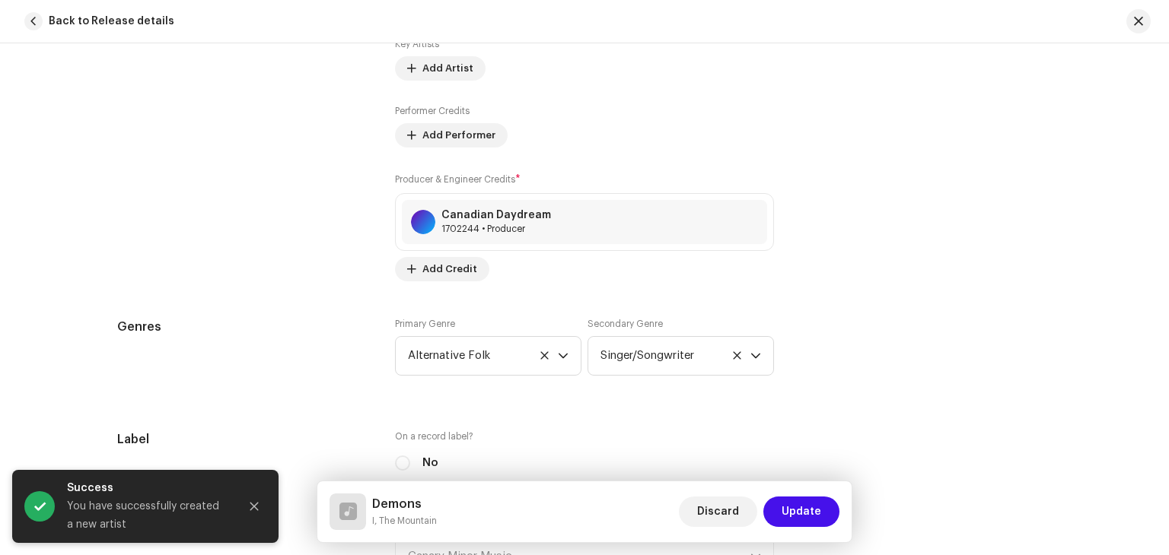
scroll to position [1229, 0]
click at [805, 521] on span "Update" at bounding box center [801, 512] width 40 height 30
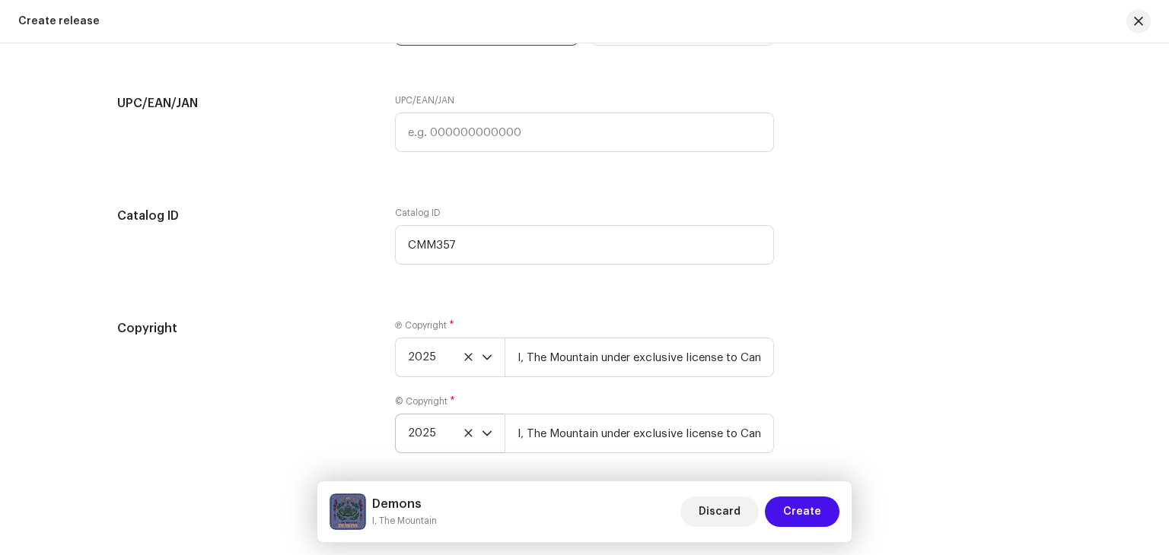
scroll to position [2665, 0]
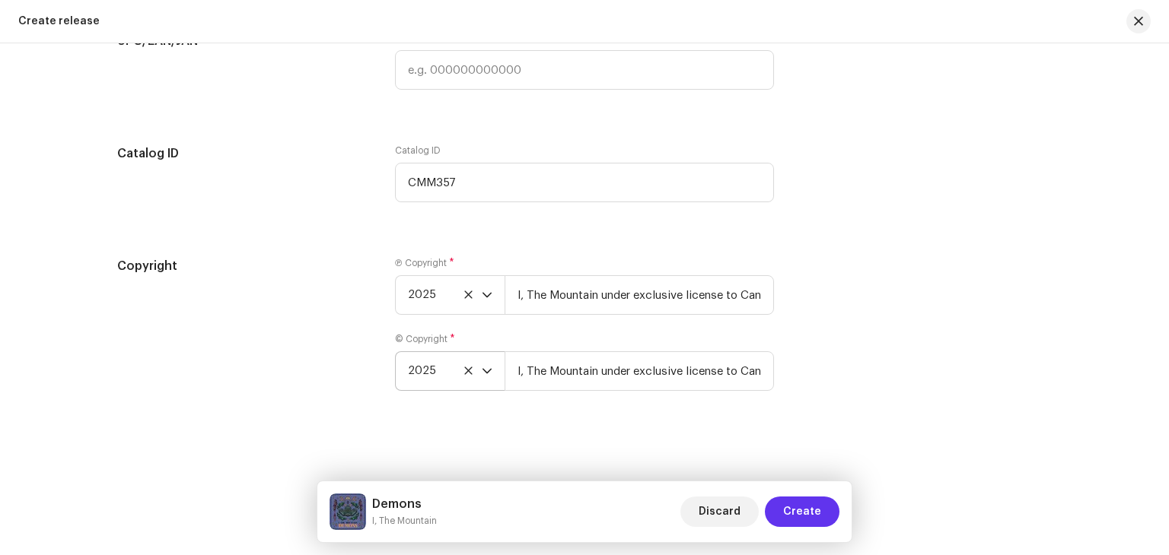
click at [820, 512] on span "Create" at bounding box center [802, 512] width 38 height 30
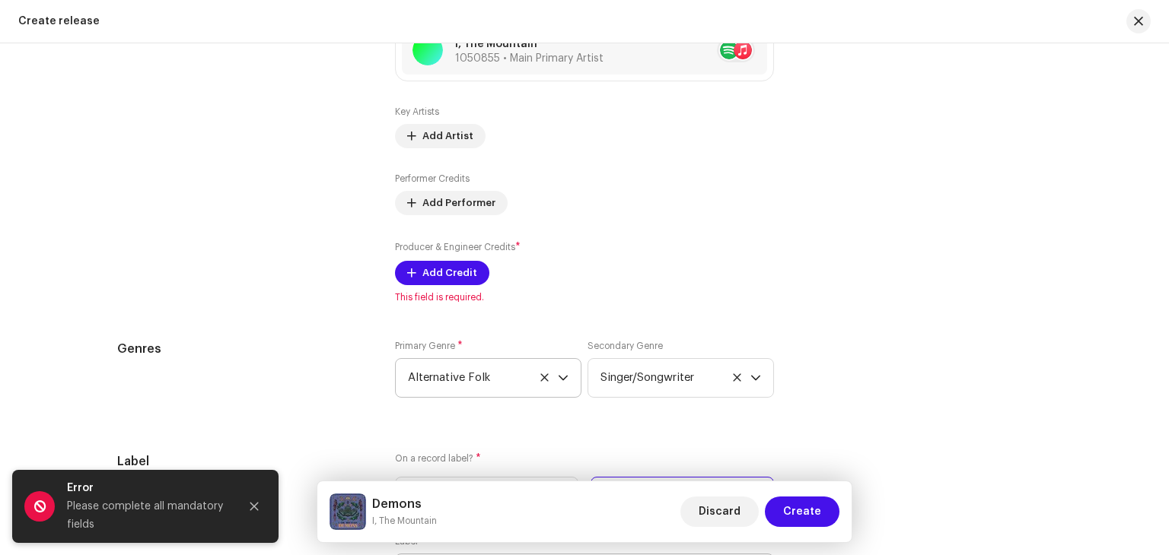
scroll to position [1945, 0]
click at [444, 284] on span "Add Credit" at bounding box center [449, 275] width 55 height 30
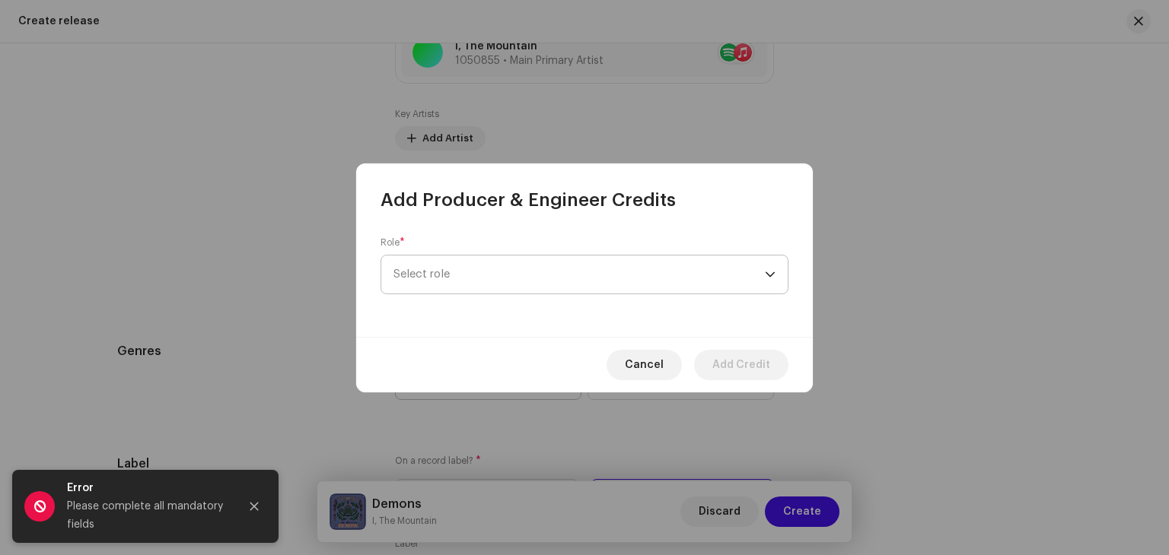
click at [444, 278] on span "Select role" at bounding box center [578, 275] width 371 height 38
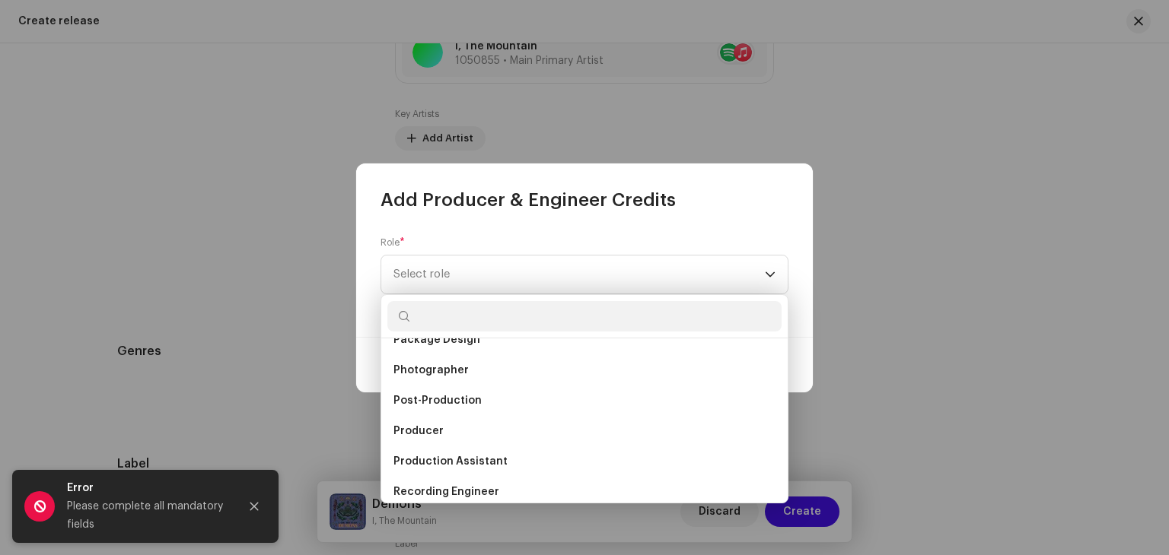
scroll to position [541, 0]
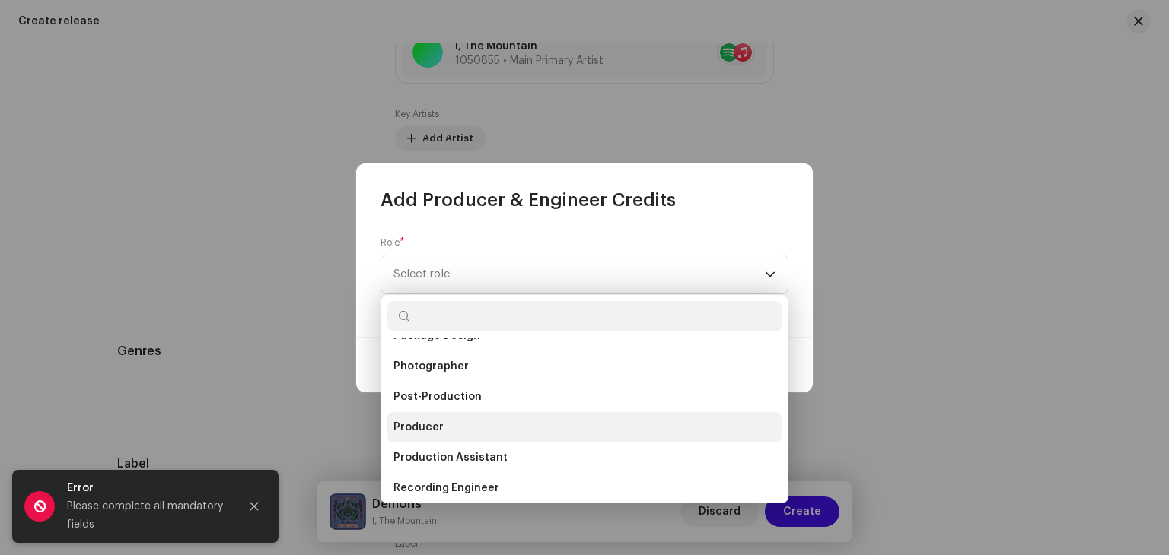
click at [430, 426] on span "Producer" at bounding box center [418, 427] width 50 height 15
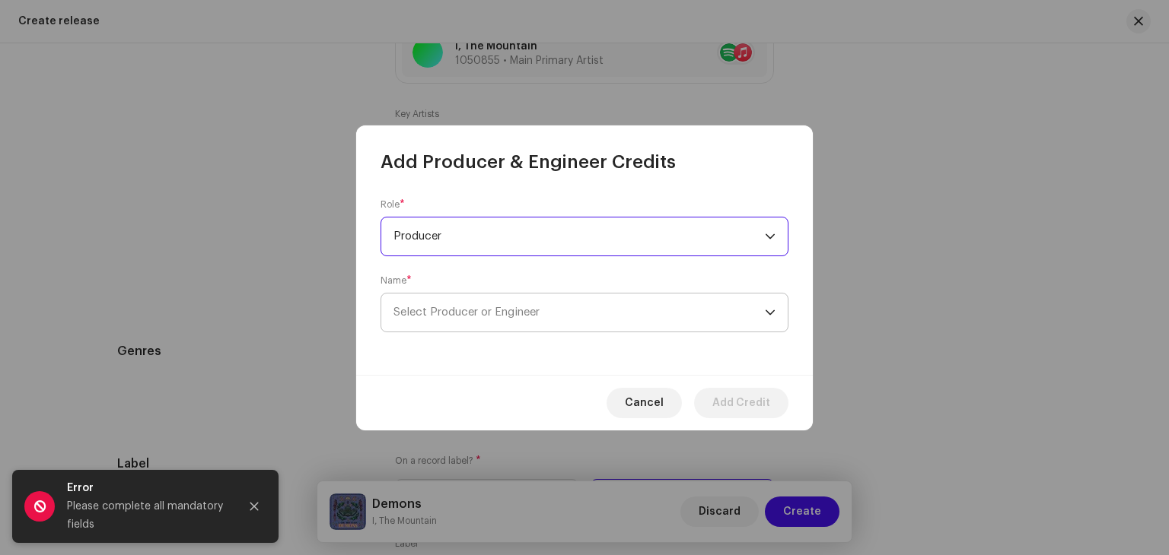
click at [441, 314] on span "Select Producer or Engineer" at bounding box center [466, 312] width 146 height 11
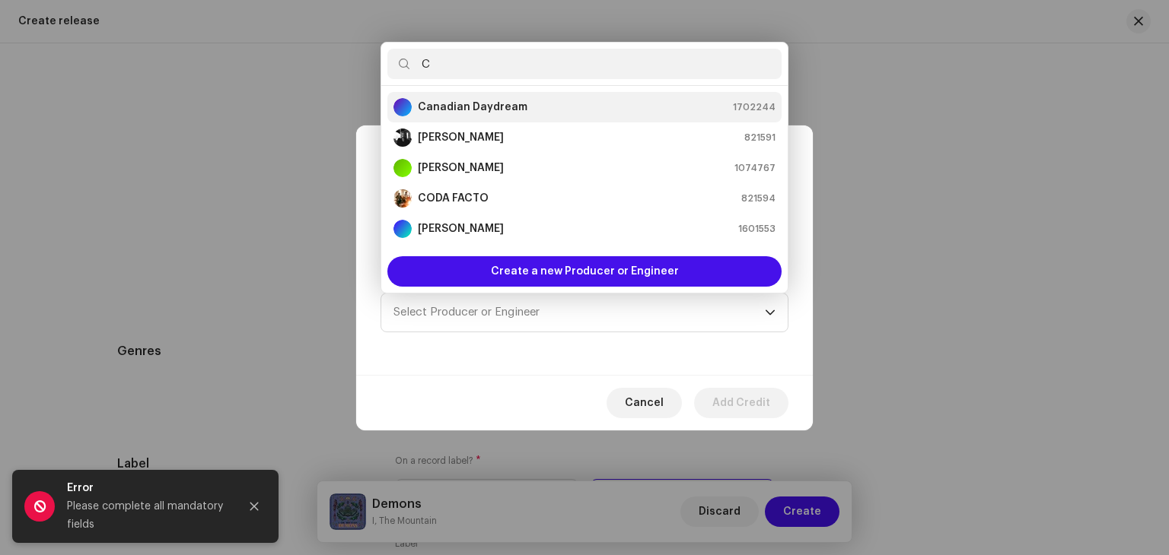
type input "C"
click at [484, 102] on strong "Canadian Daydream" at bounding box center [473, 107] width 110 height 15
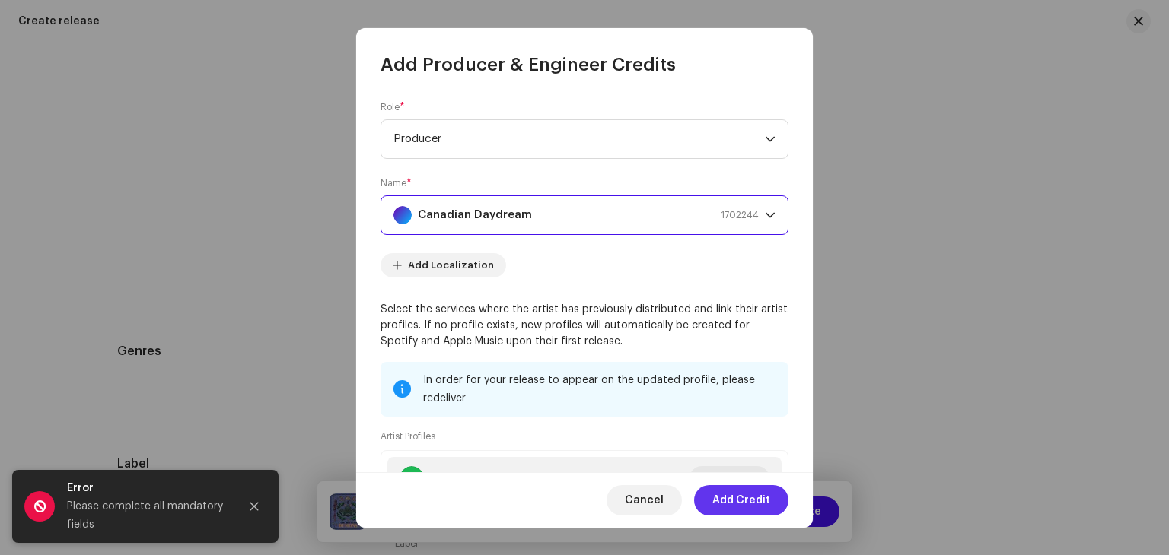
click at [746, 502] on span "Add Credit" at bounding box center [741, 500] width 58 height 30
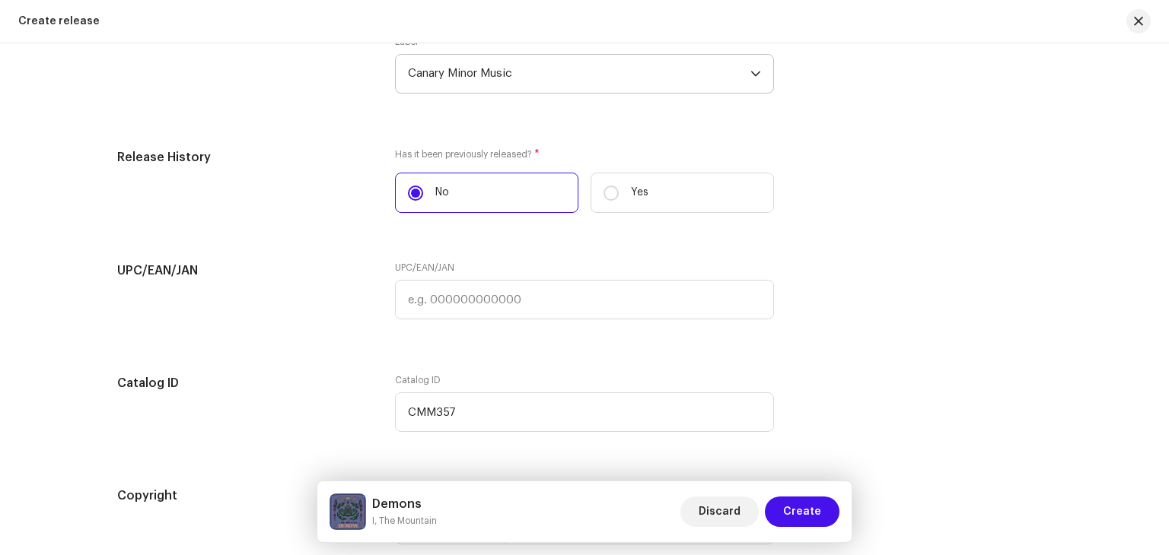
scroll to position [2492, 0]
click at [813, 512] on span "Create" at bounding box center [802, 512] width 38 height 30
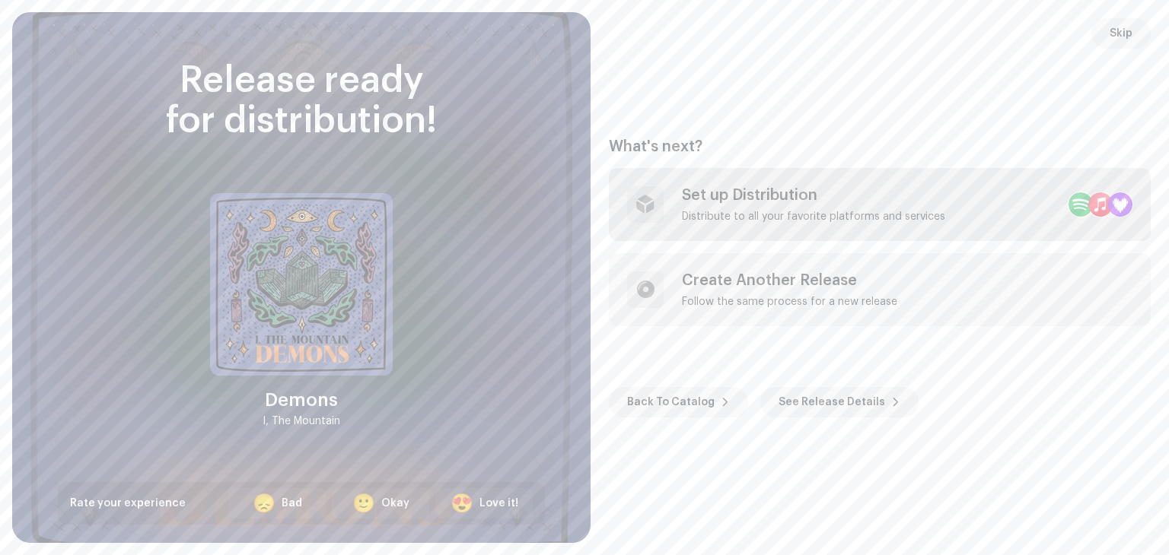
click at [743, 204] on div "Set up Distribution" at bounding box center [813, 195] width 263 height 18
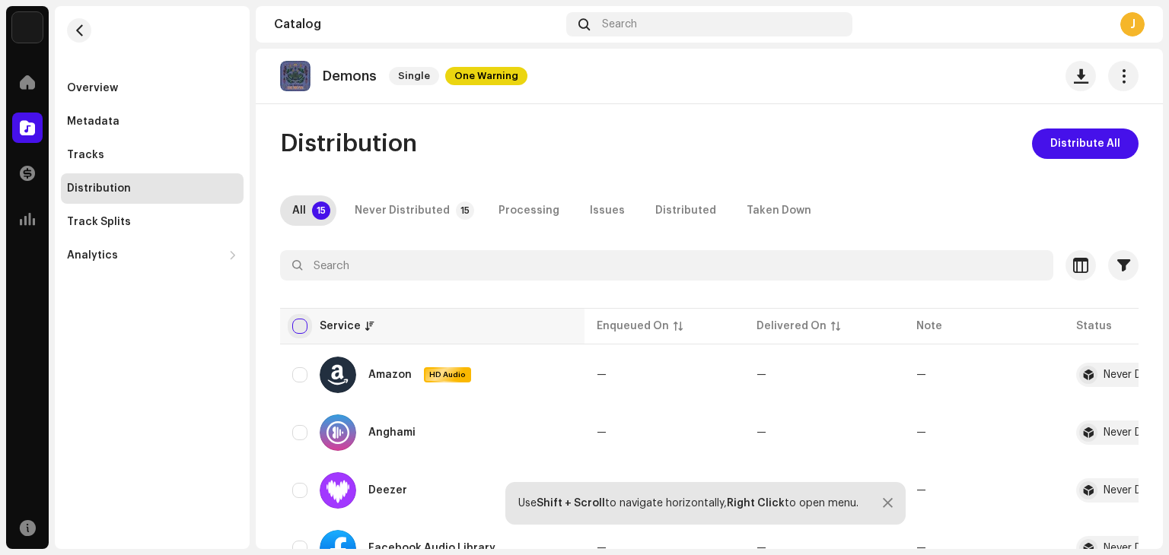
click at [300, 329] on input "checkbox" at bounding box center [299, 326] width 15 height 15
checkbox input "true"
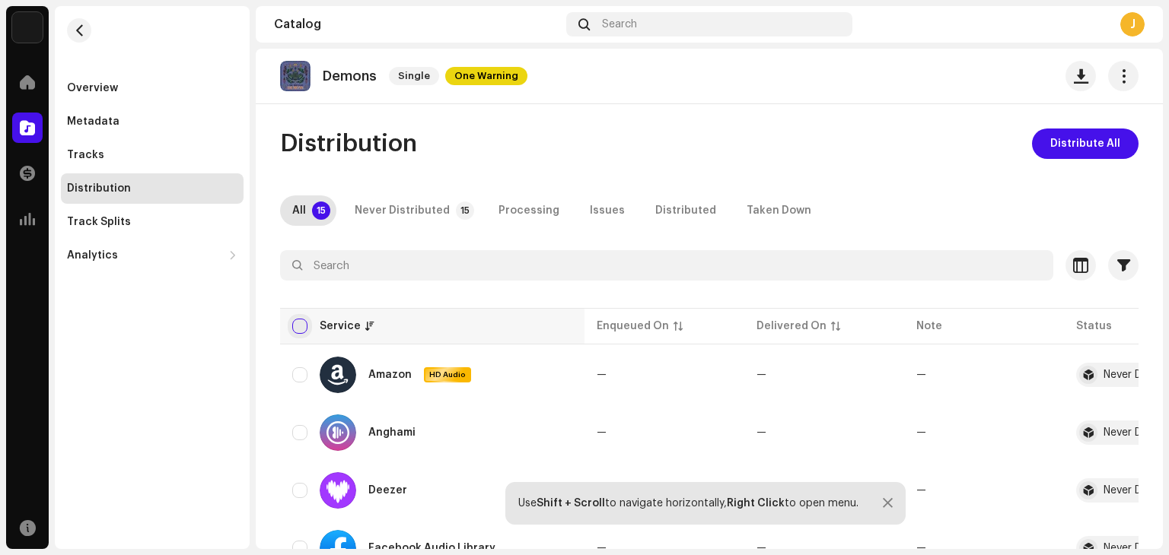
checkbox input "true"
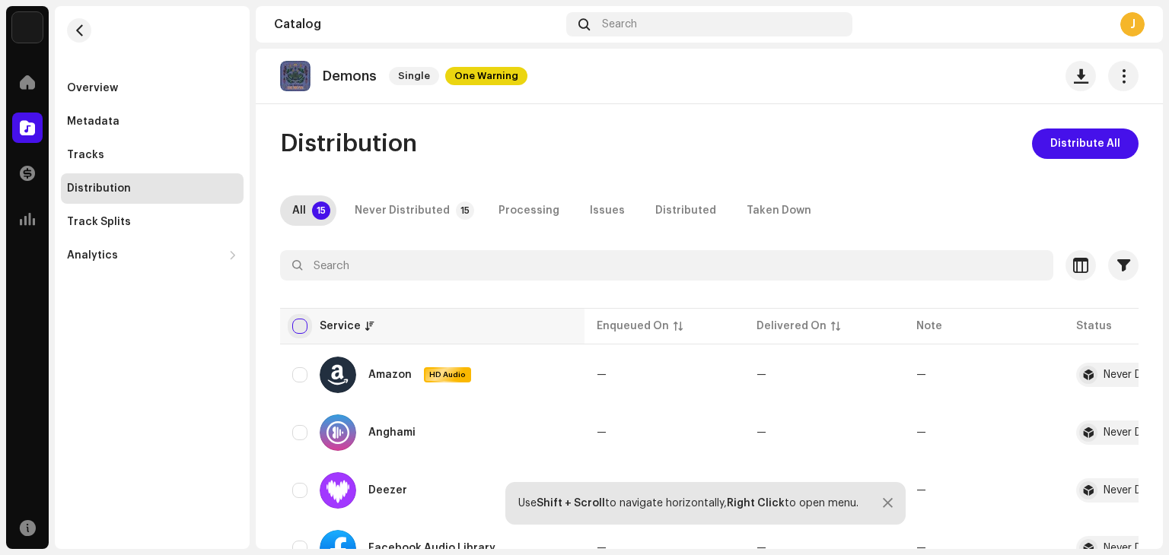
checkbox input "true"
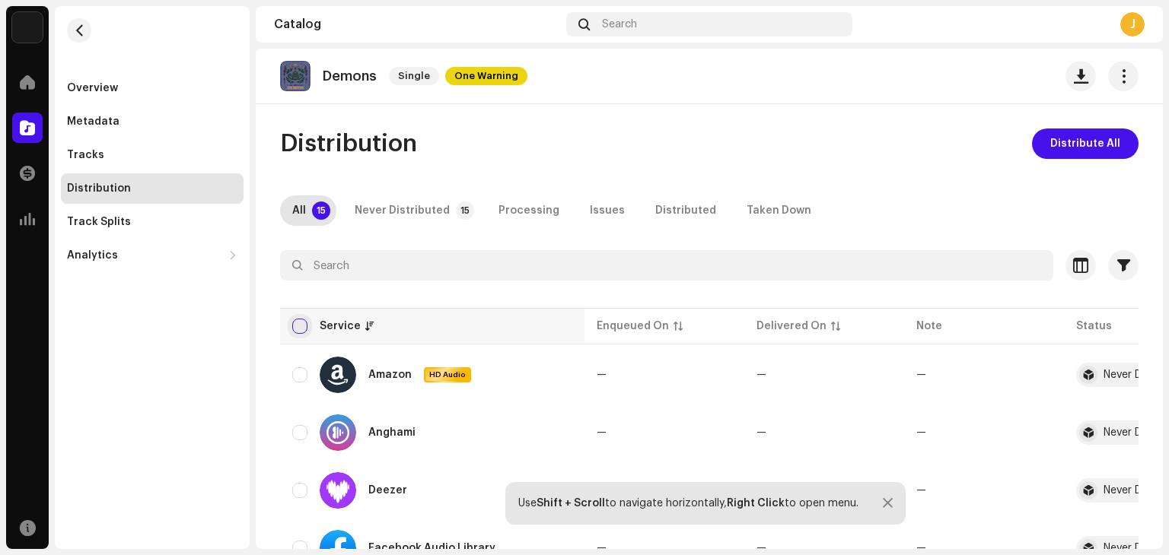
checkbox input "true"
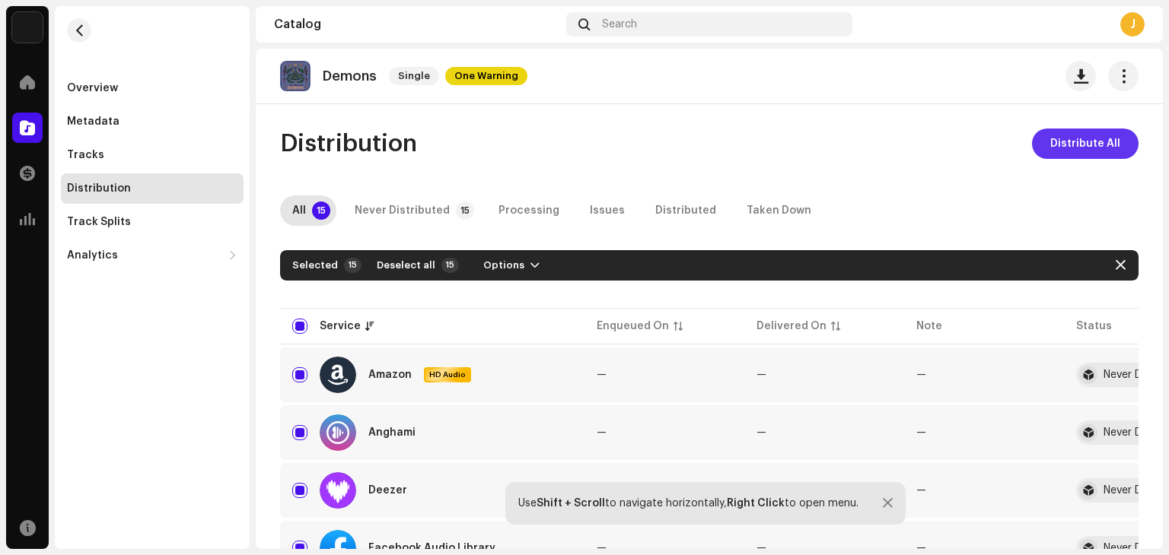
click at [1067, 144] on span "Distribute All" at bounding box center [1085, 144] width 70 height 30
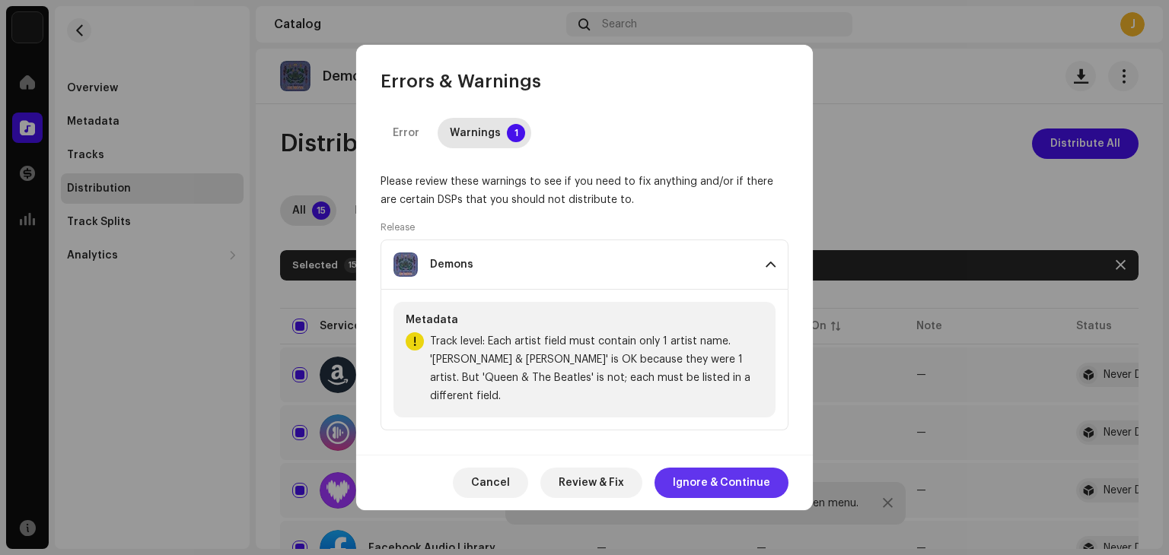
click at [715, 473] on span "Ignore & Continue" at bounding box center [721, 483] width 97 height 30
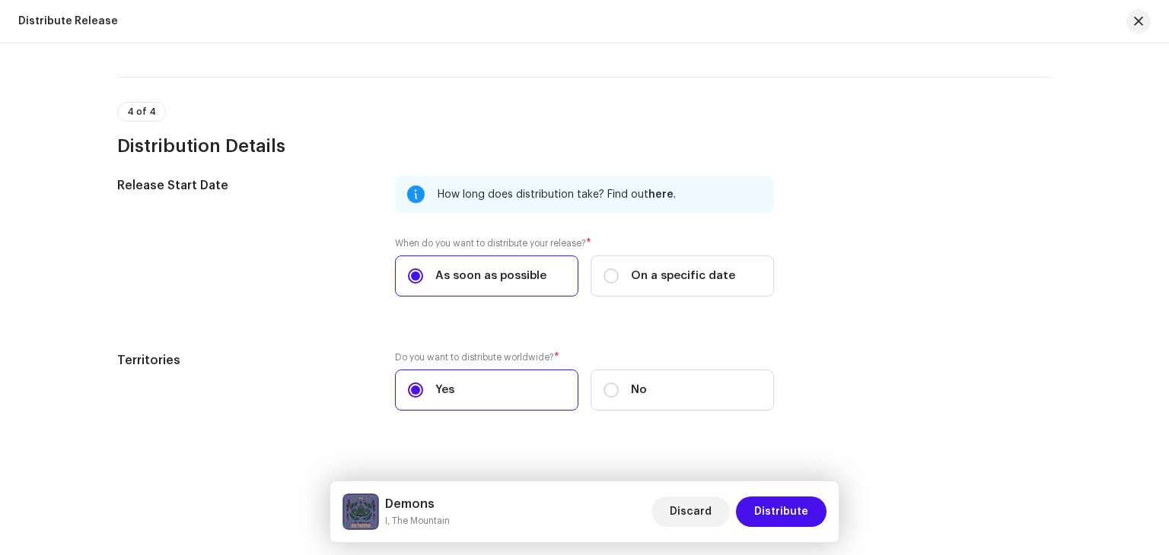
scroll to position [1817, 0]
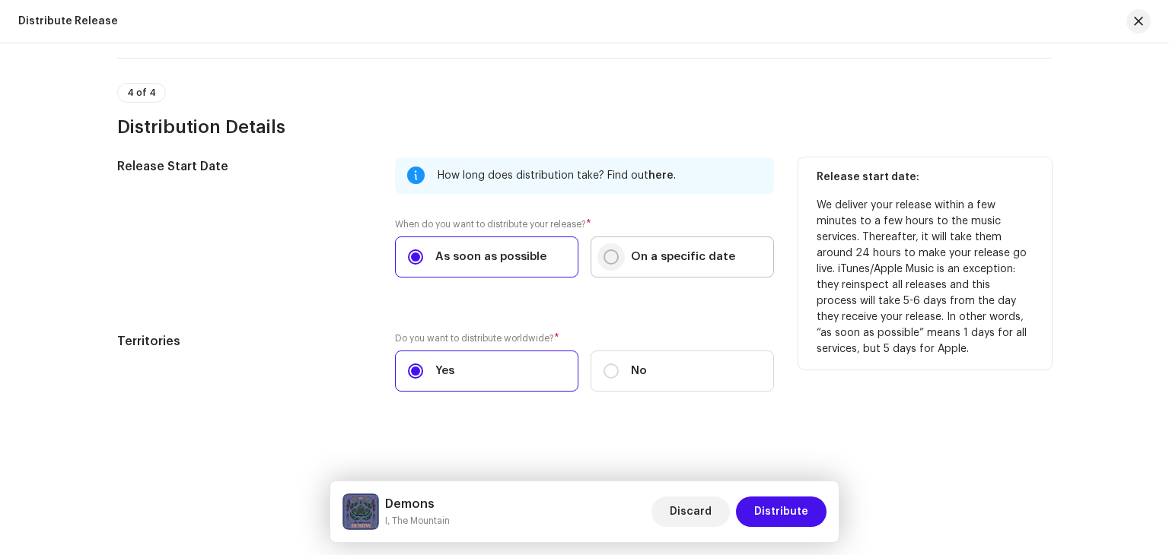
click at [605, 256] on input "On a specific date" at bounding box center [610, 257] width 15 height 15
radio input "true"
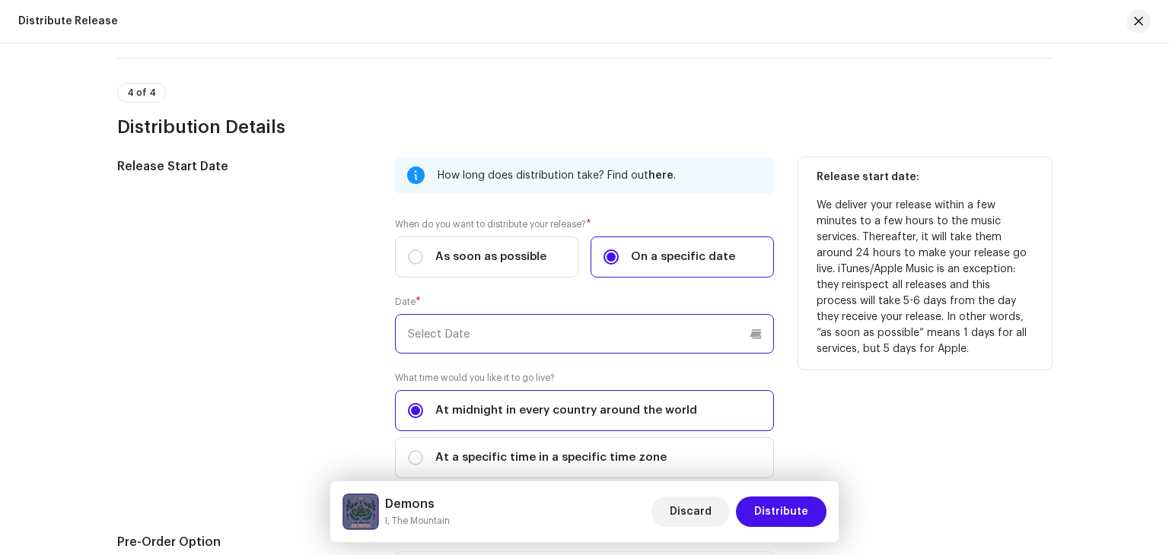
click at [462, 341] on input "text" at bounding box center [584, 334] width 379 height 40
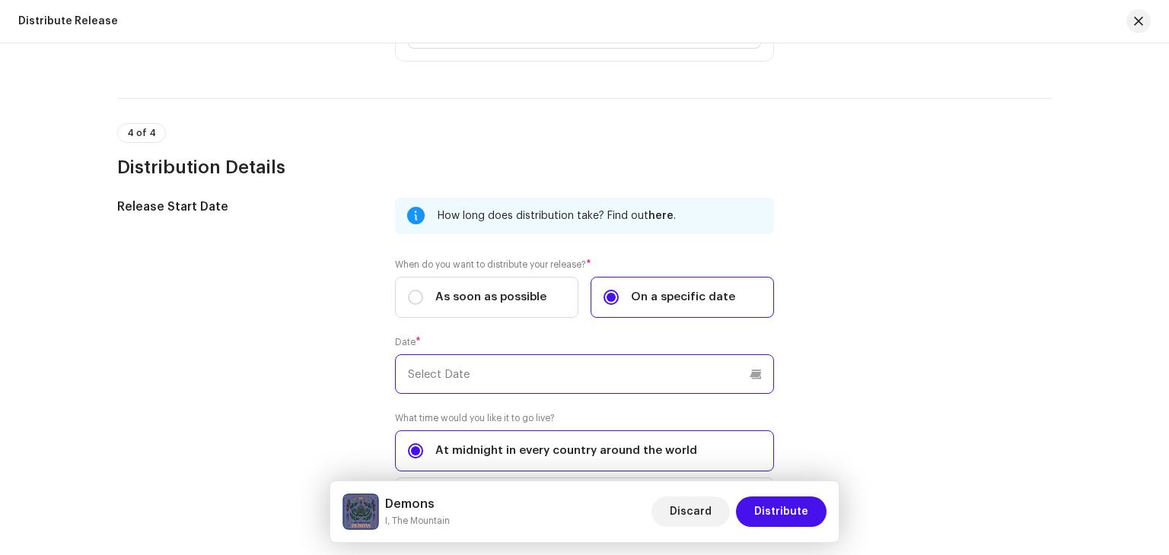
scroll to position [1776, 0]
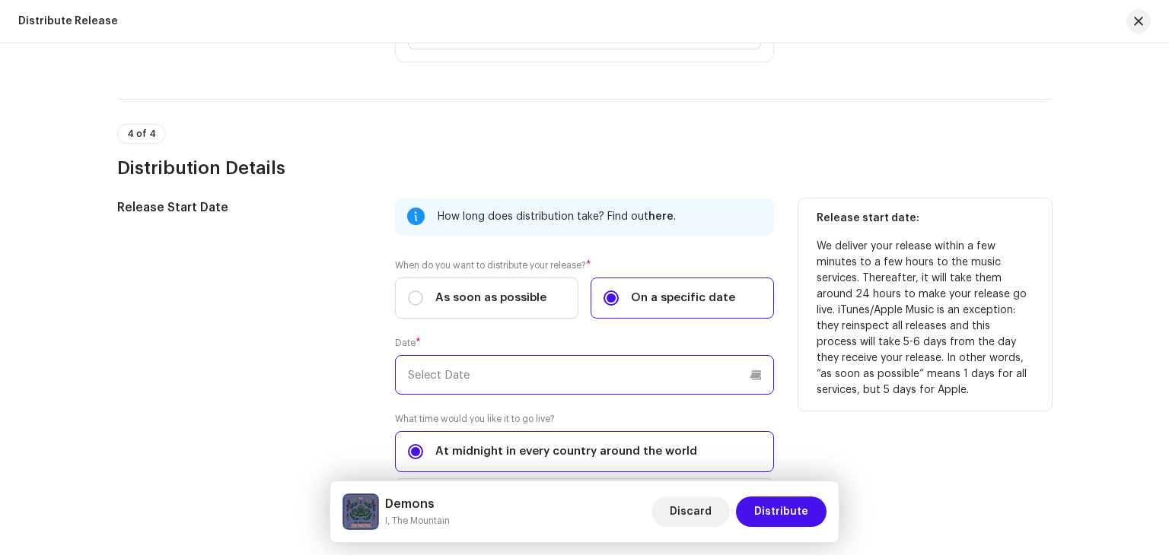
click at [472, 372] on input "text" at bounding box center [584, 375] width 379 height 40
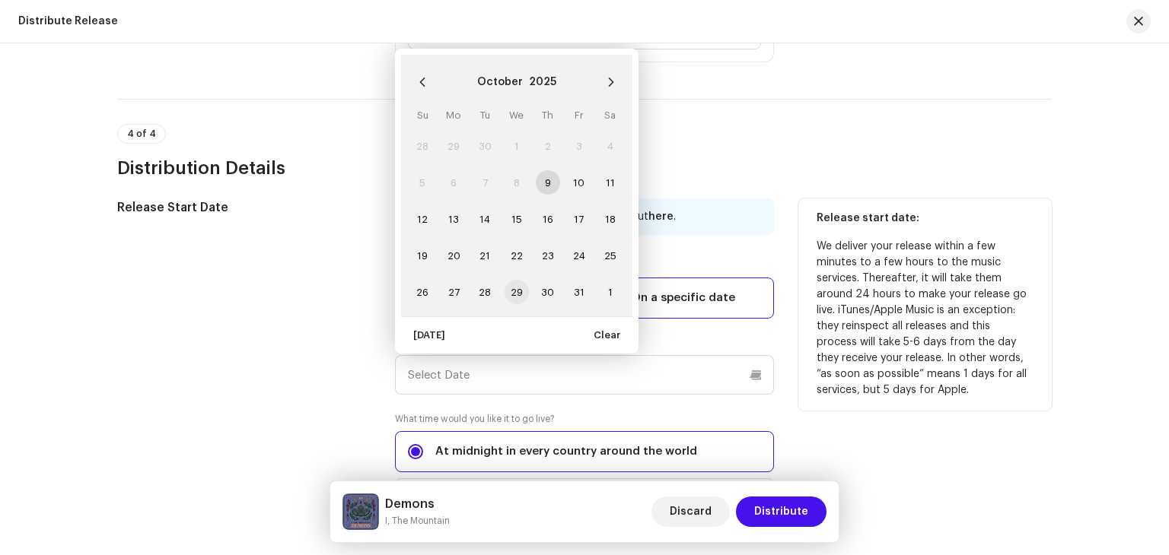
click at [516, 292] on span "29" at bounding box center [516, 292] width 24 height 24
type input "[DATE]"
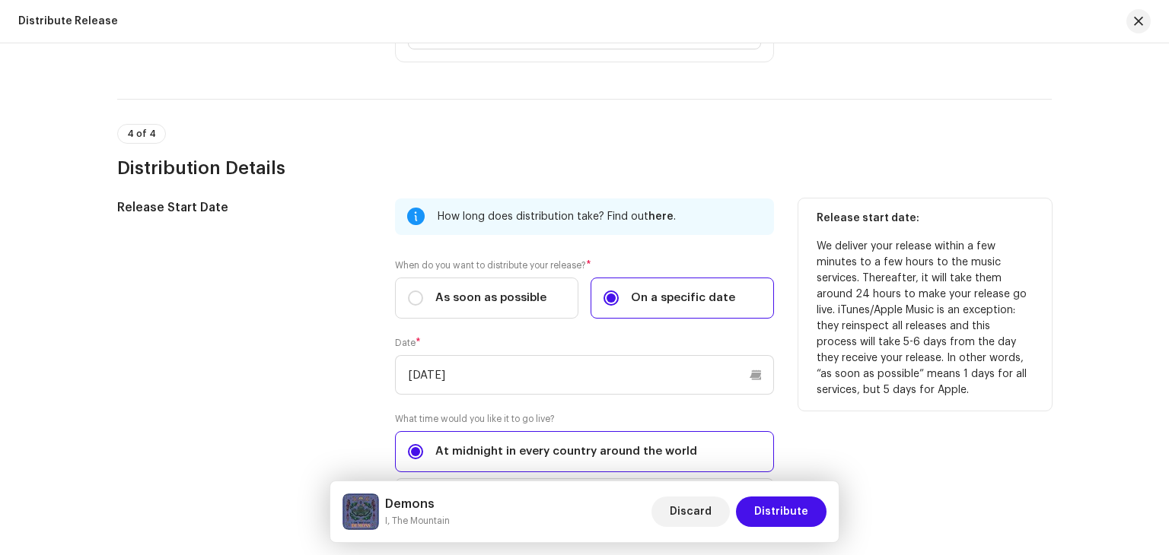
click at [289, 298] on div "Release Start Date" at bounding box center [243, 368] width 253 height 339
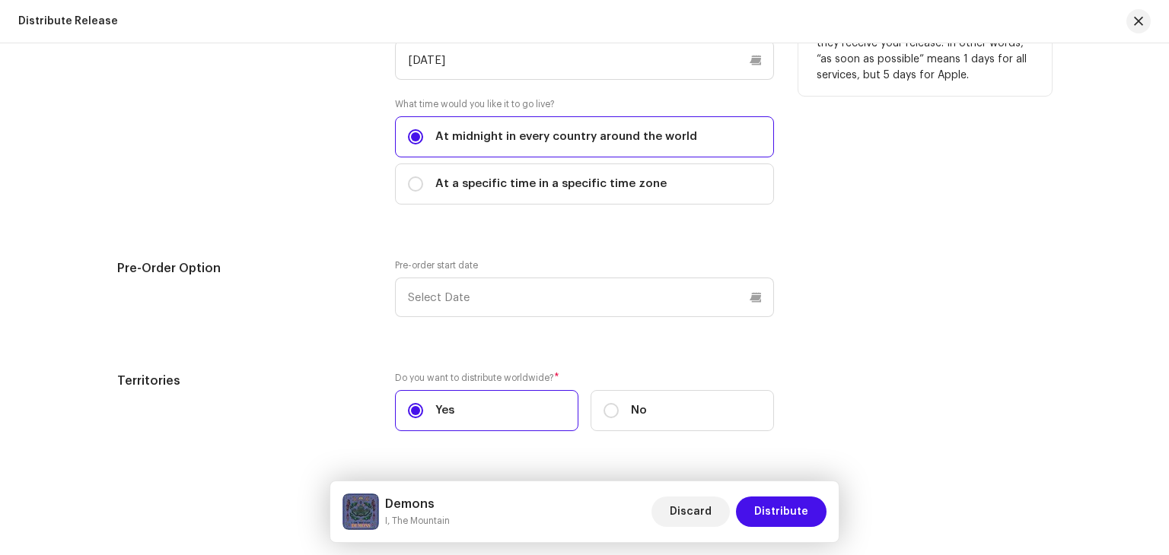
scroll to position [2097, 0]
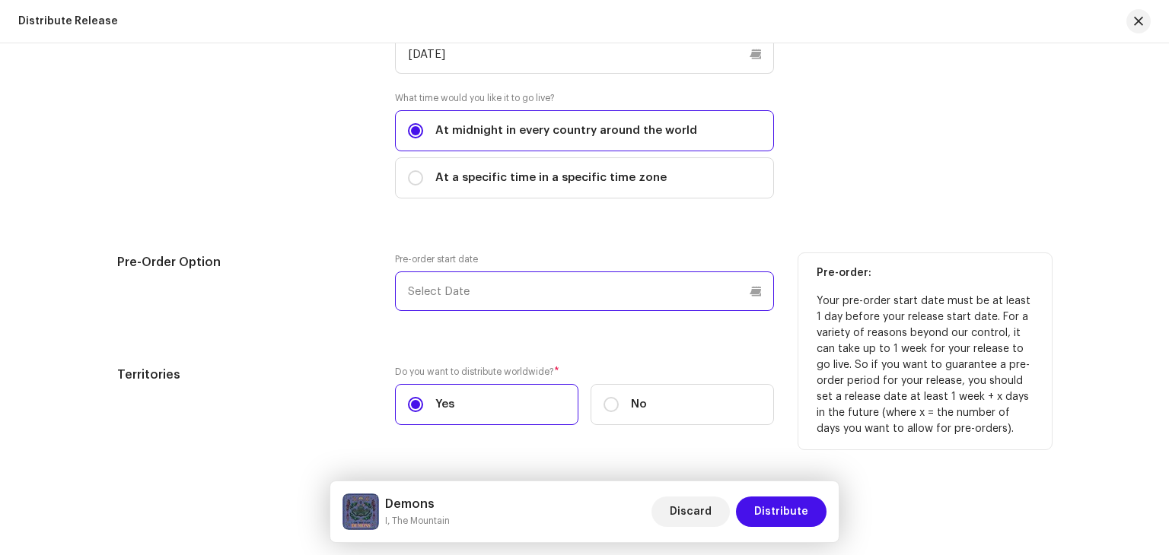
click at [424, 292] on p-datepicker at bounding box center [584, 292] width 379 height 40
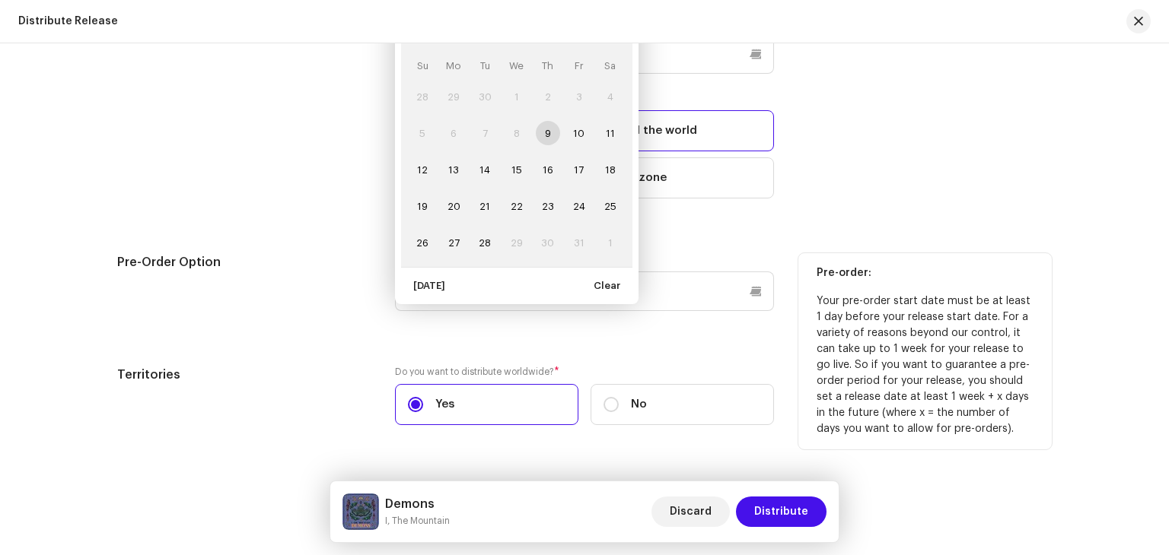
click at [543, 129] on td "9" at bounding box center [547, 133] width 31 height 37
click at [578, 135] on span "10" at bounding box center [579, 133] width 24 height 24
type input "[DATE]"
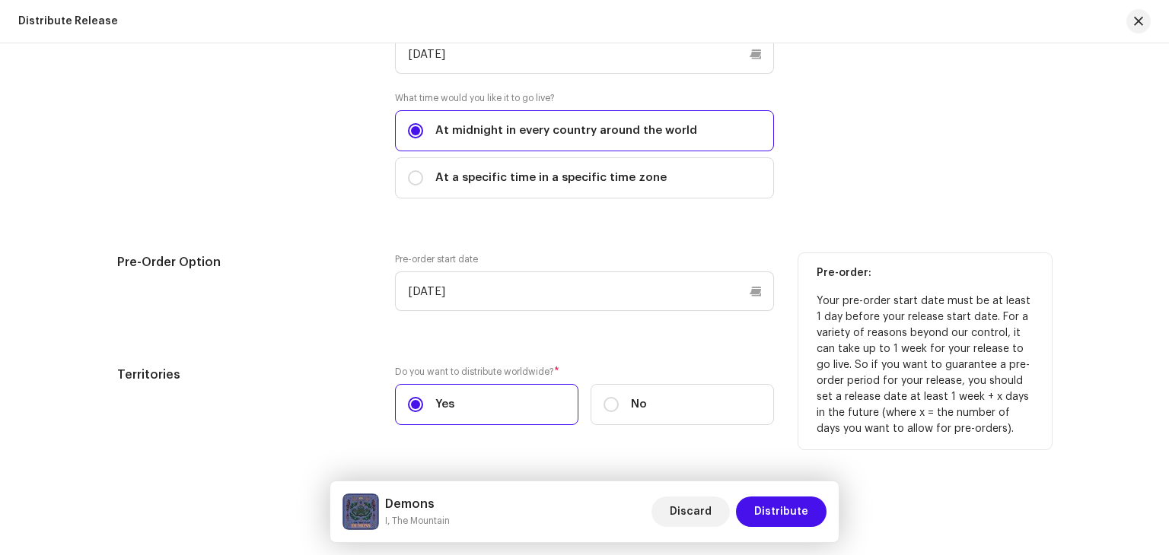
click at [297, 283] on div "Pre-Order Option" at bounding box center [243, 291] width 253 height 76
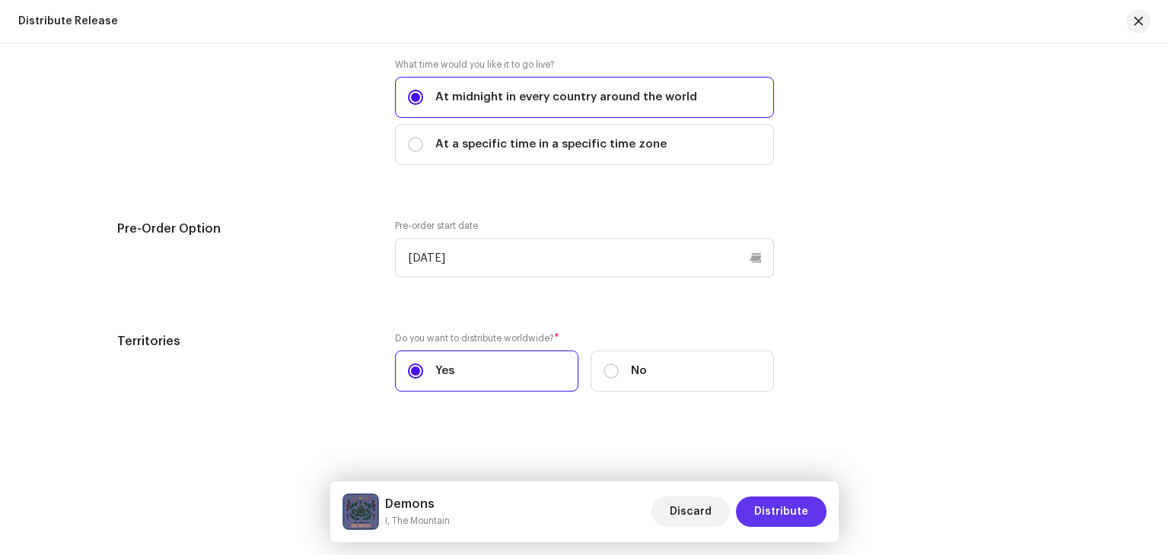
click at [788, 512] on span "Distribute" at bounding box center [781, 512] width 54 height 30
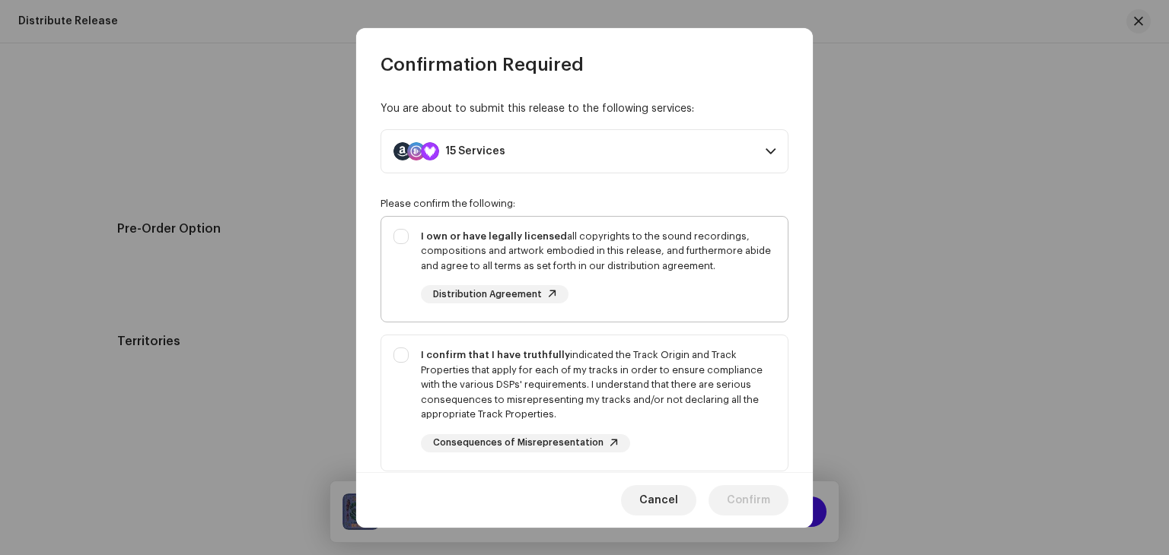
click at [406, 229] on div "I own or have legally licensed all copyrights to the sound recordings, composit…" at bounding box center [584, 267] width 406 height 100
checkbox input "true"
click at [400, 350] on div "I confirm that I have truthfully indicated the Track Origin and Track Propertie…" at bounding box center [584, 400] width 406 height 129
checkbox input "true"
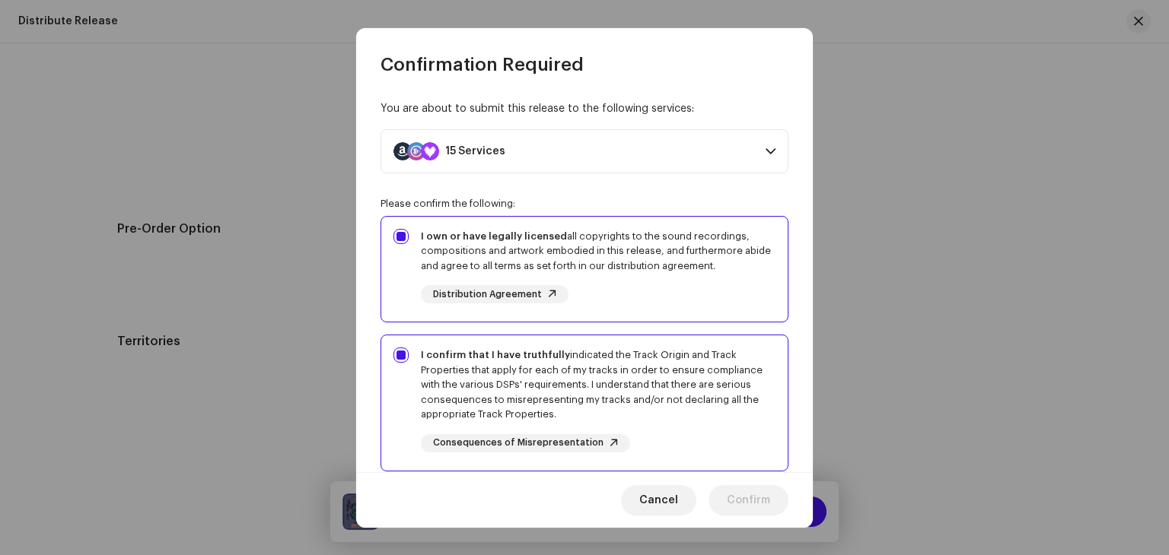
scroll to position [259, 0]
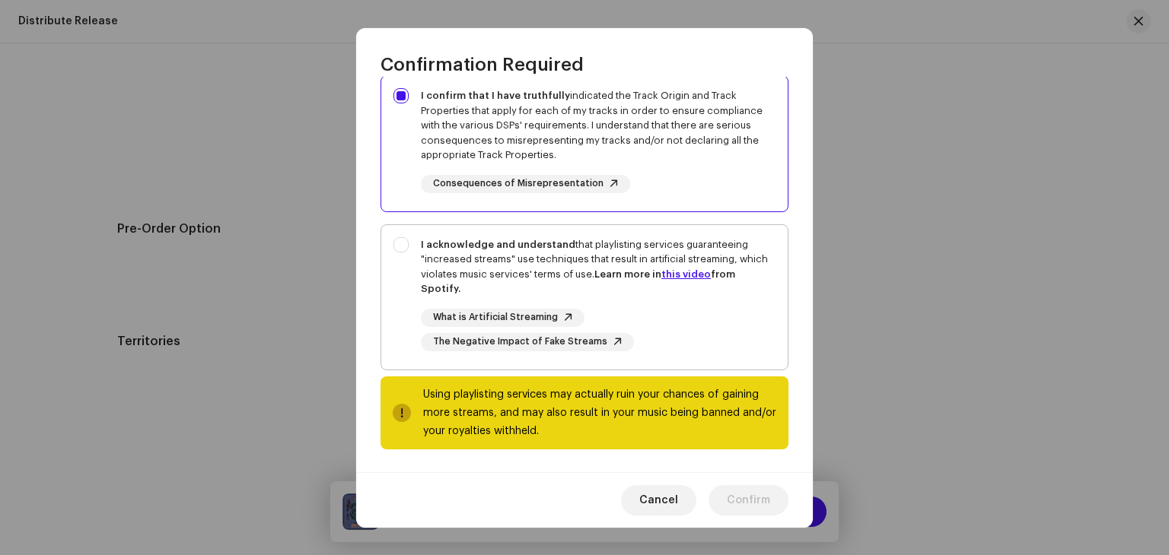
click at [405, 242] on div "I acknowledge and understand that playlisting services guaranteeing "increased …" at bounding box center [584, 294] width 406 height 138
checkbox input "true"
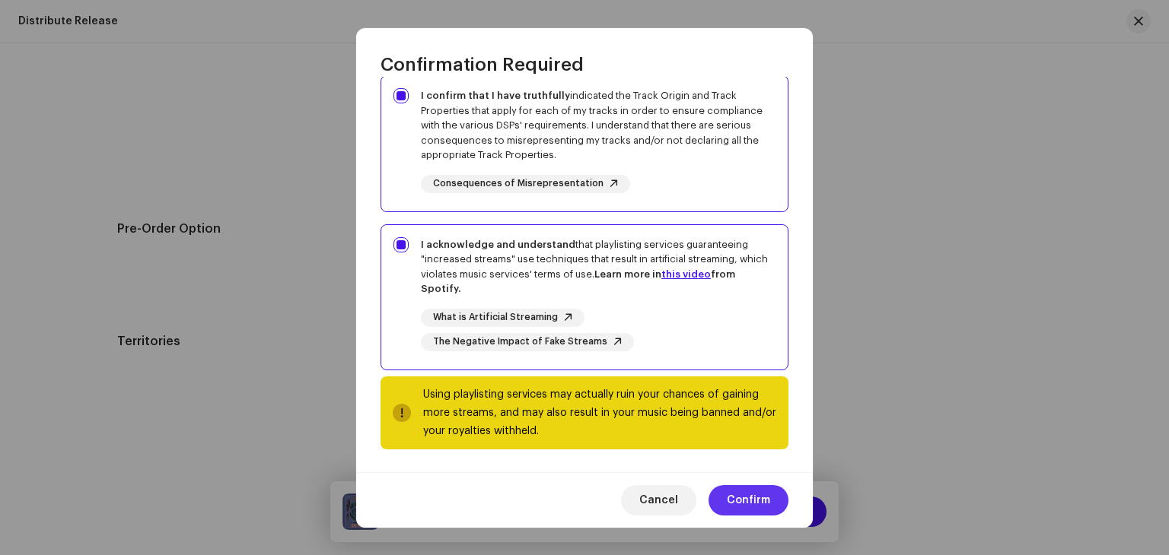
click at [761, 509] on span "Confirm" at bounding box center [748, 500] width 43 height 30
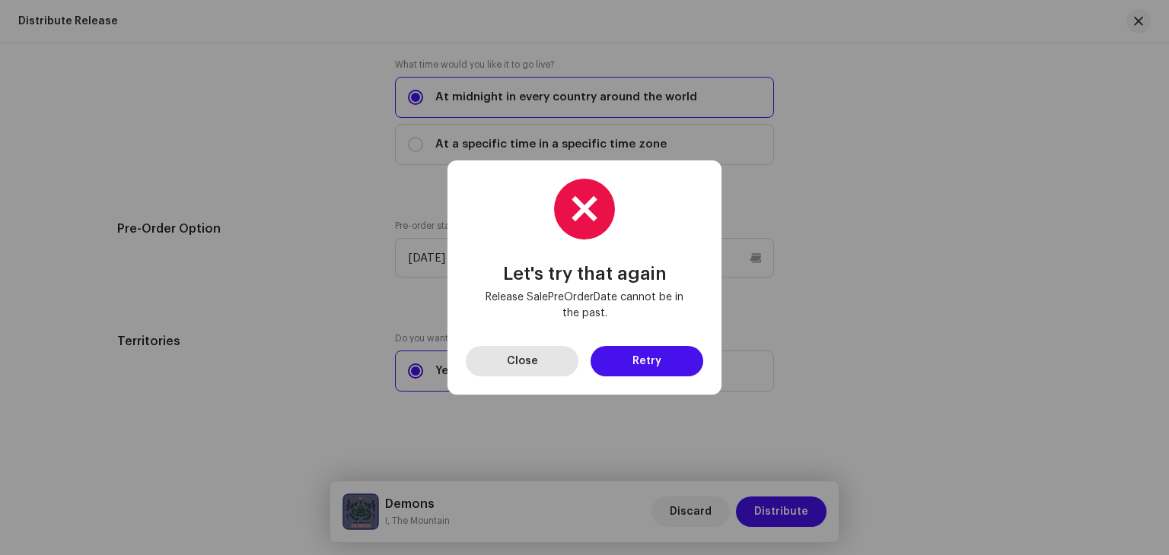
click at [526, 371] on span "Close" at bounding box center [522, 361] width 31 height 30
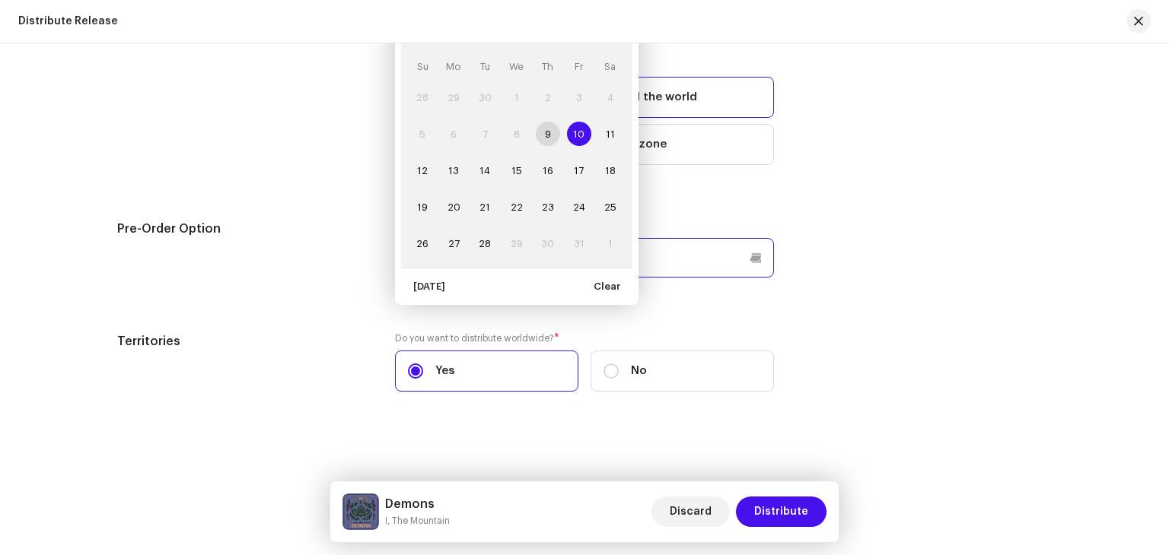
click at [504, 254] on p-datepicker "[DATE] [DATE] Su Mo Tu We Th Fr Sa 28 29 30 1 2 3 4 5 6 7 8 9 10 10 11 12 13 14…" at bounding box center [584, 258] width 379 height 40
click at [581, 129] on span "10" at bounding box center [579, 134] width 24 height 24
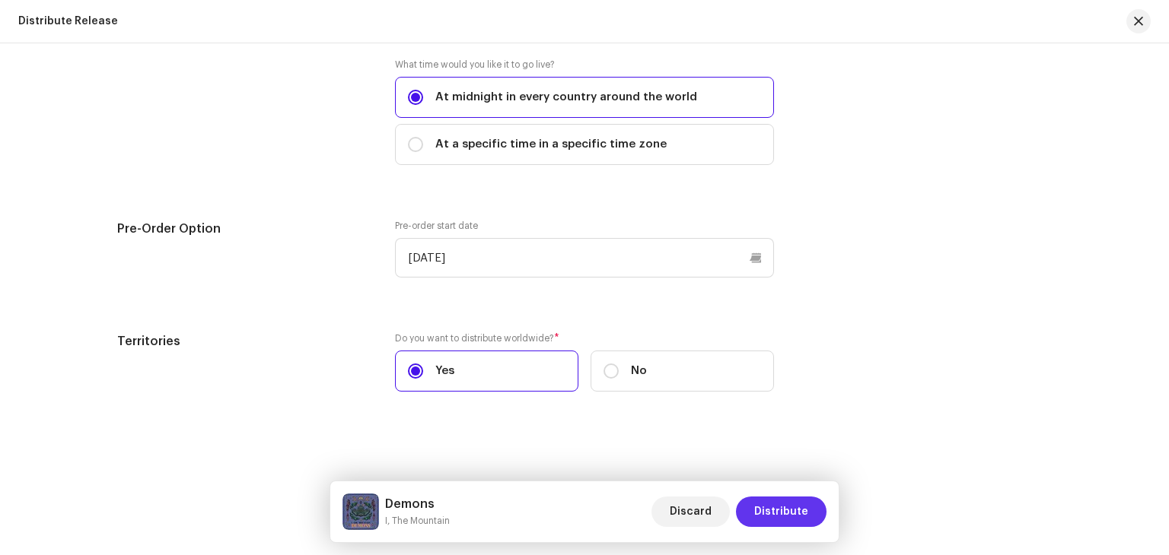
click at [781, 515] on span "Distribute" at bounding box center [781, 512] width 54 height 30
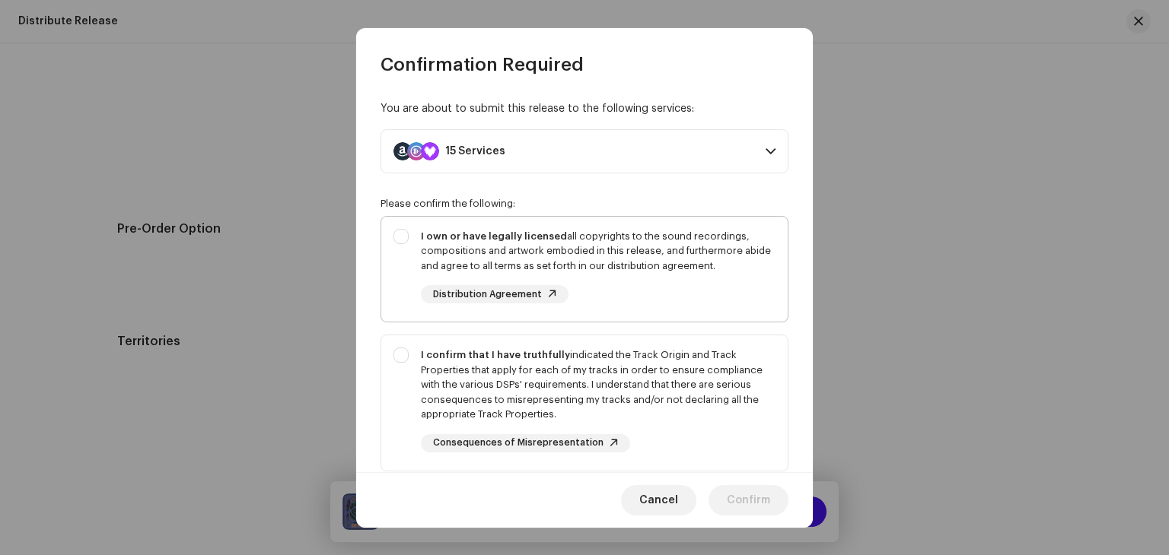
click at [395, 231] on div "I own or have legally licensed all copyrights to the sound recordings, composit…" at bounding box center [584, 267] width 406 height 100
checkbox input "true"
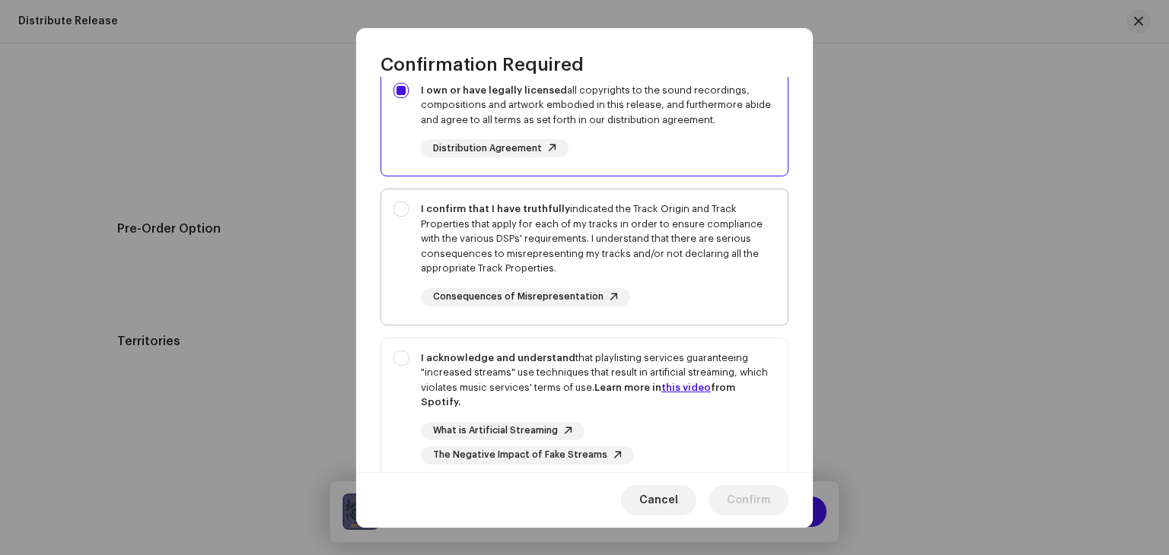
scroll to position [148, 0]
click at [405, 210] on div "I confirm that I have truthfully indicated the Track Origin and Track Propertie…" at bounding box center [584, 252] width 406 height 129
checkbox input "true"
click at [404, 357] on div "I acknowledge and understand that playlisting services guaranteeing "increased …" at bounding box center [584, 406] width 406 height 138
checkbox input "true"
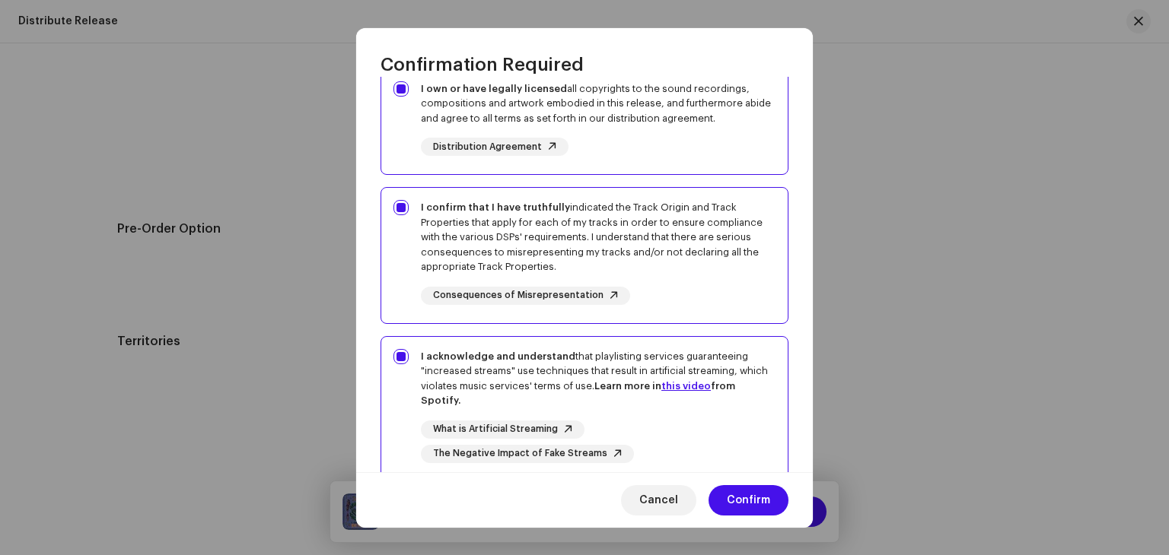
scroll to position [259, 0]
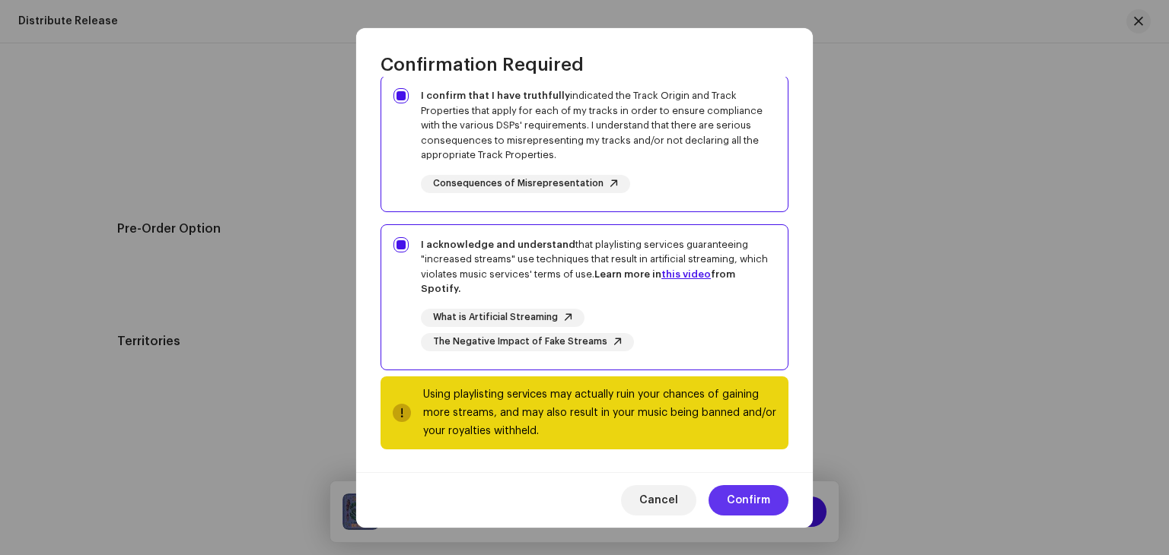
click at [734, 486] on span "Confirm" at bounding box center [748, 500] width 43 height 30
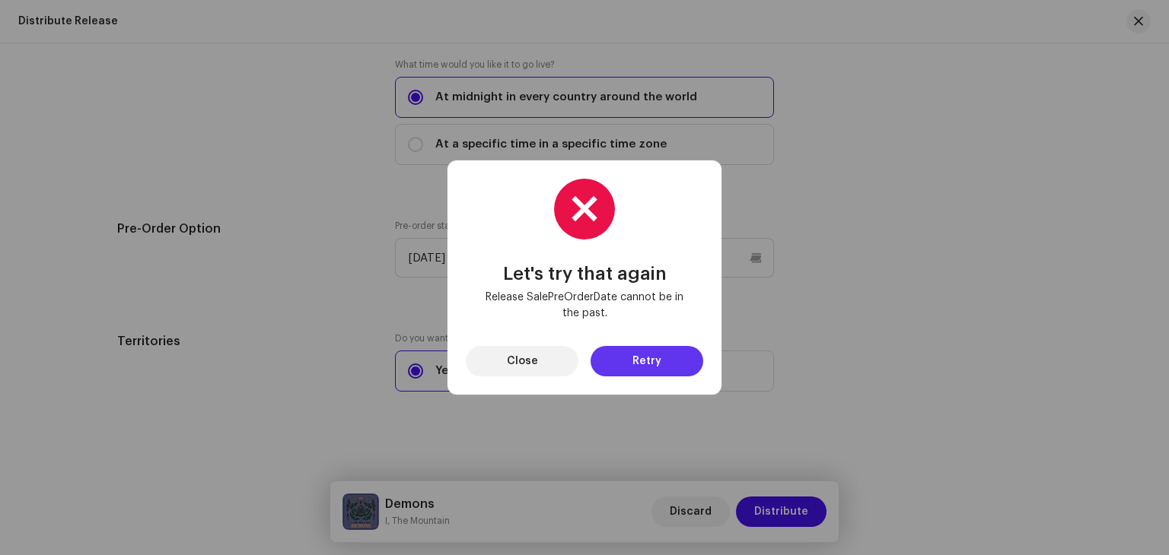
click at [644, 354] on span "Retry" at bounding box center [646, 361] width 29 height 30
click at [639, 358] on span "Retry" at bounding box center [646, 361] width 29 height 30
click at [562, 359] on button "Close" at bounding box center [522, 361] width 113 height 30
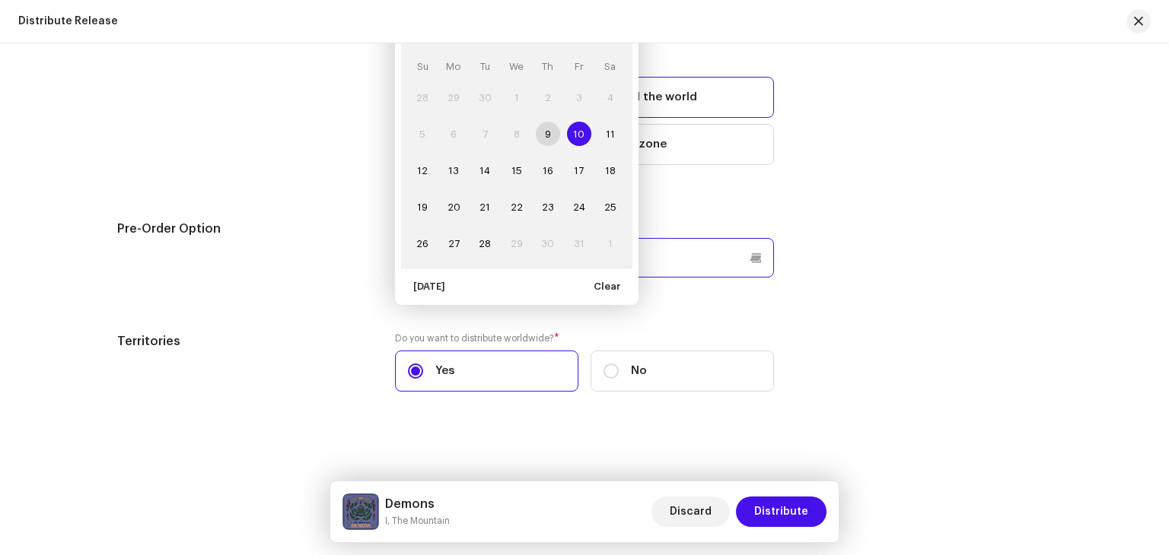
click at [511, 253] on p-datepicker "[DATE] [DATE] Su Mo Tu We Th Fr Sa 28 29 30 1 2 3 4 5 6 7 8 9 10 10 11 12 13 14…" at bounding box center [584, 258] width 379 height 40
click at [455, 170] on span "13" at bounding box center [453, 170] width 24 height 24
type input "[DATE]"
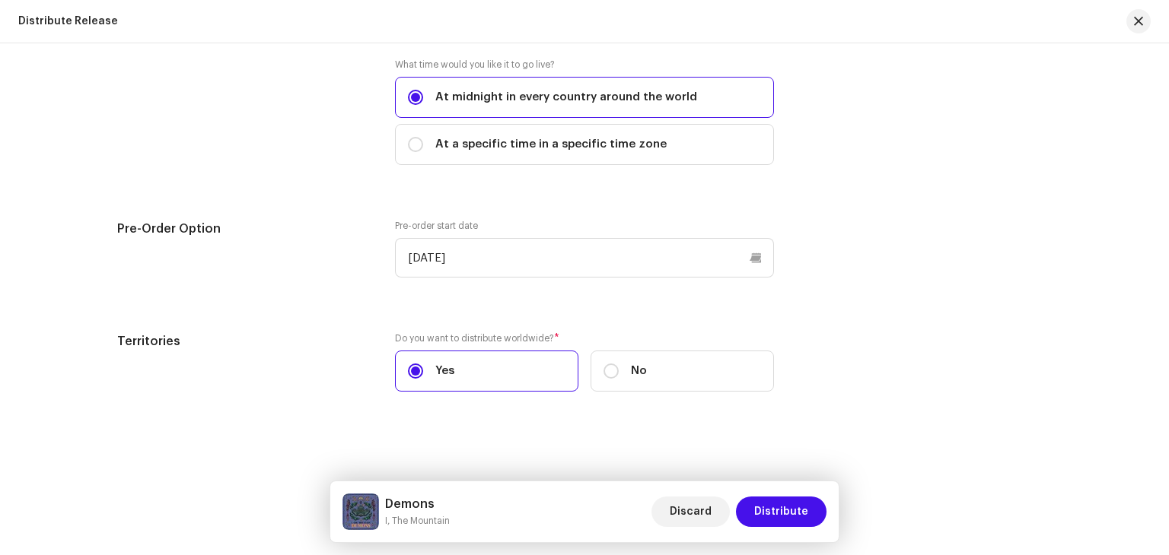
click at [325, 205] on div "Release Start Date How long does distribution take? Find out here . When do you…" at bounding box center [584, 127] width 934 height 566
click at [801, 518] on span "Distribute" at bounding box center [781, 512] width 54 height 30
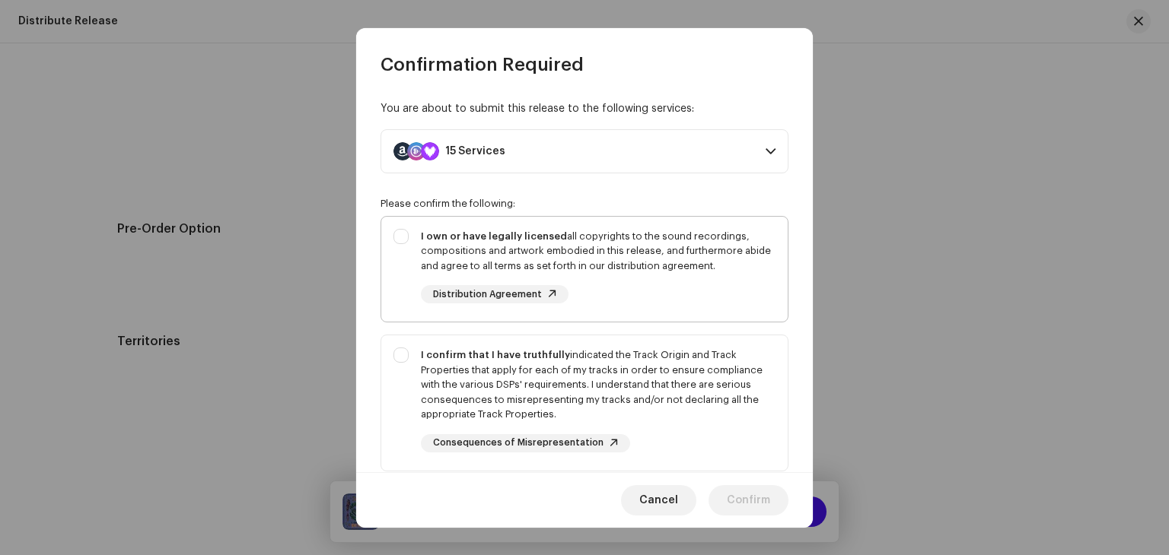
click at [406, 246] on div "I own or have legally licensed all copyrights to the sound recordings, composit…" at bounding box center [584, 267] width 406 height 100
checkbox input "true"
click at [663, 498] on span "Cancel" at bounding box center [658, 500] width 39 height 30
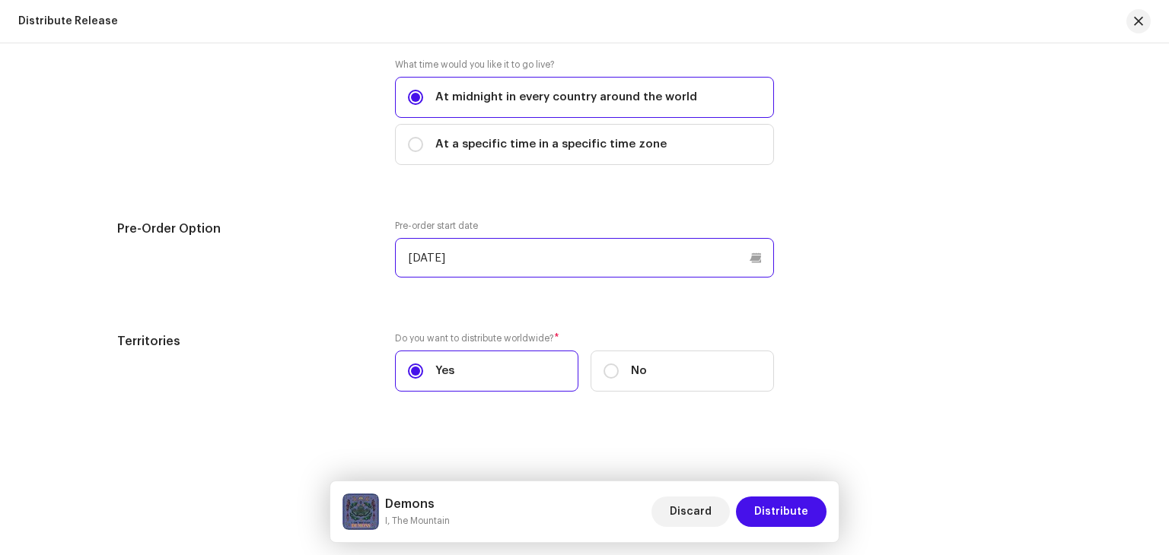
click at [516, 251] on p-datepicker "[DATE]" at bounding box center [584, 258] width 379 height 40
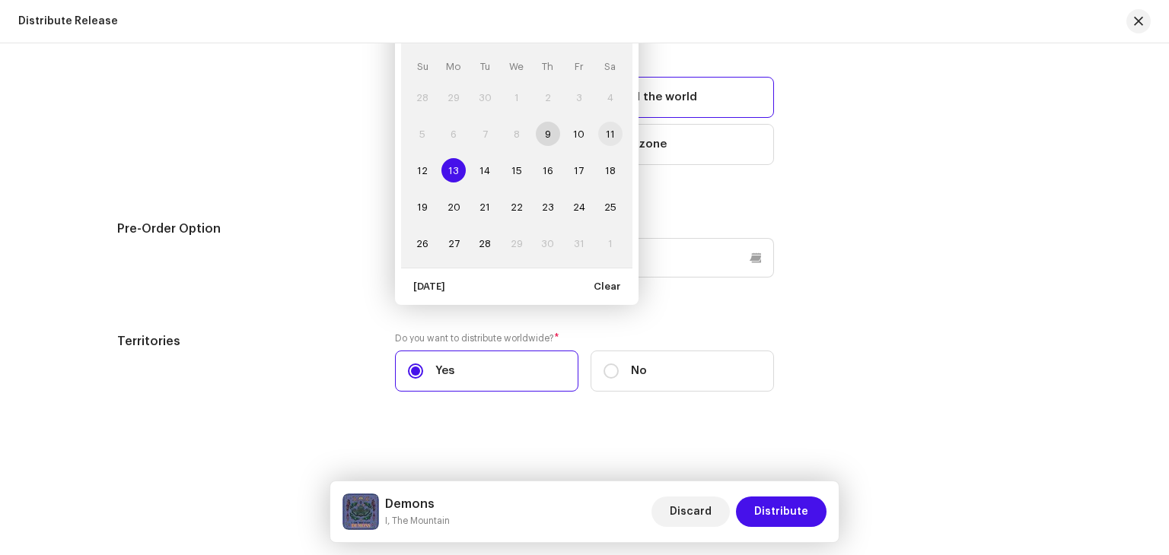
click at [612, 125] on span "11" at bounding box center [610, 134] width 24 height 24
type input "[DATE]"
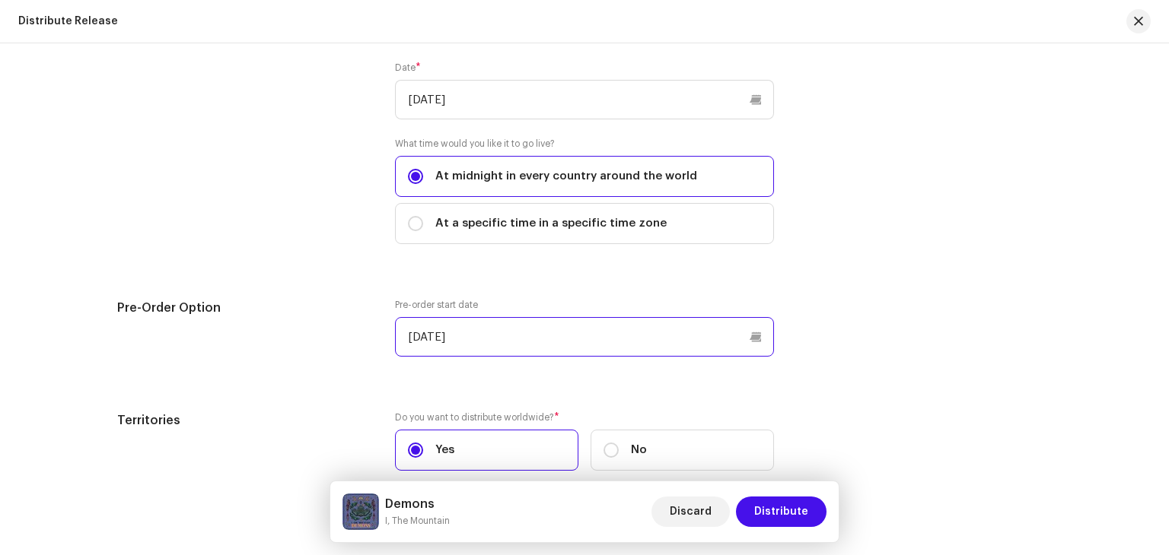
scroll to position [2130, 0]
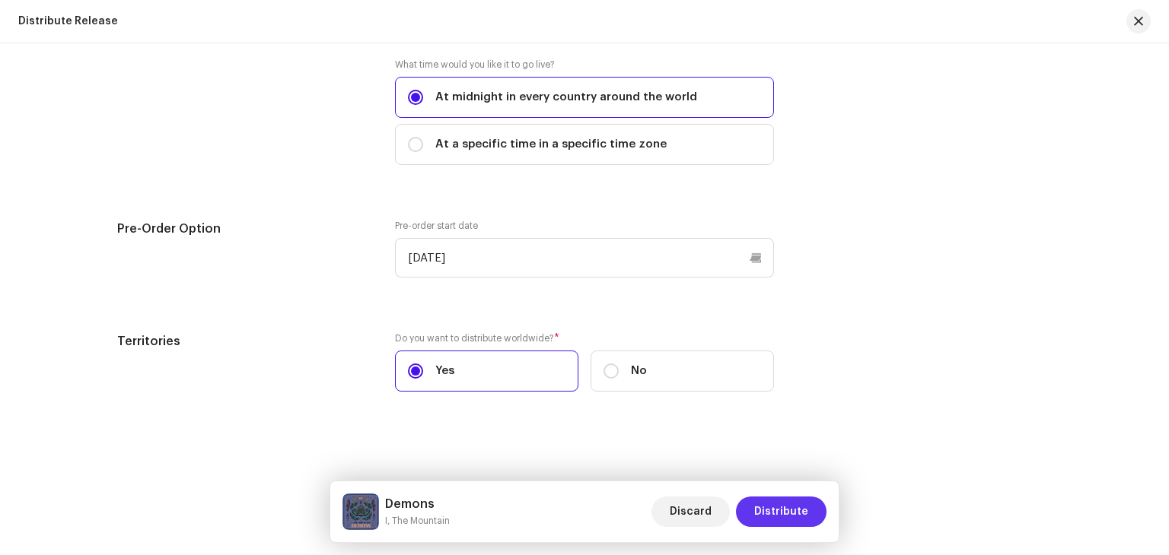
click at [813, 504] on button "Distribute" at bounding box center [781, 512] width 91 height 30
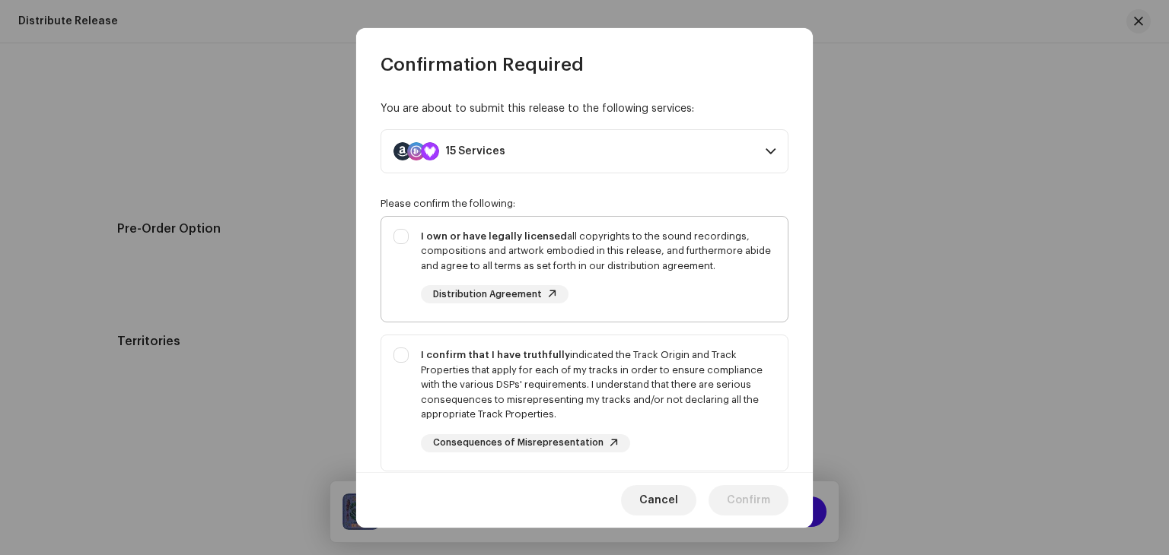
click at [402, 231] on div "I own or have legally licensed all copyrights to the sound recordings, composit…" at bounding box center [584, 267] width 406 height 100
checkbox input "true"
click at [401, 360] on div "I confirm that I have truthfully indicated the Track Origin and Track Propertie…" at bounding box center [584, 400] width 406 height 129
checkbox input "true"
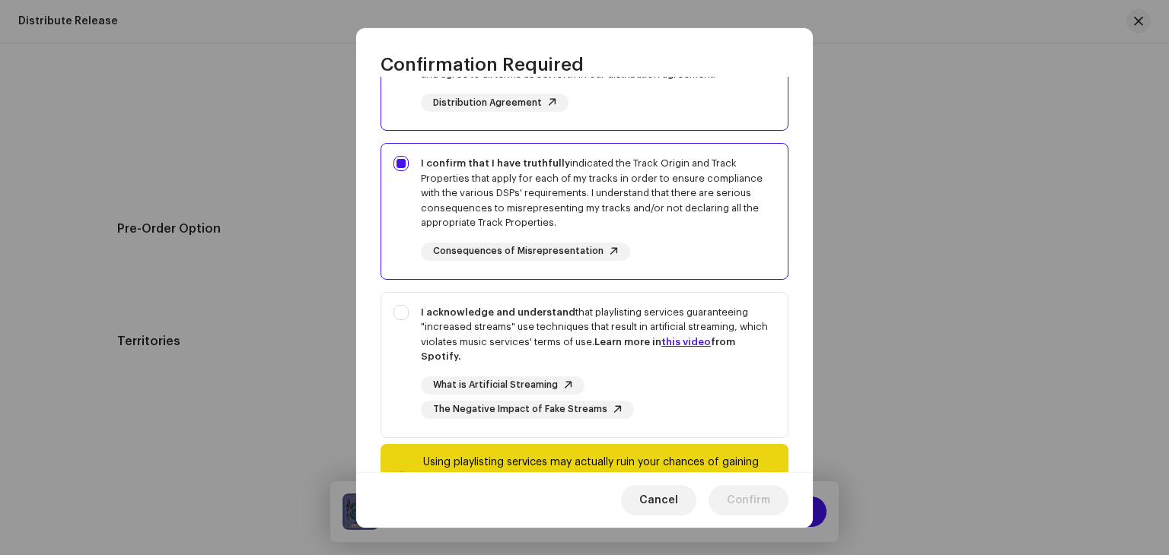
scroll to position [201, 0]
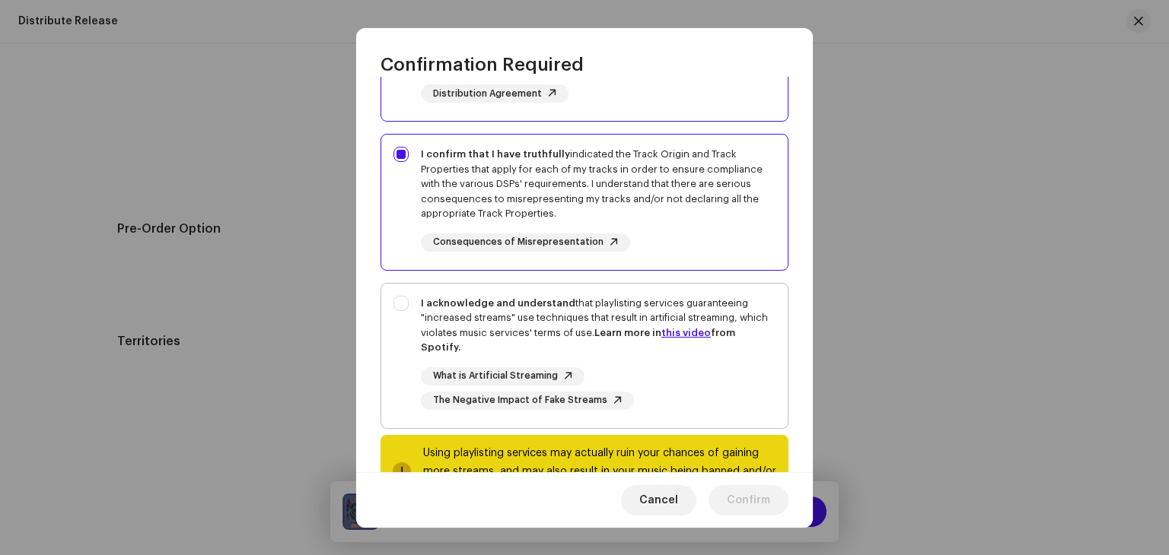
click at [399, 305] on div "I acknowledge and understand that playlisting services guaranteeing "increased …" at bounding box center [584, 353] width 406 height 138
checkbox input "true"
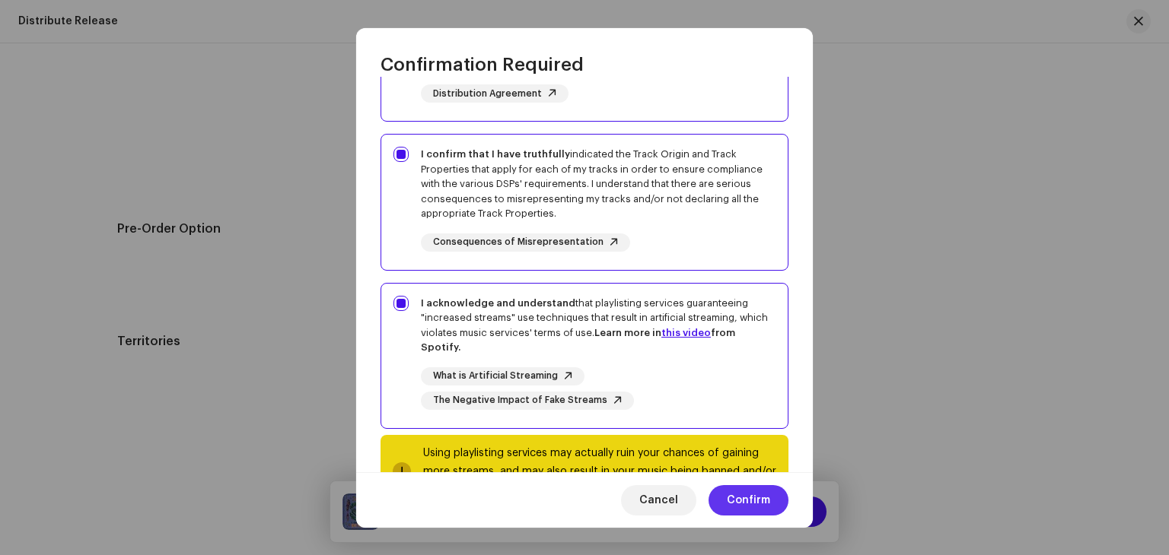
click at [738, 504] on span "Confirm" at bounding box center [748, 500] width 43 height 30
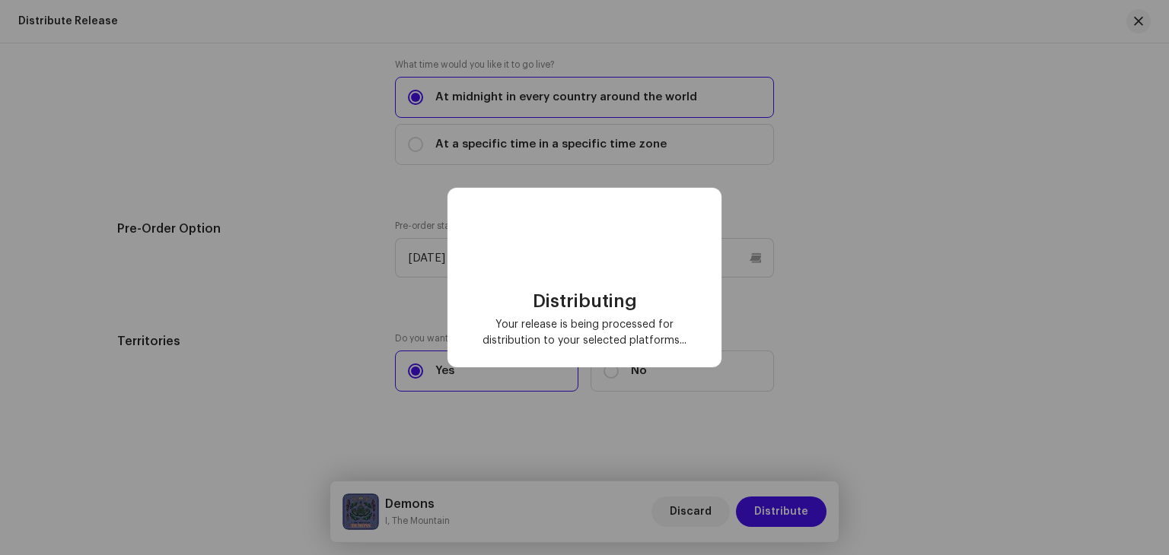
checkbox input "false"
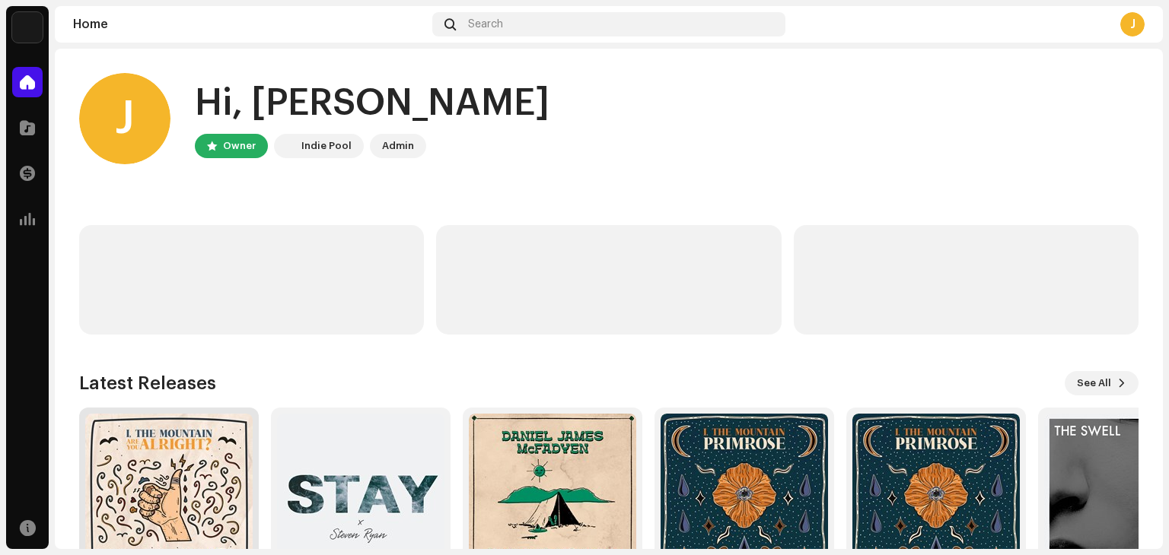
click at [161, 481] on img at bounding box center [168, 497] width 167 height 167
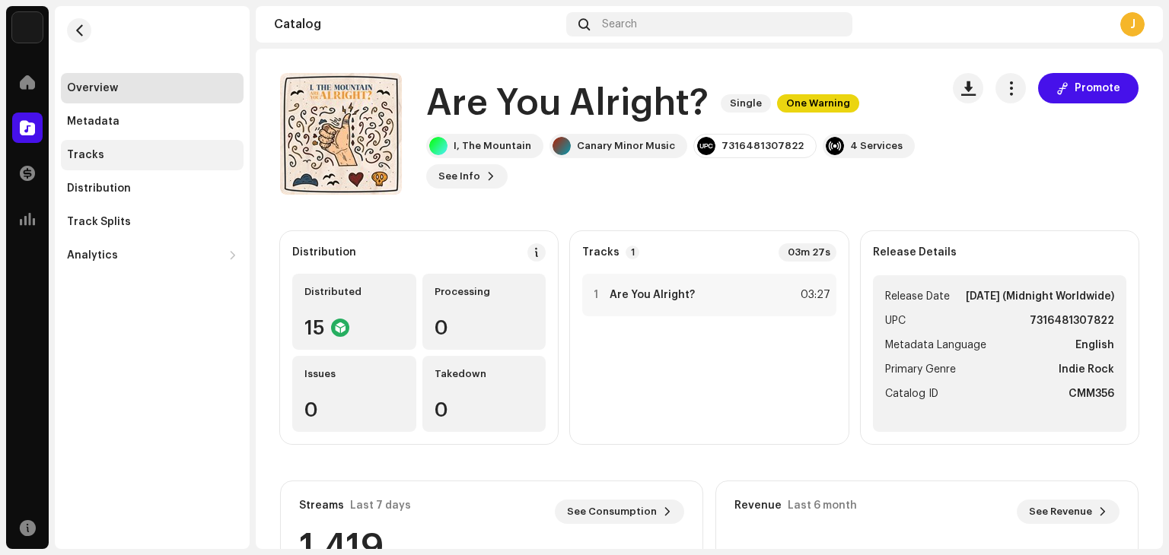
click at [97, 147] on div "Tracks" at bounding box center [152, 155] width 183 height 30
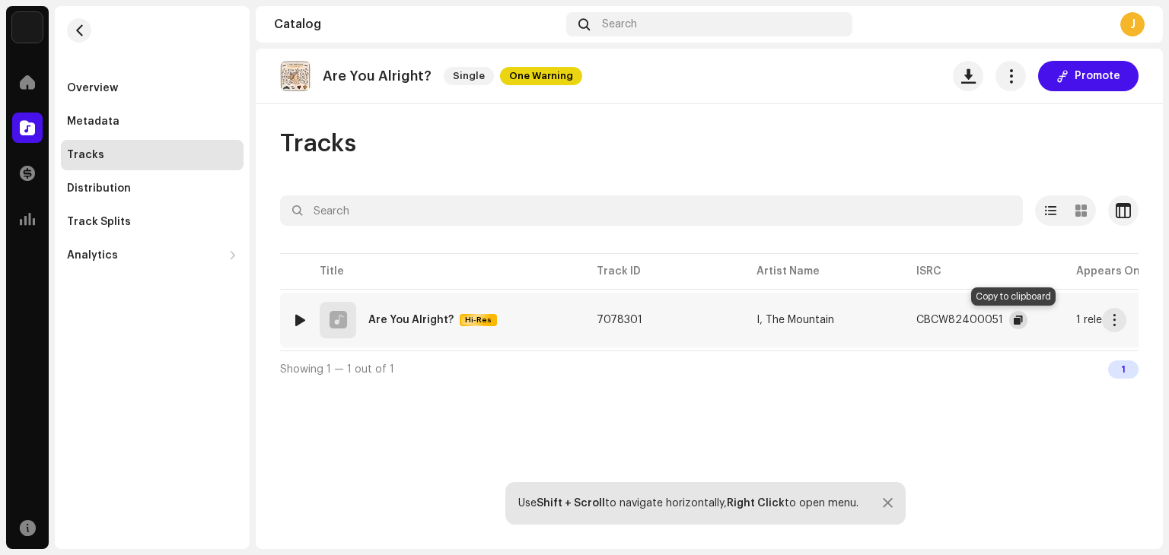
click at [1013, 320] on span "button" at bounding box center [1017, 320] width 9 height 12
click at [103, 88] on div "Overview" at bounding box center [92, 88] width 51 height 12
